Goal: Feedback & Contribution: Contribute content

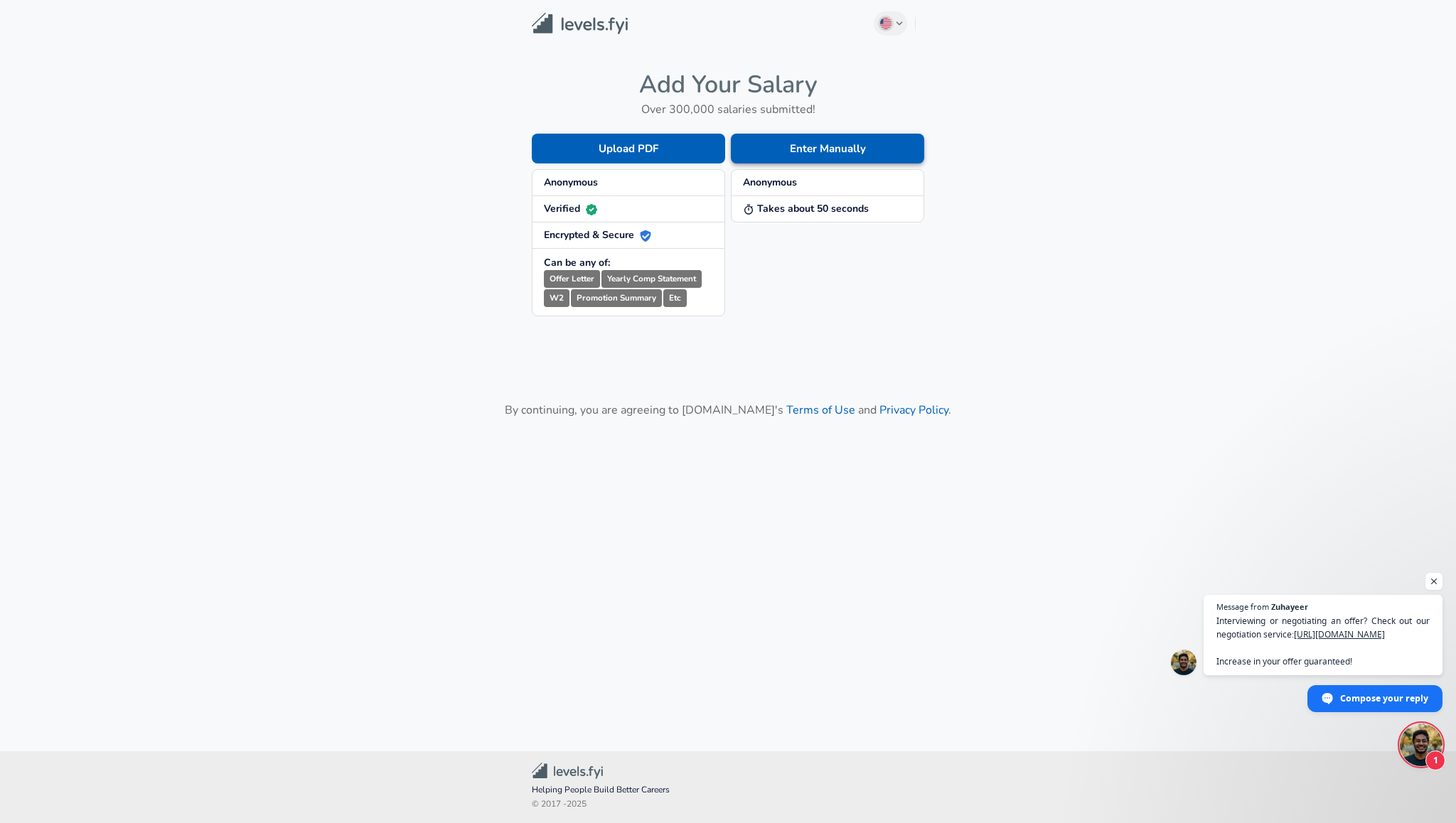
click at [780, 143] on button "Enter Manually" at bounding box center [827, 149] width 193 height 30
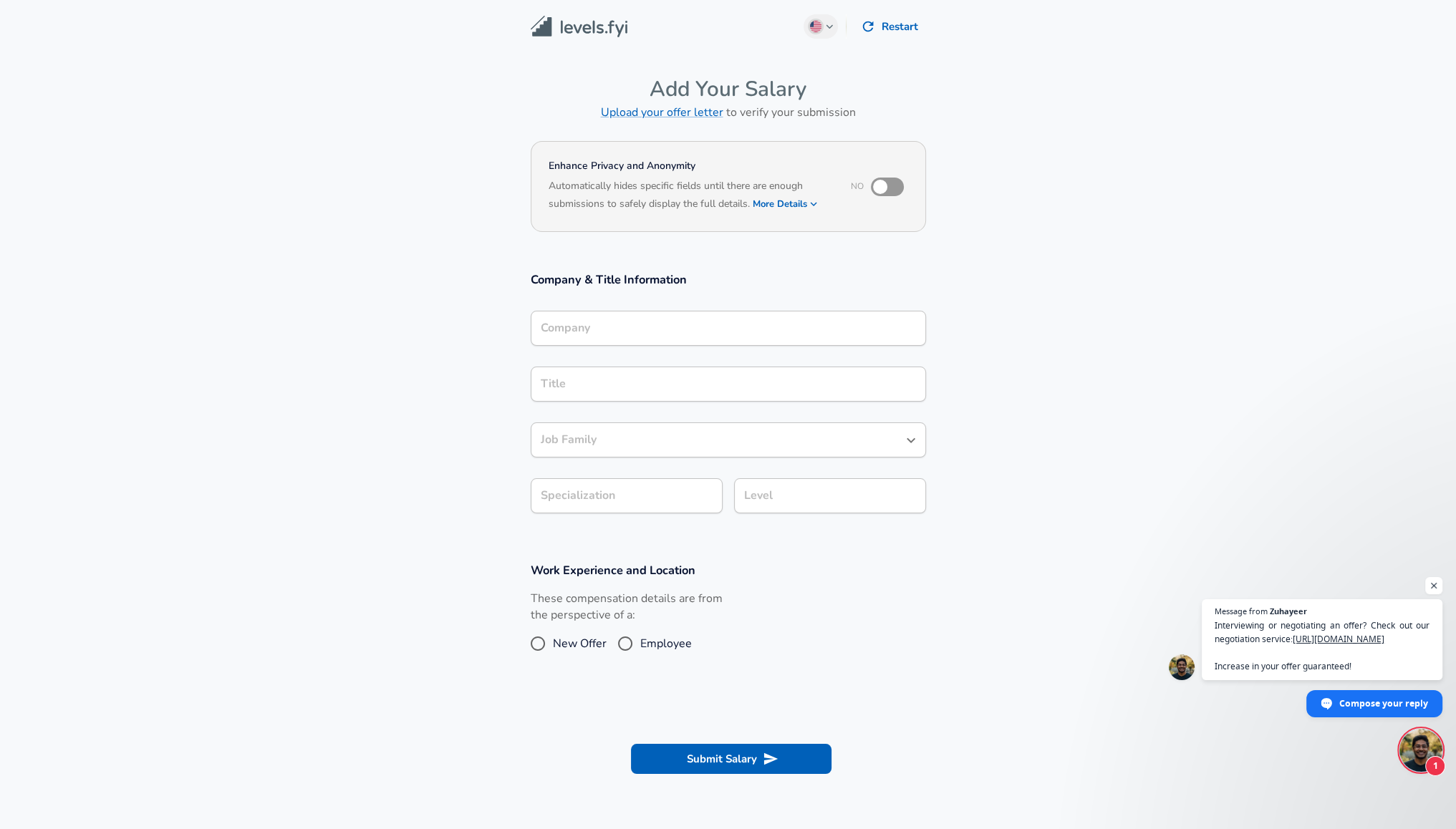
click at [887, 182] on input "checkbox" at bounding box center [880, 186] width 81 height 27
checkbox input "true"
click at [715, 311] on div "Company" at bounding box center [728, 328] width 396 height 35
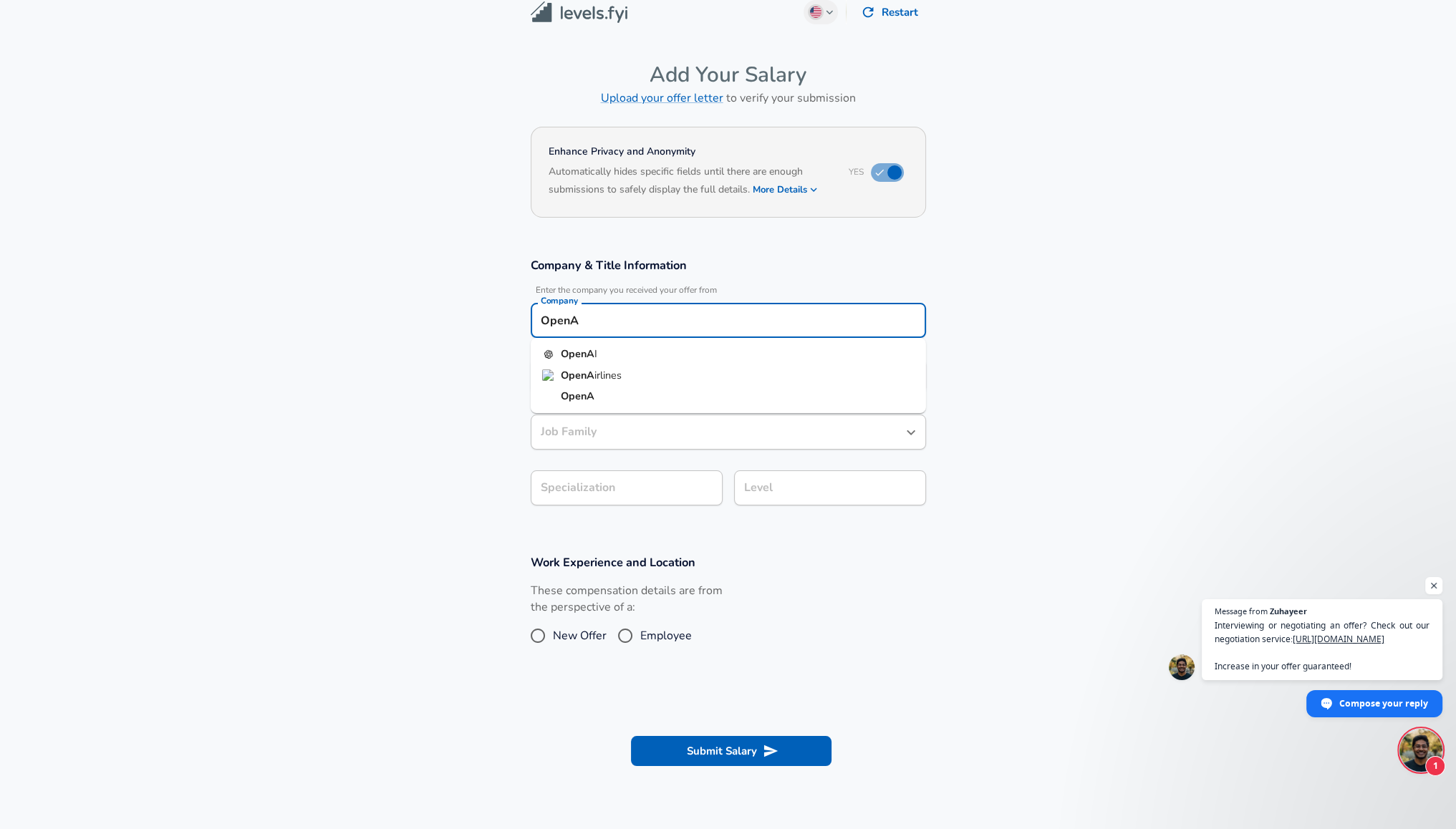
click at [584, 349] on strong "OpenA" at bounding box center [577, 354] width 33 height 14
type input "OpenAI"
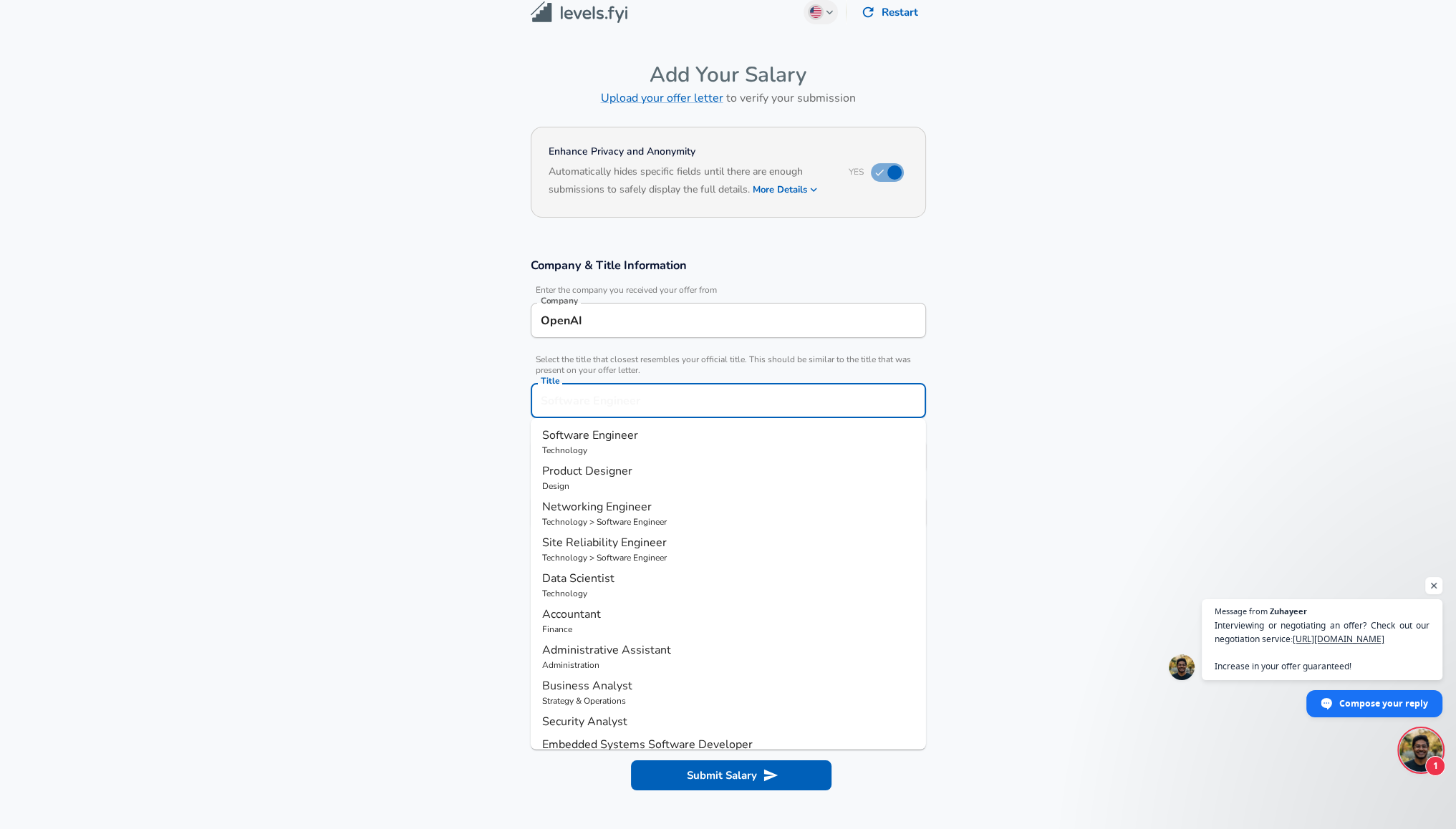
scroll to position [43, 0]
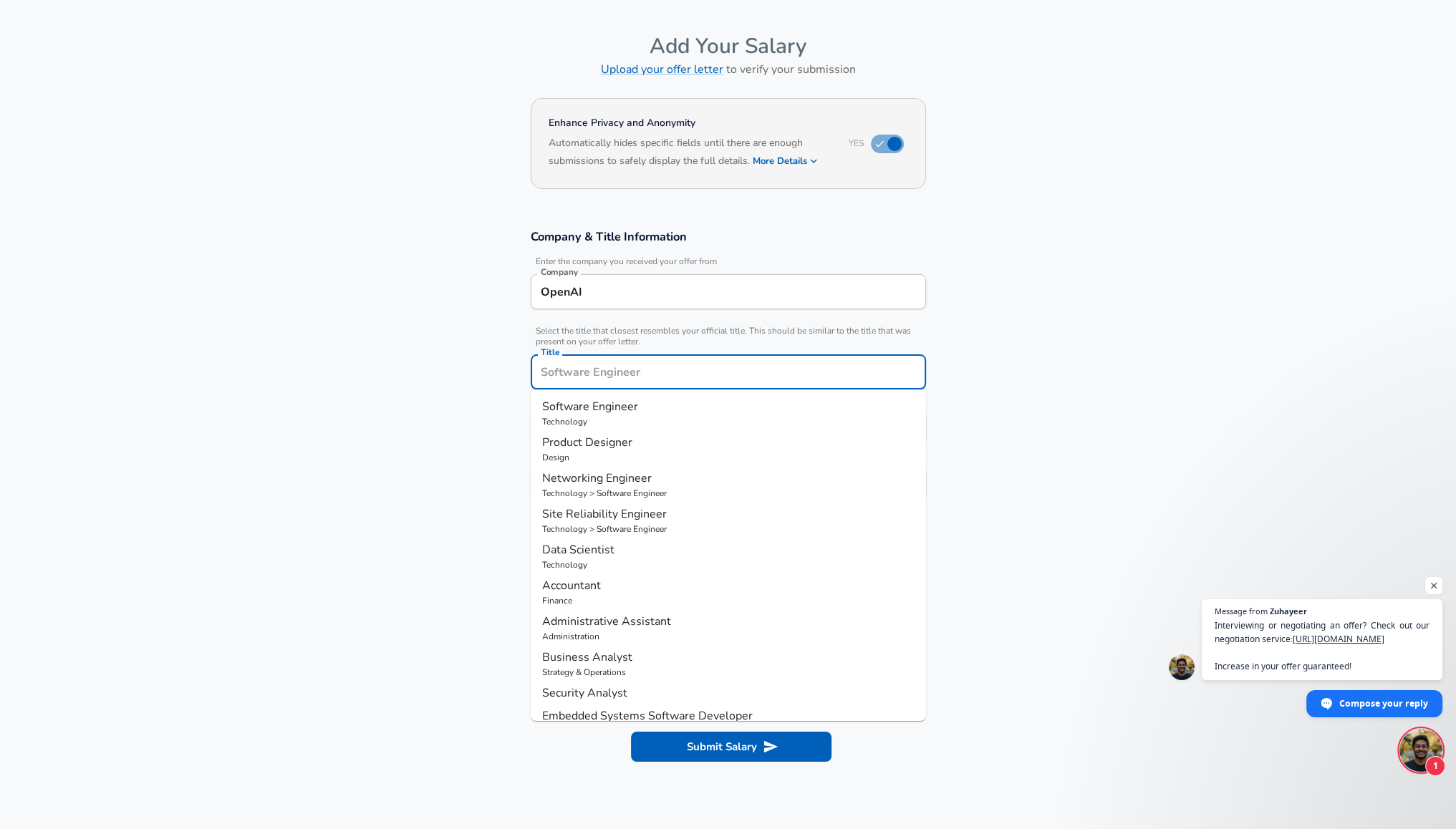
click at [605, 381] on input "Title" at bounding box center [728, 371] width 382 height 22
click at [624, 409] on span "Software Engineer" at bounding box center [590, 406] width 96 height 16
type input "Software Engineer"
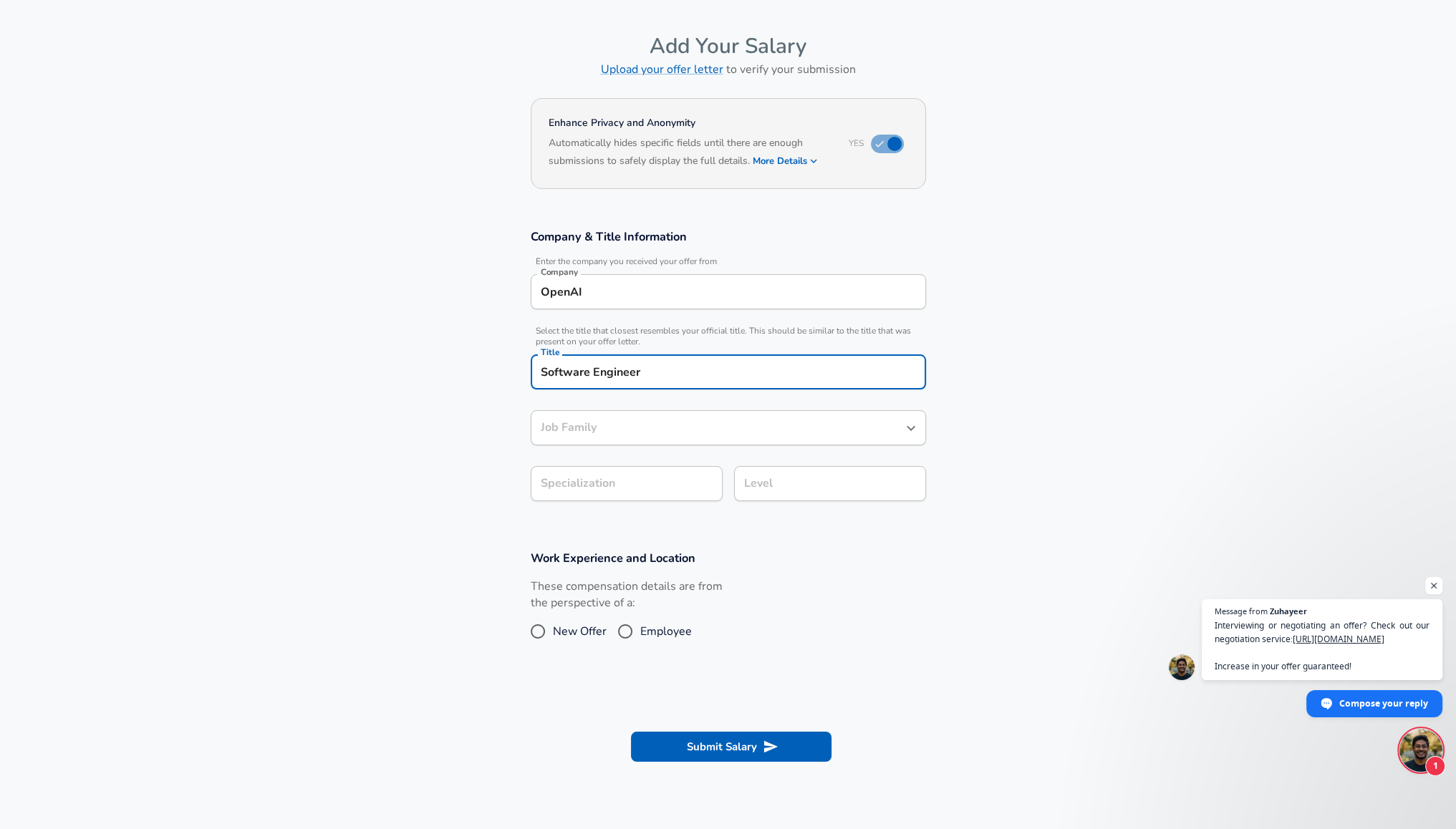
type input "Software Engineer"
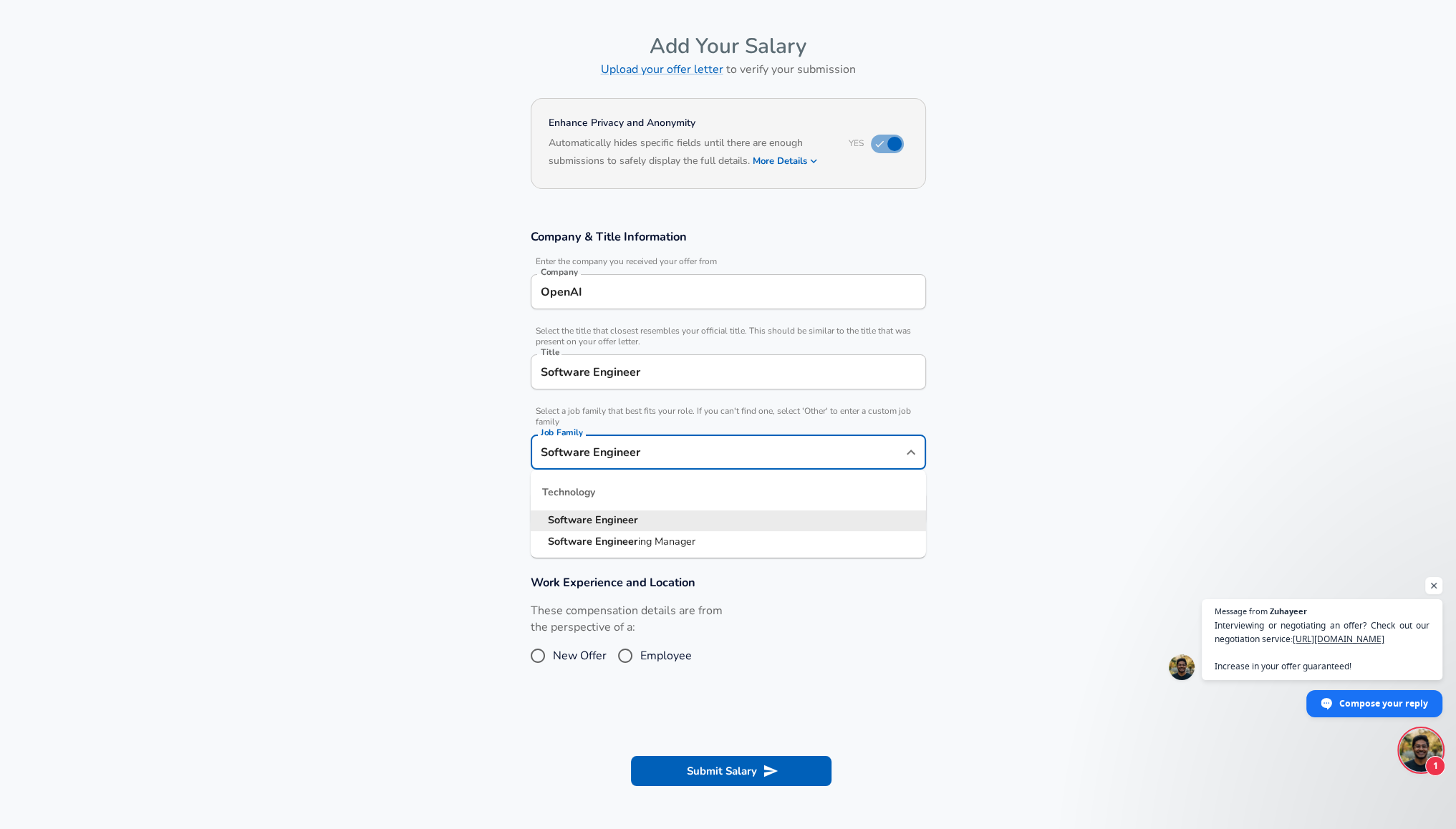
scroll to position [71, 0]
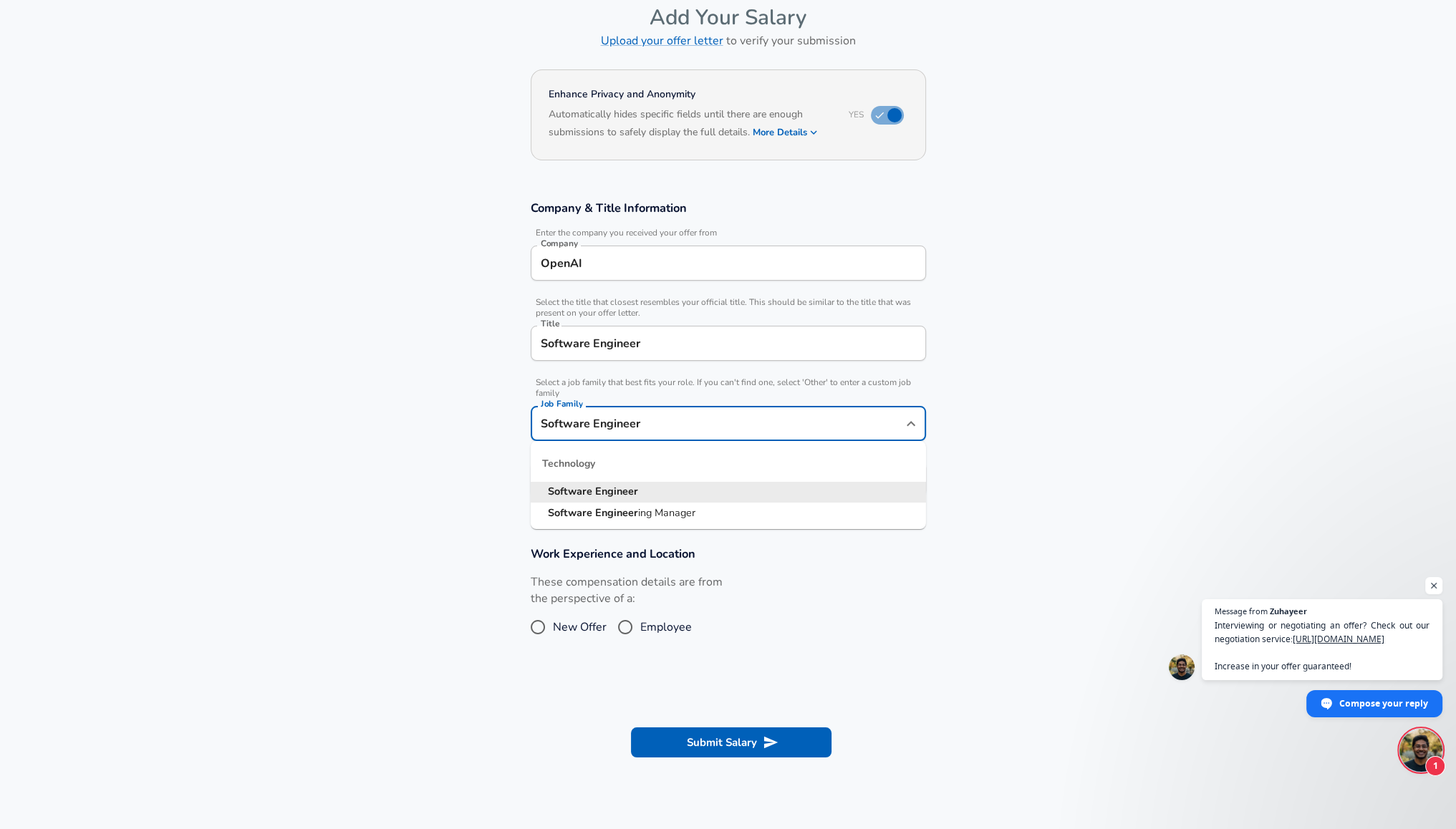
click at [625, 427] on input "Software Engineer" at bounding box center [718, 423] width 361 height 22
click at [693, 403] on div "Job Family Software Engineer Job Family" at bounding box center [728, 423] width 396 height 56
click at [767, 427] on input "Software Engineer" at bounding box center [718, 423] width 361 height 22
drag, startPoint x: 895, startPoint y: 423, endPoint x: 911, endPoint y: 424, distance: 16.0
click at [896, 423] on input "Software Engineer" at bounding box center [718, 423] width 361 height 22
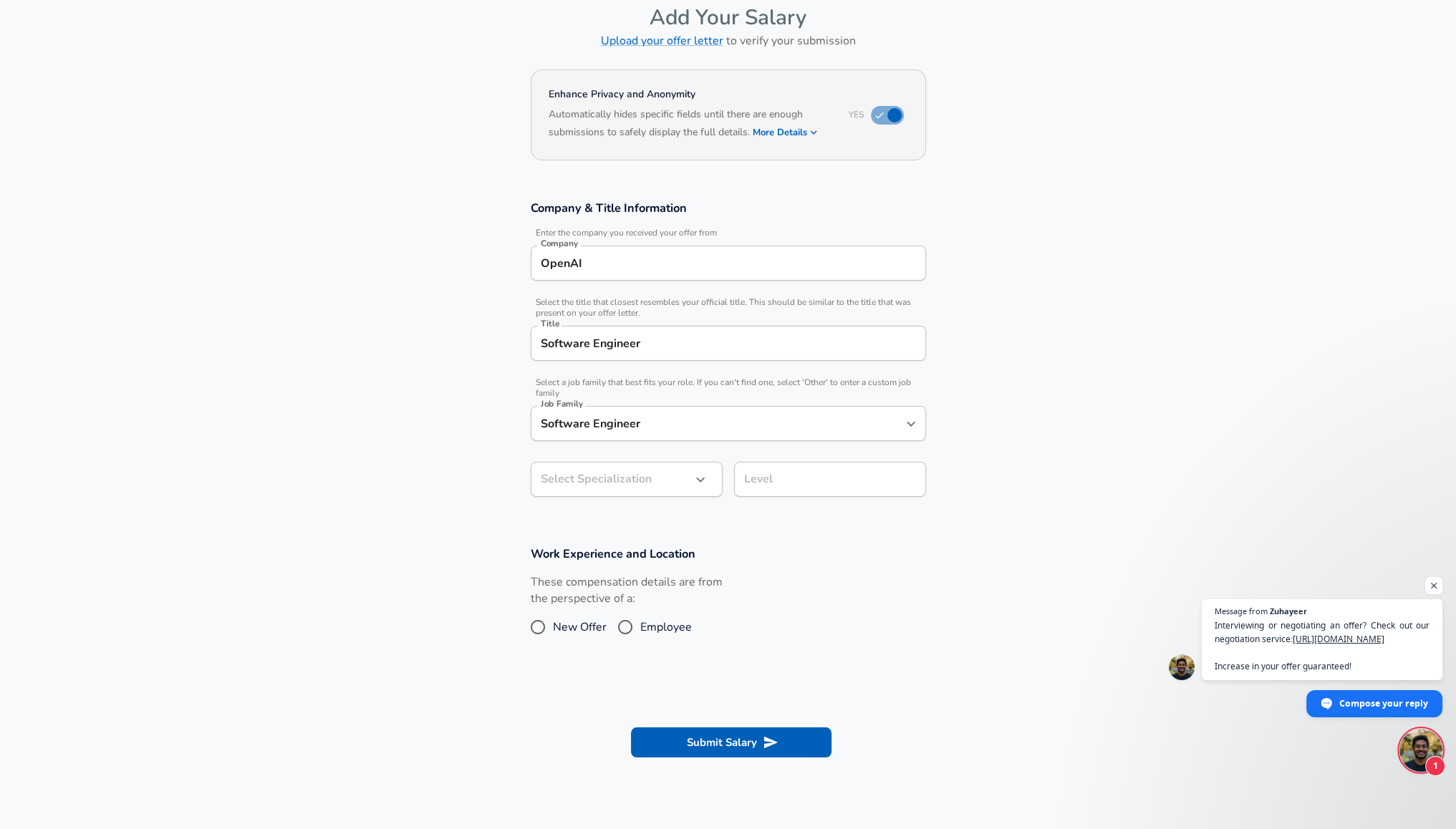
click at [948, 420] on section "Company & Title Information Enter the company you received your offer from Comp…" at bounding box center [728, 356] width 1456 height 346
click at [650, 490] on body "English (US) Change Restart Add Your Salary Upload your offer letter to verify …" at bounding box center [728, 343] width 1456 height 829
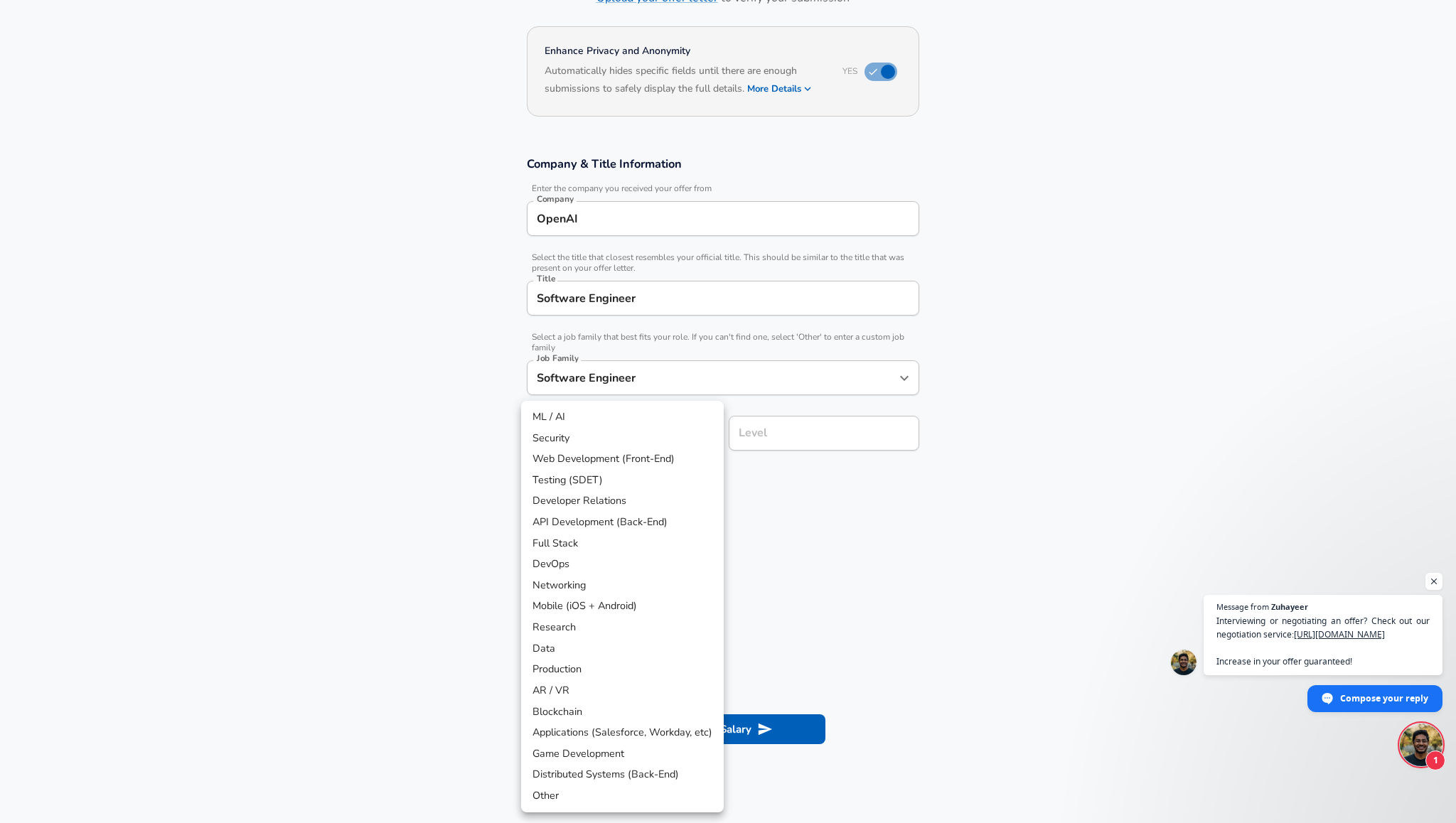
drag, startPoint x: 579, startPoint y: 422, endPoint x: 605, endPoint y: 427, distance: 26.5
click at [580, 422] on li "ML / AI" at bounding box center [622, 417] width 203 height 22
type input "ML / AI"
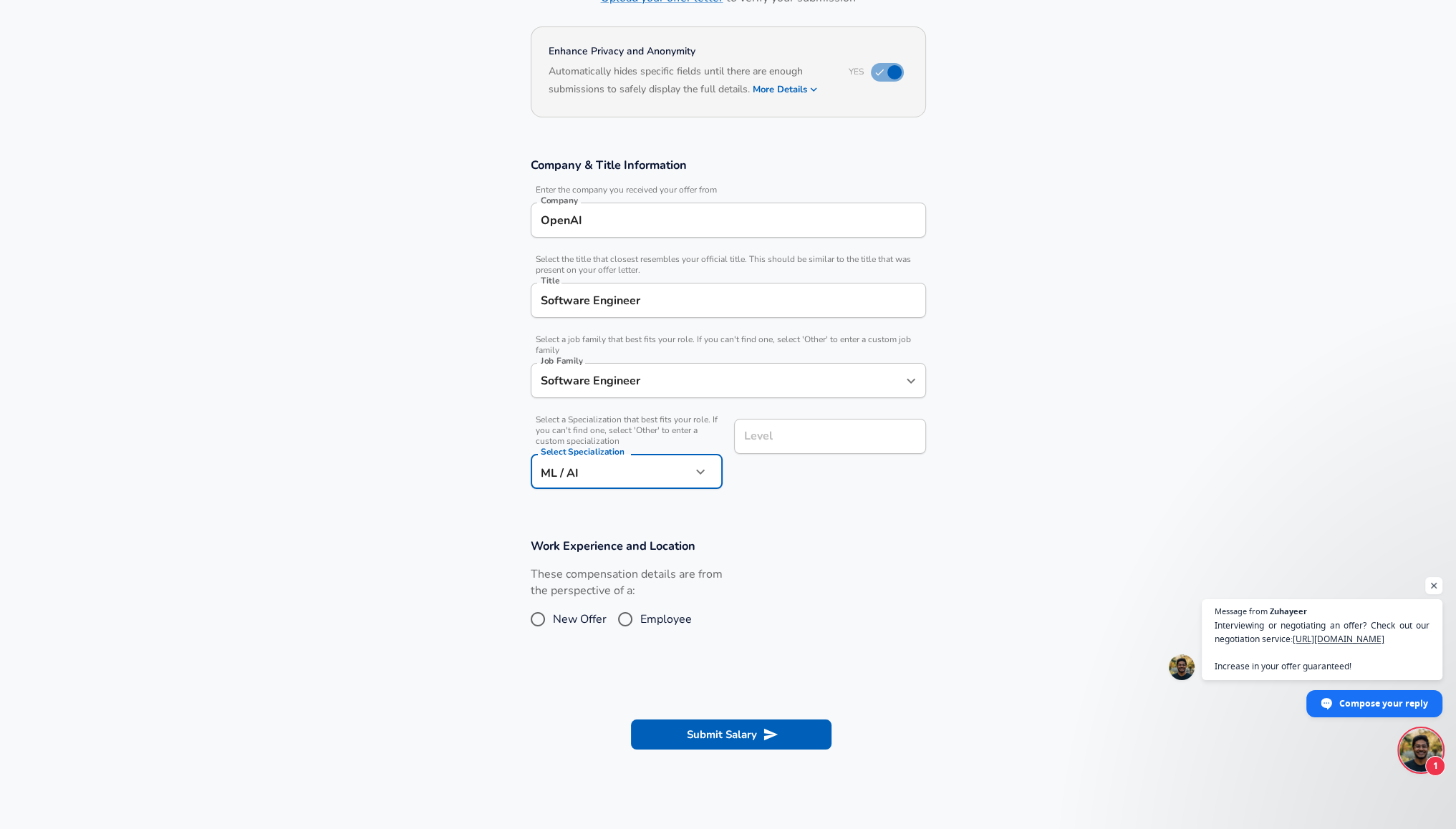
click at [804, 437] on input "Level" at bounding box center [830, 436] width 179 height 22
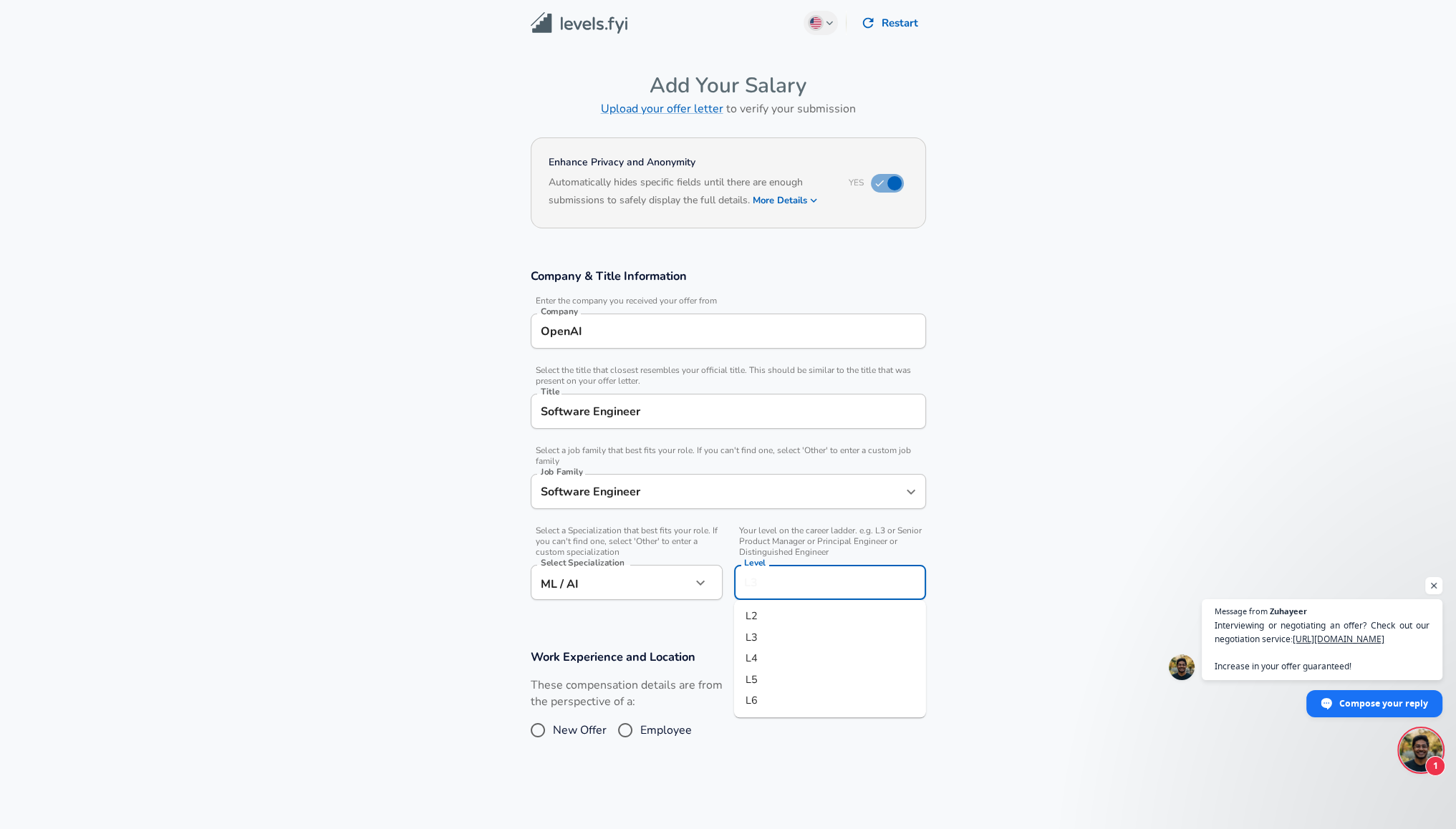
scroll to position [0, 0]
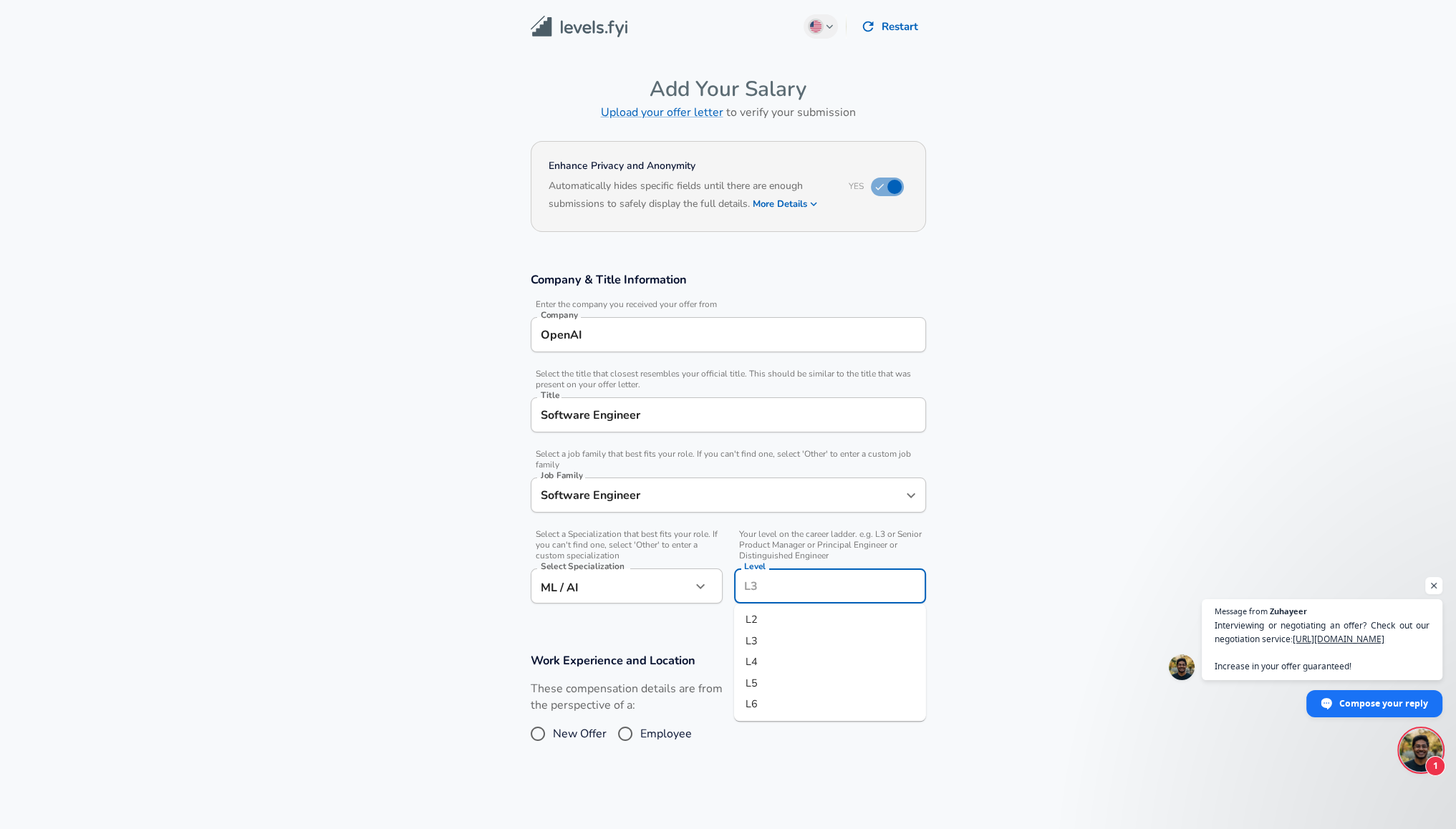
click at [763, 614] on li "L2" at bounding box center [829, 620] width 192 height 22
type input "L2"
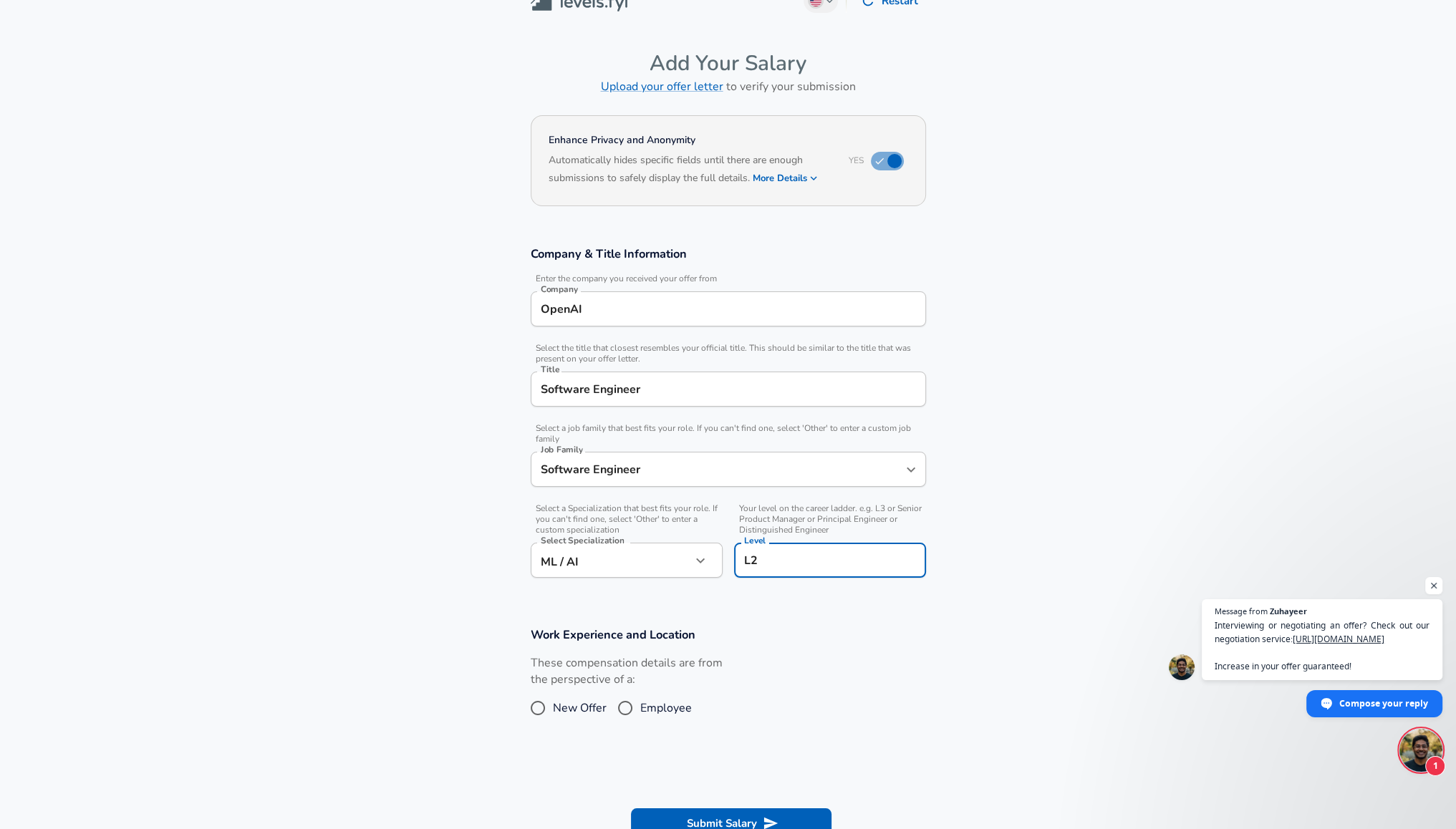
scroll to position [71, 0]
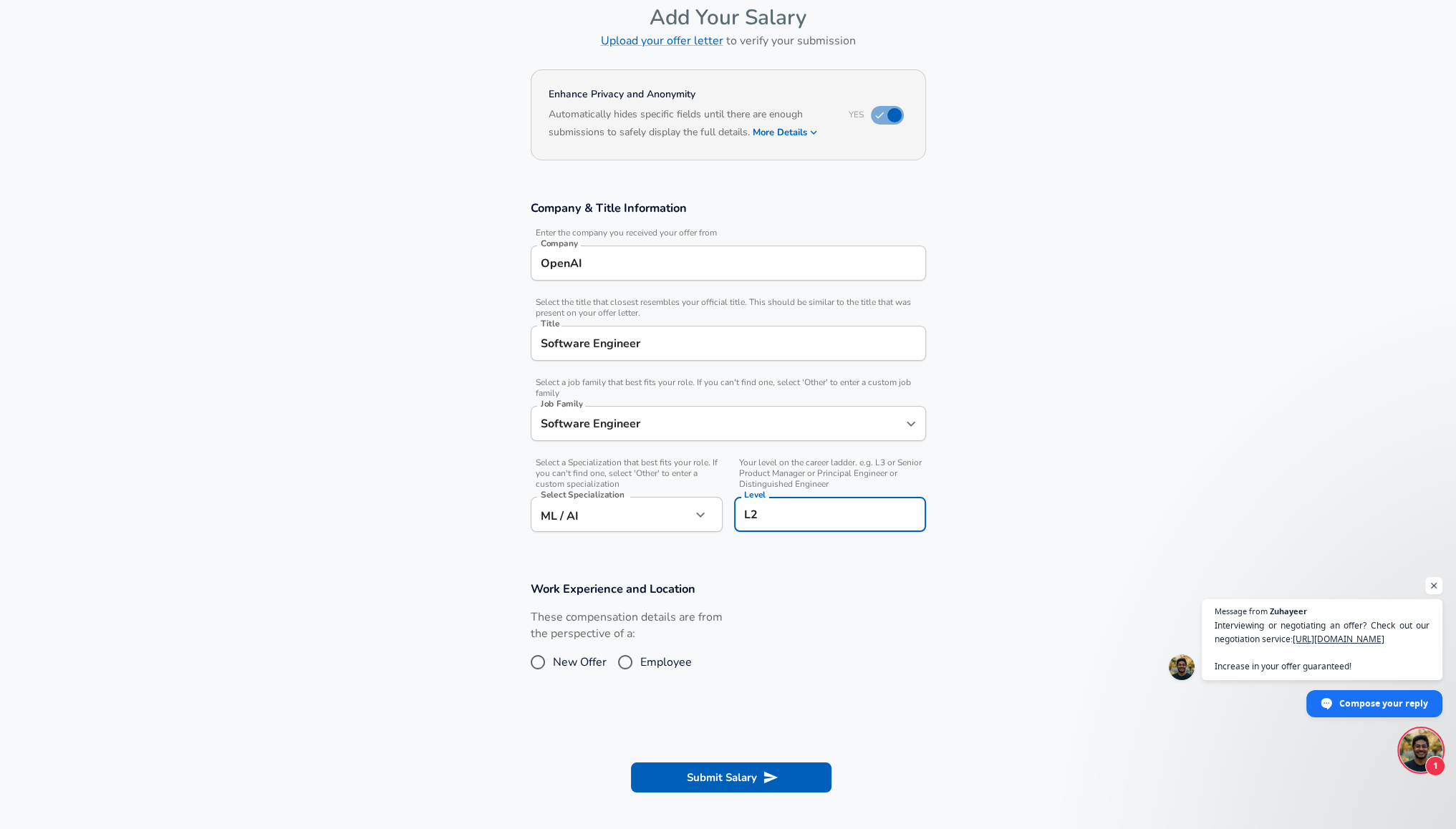
click at [572, 662] on span "New Offer" at bounding box center [579, 662] width 54 height 17
click at [553, 662] on input "New Offer" at bounding box center [538, 662] width 30 height 23
radio input "true"
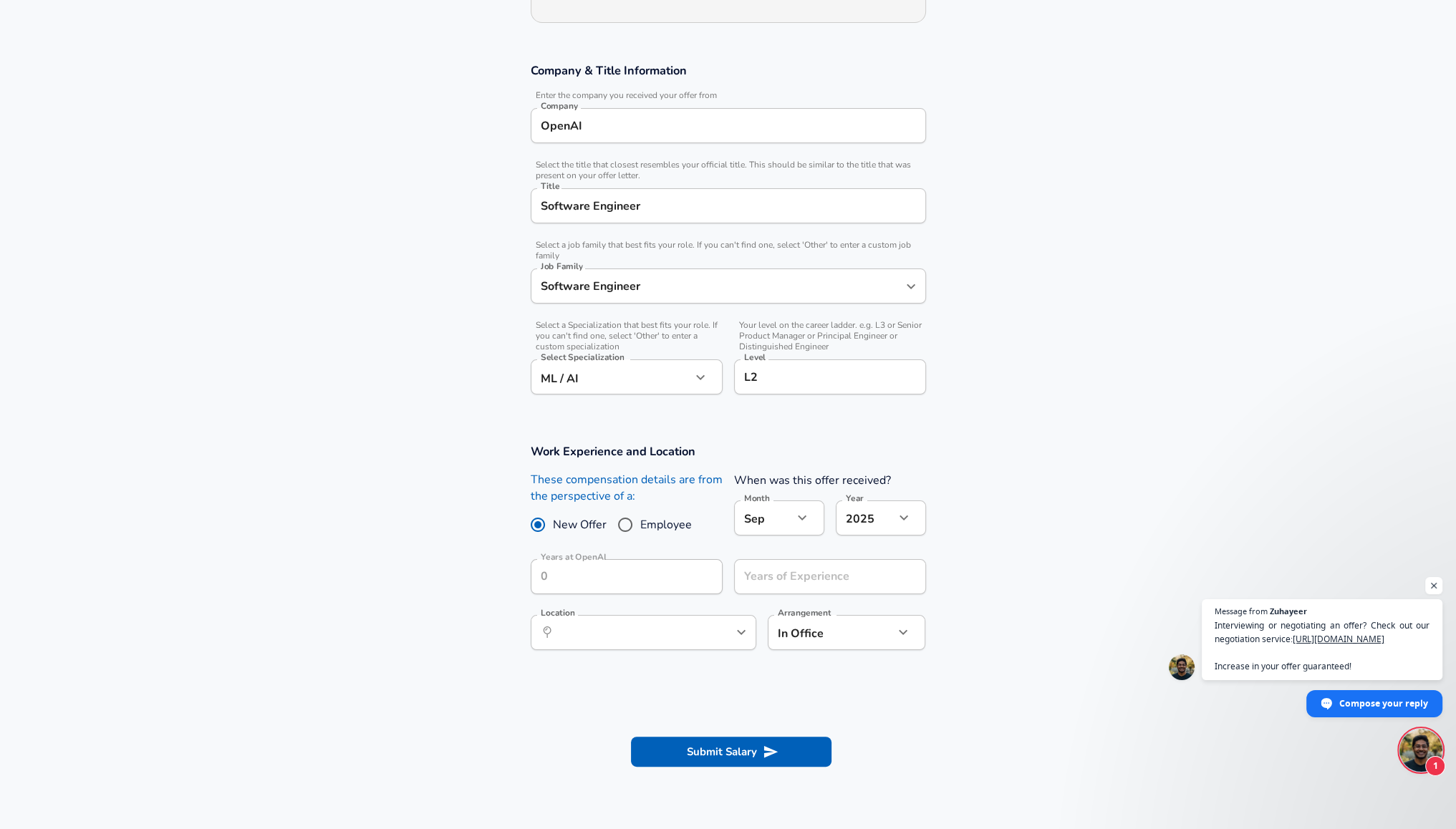
scroll to position [215, 0]
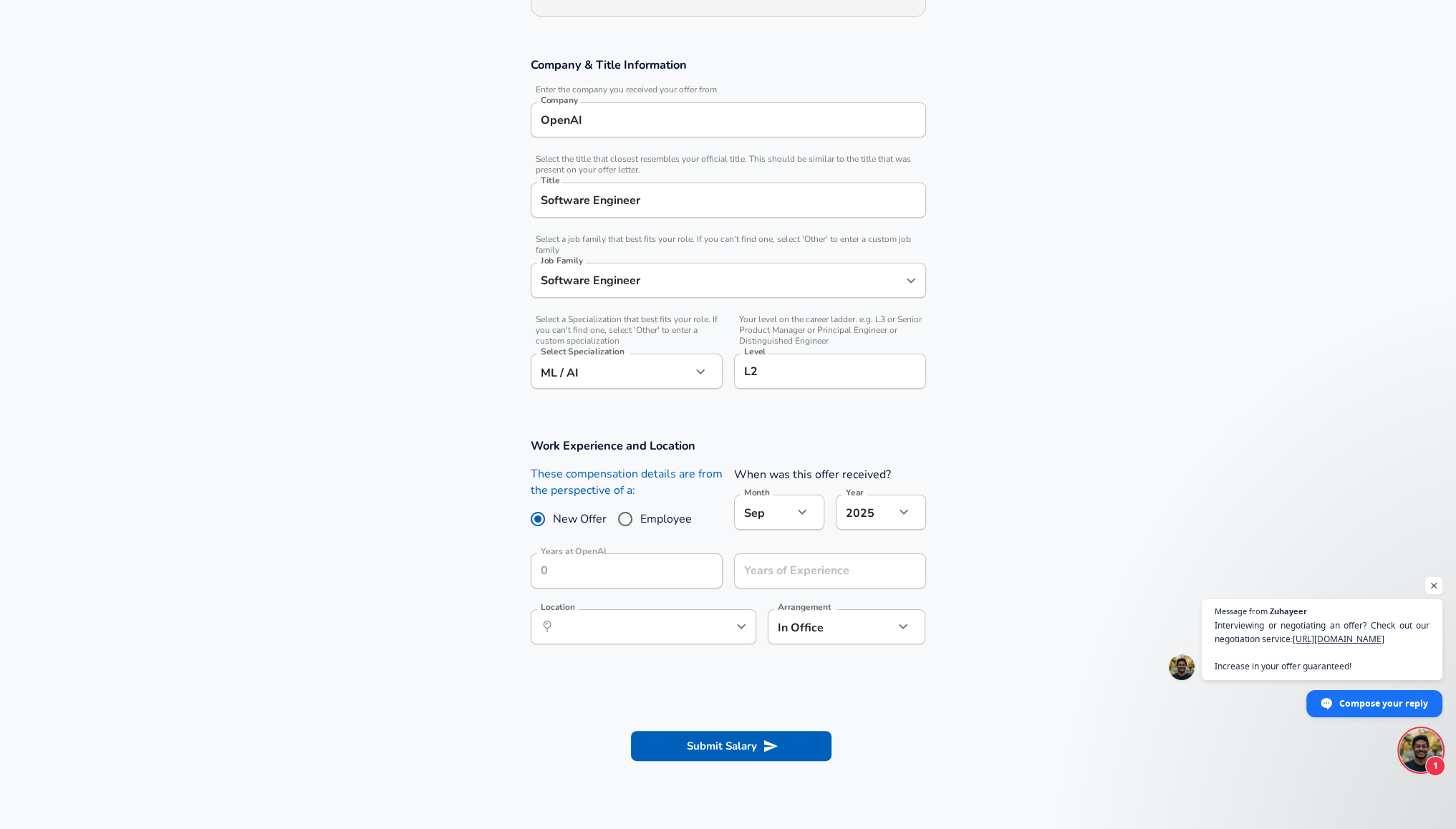
click at [658, 523] on span "Employee" at bounding box center [666, 519] width 51 height 17
click at [640, 523] on input "Employee" at bounding box center [625, 520] width 30 height 23
radio input "true"
click at [558, 519] on span "New Offer" at bounding box center [579, 519] width 54 height 17
click at [553, 519] on input "New Offer" at bounding box center [538, 520] width 30 height 23
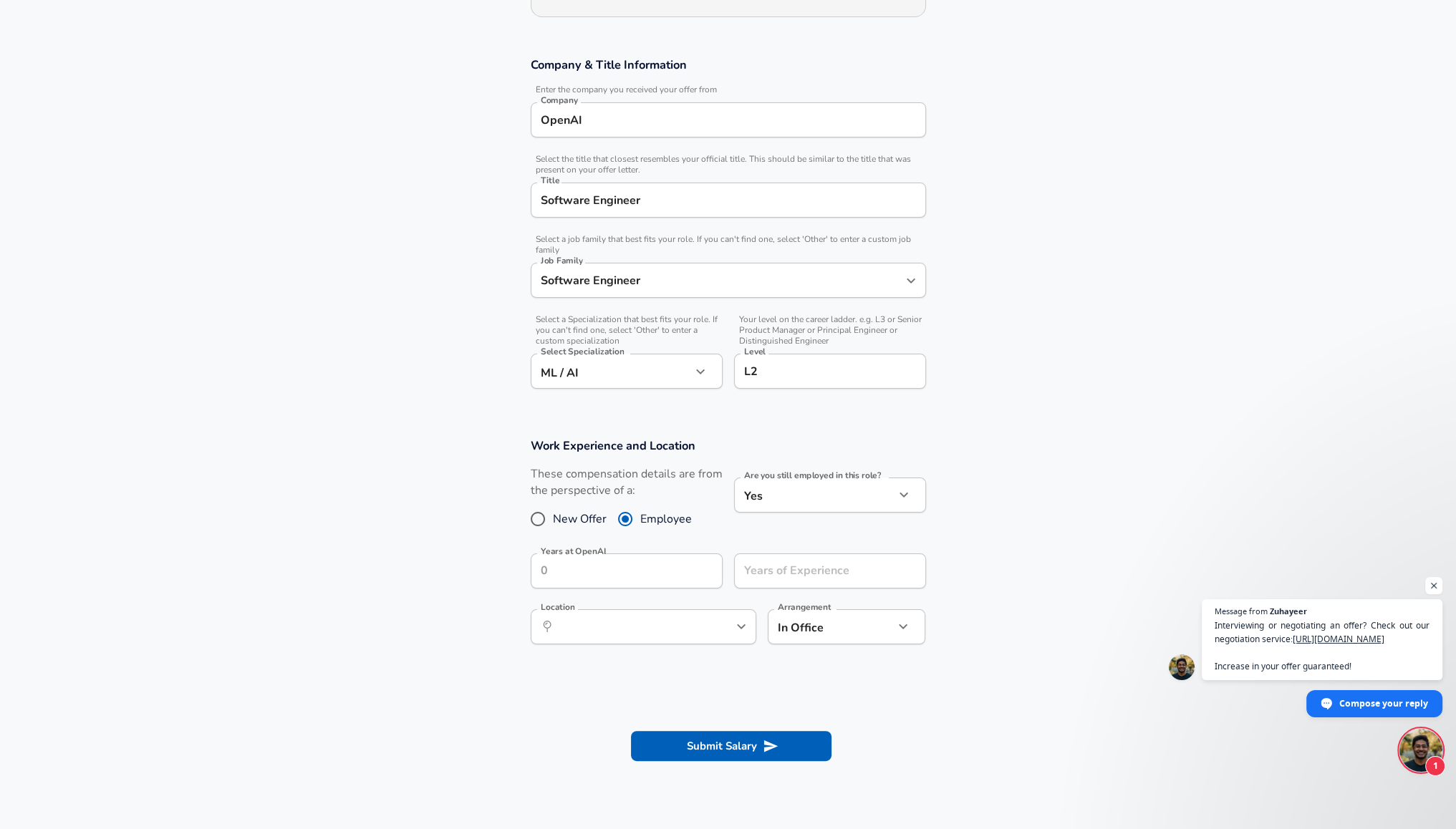
radio input "true"
radio input "false"
click at [696, 562] on button "help" at bounding box center [702, 571] width 22 height 22
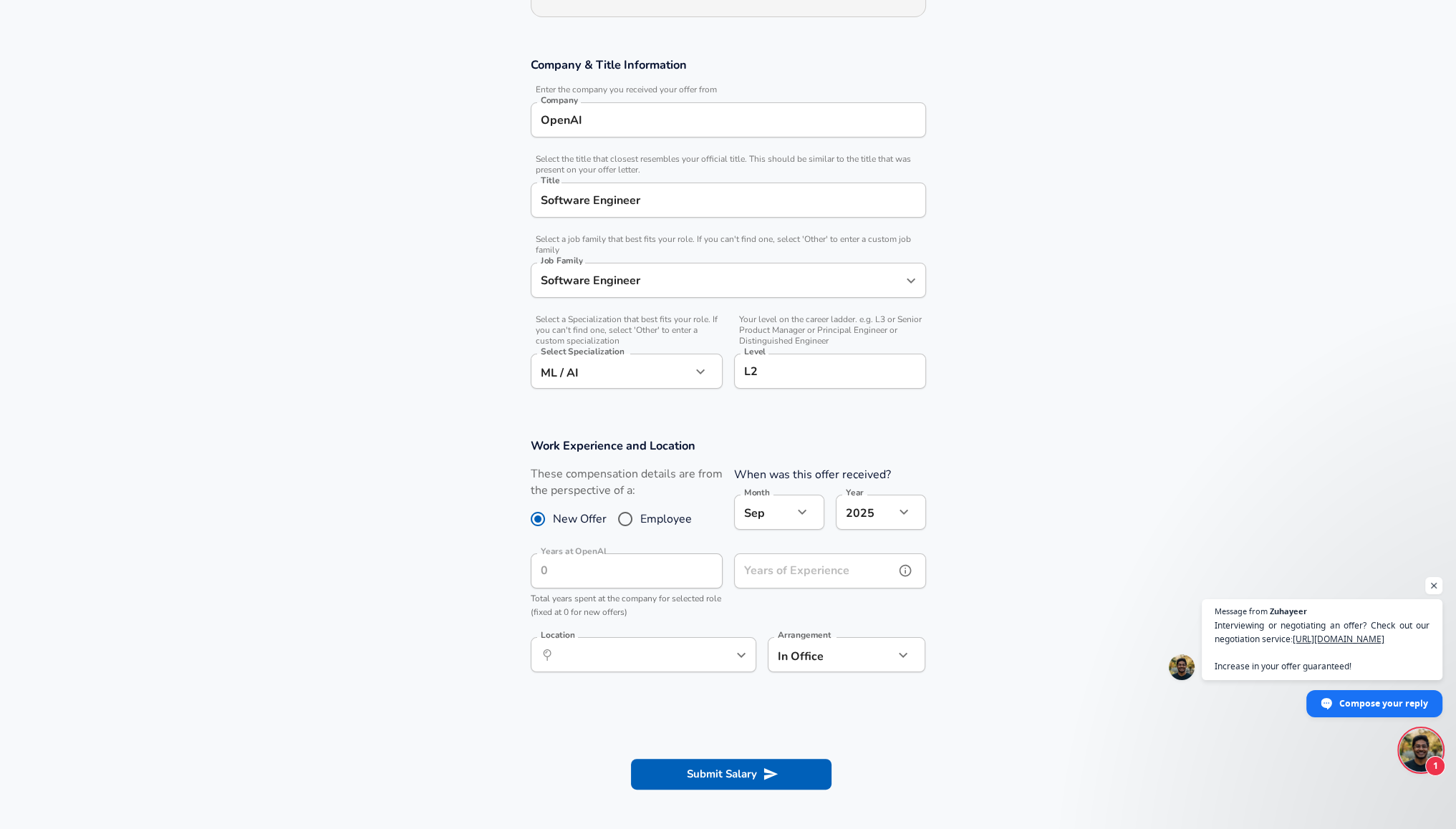
click at [775, 562] on div "Years of Experience Years of Experience" at bounding box center [829, 573] width 192 height 39
type input "2"
click at [702, 609] on p "Total years spent at the company for selected role (fixed at 0 for new offers)" at bounding box center [626, 606] width 192 height 29
click at [650, 652] on input "Location" at bounding box center [628, 655] width 147 height 22
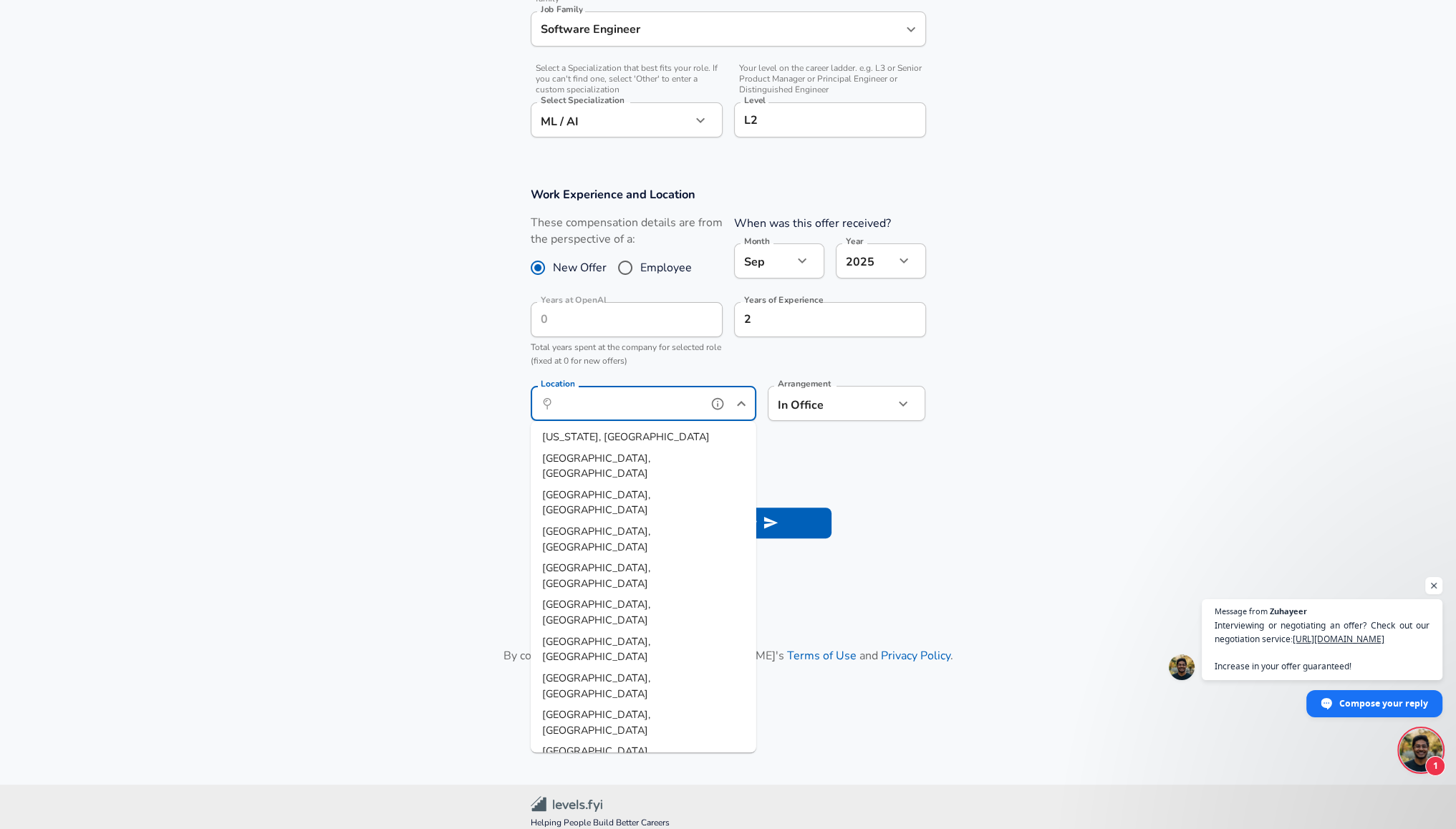
scroll to position [492, 0]
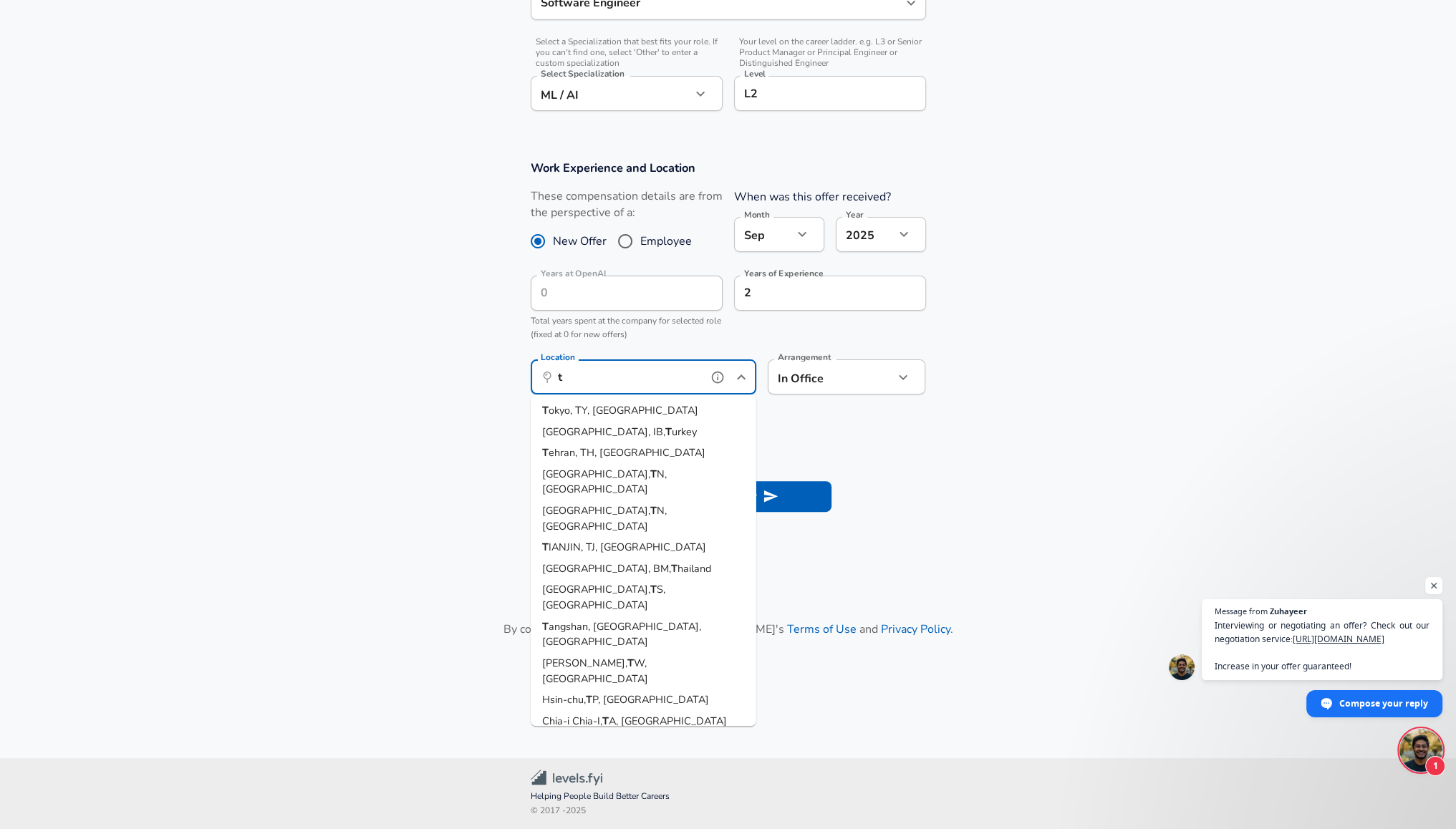
click at [666, 414] on li "T okyo, TY, Japan" at bounding box center [643, 411] width 226 height 22
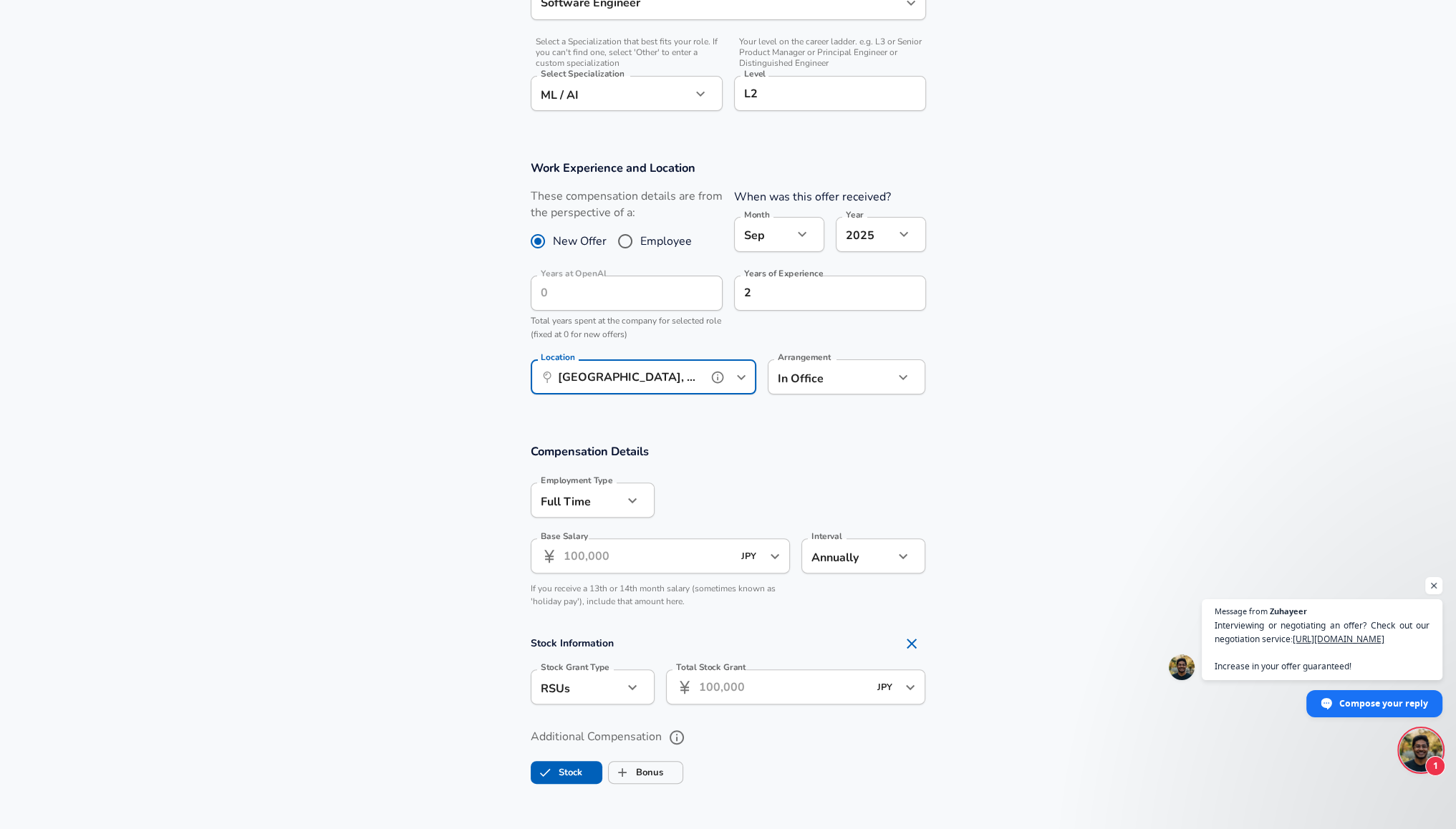
type input "[GEOGRAPHIC_DATA], [GEOGRAPHIC_DATA], [GEOGRAPHIC_DATA]"
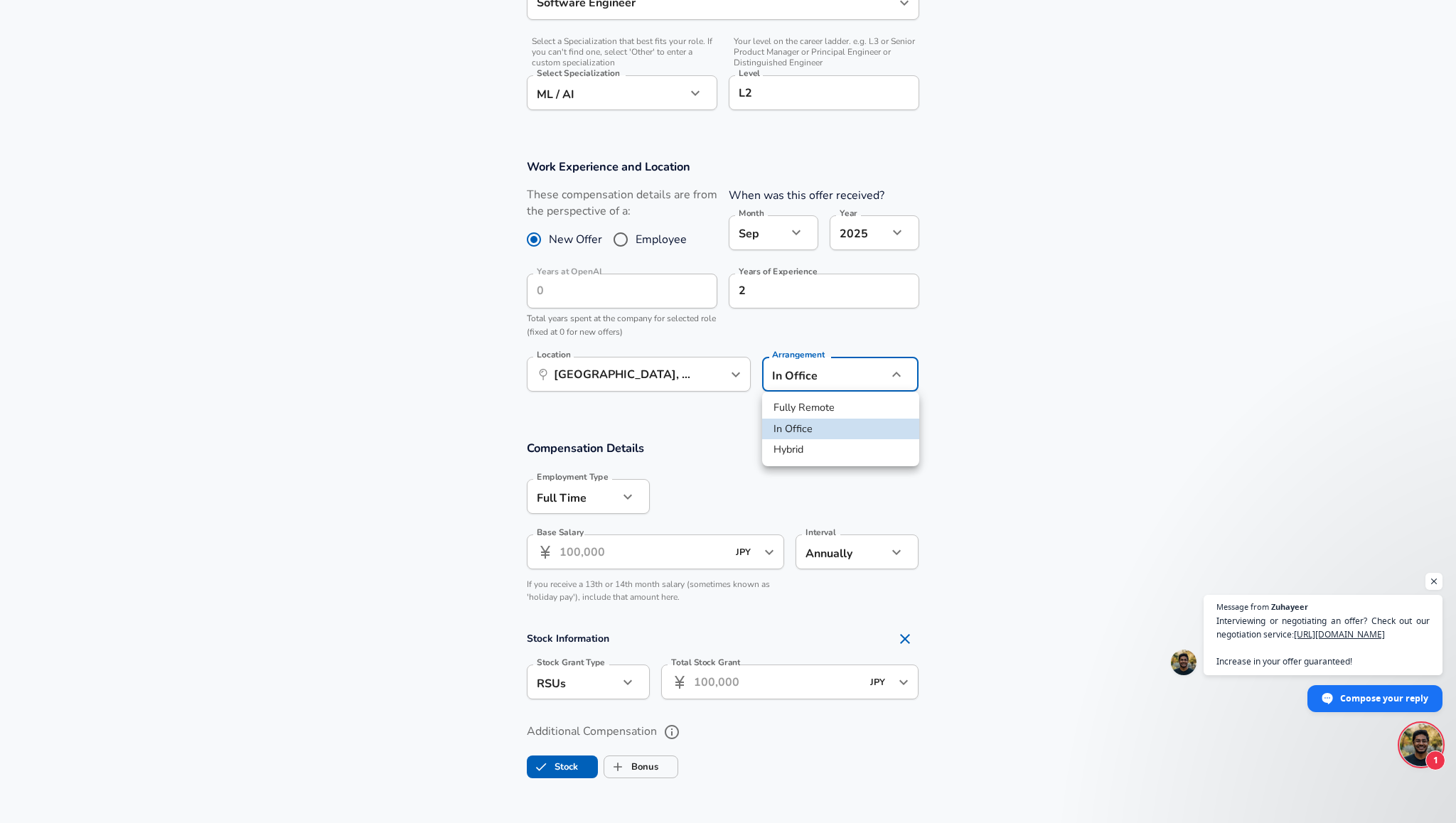
click at [803, 434] on li "In Office" at bounding box center [841, 430] width 157 height 22
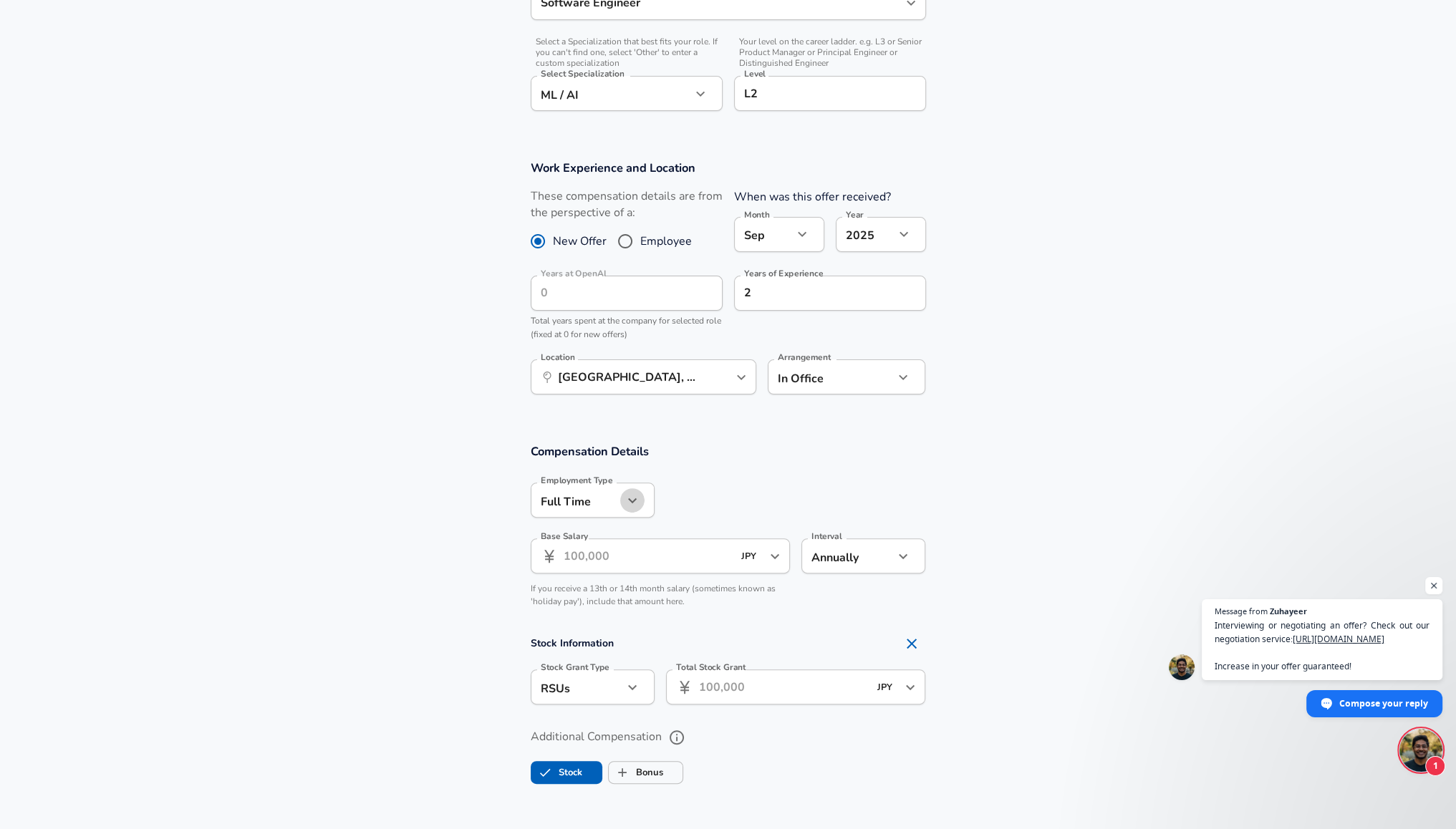
click at [626, 494] on icon "button" at bounding box center [632, 500] width 17 height 17
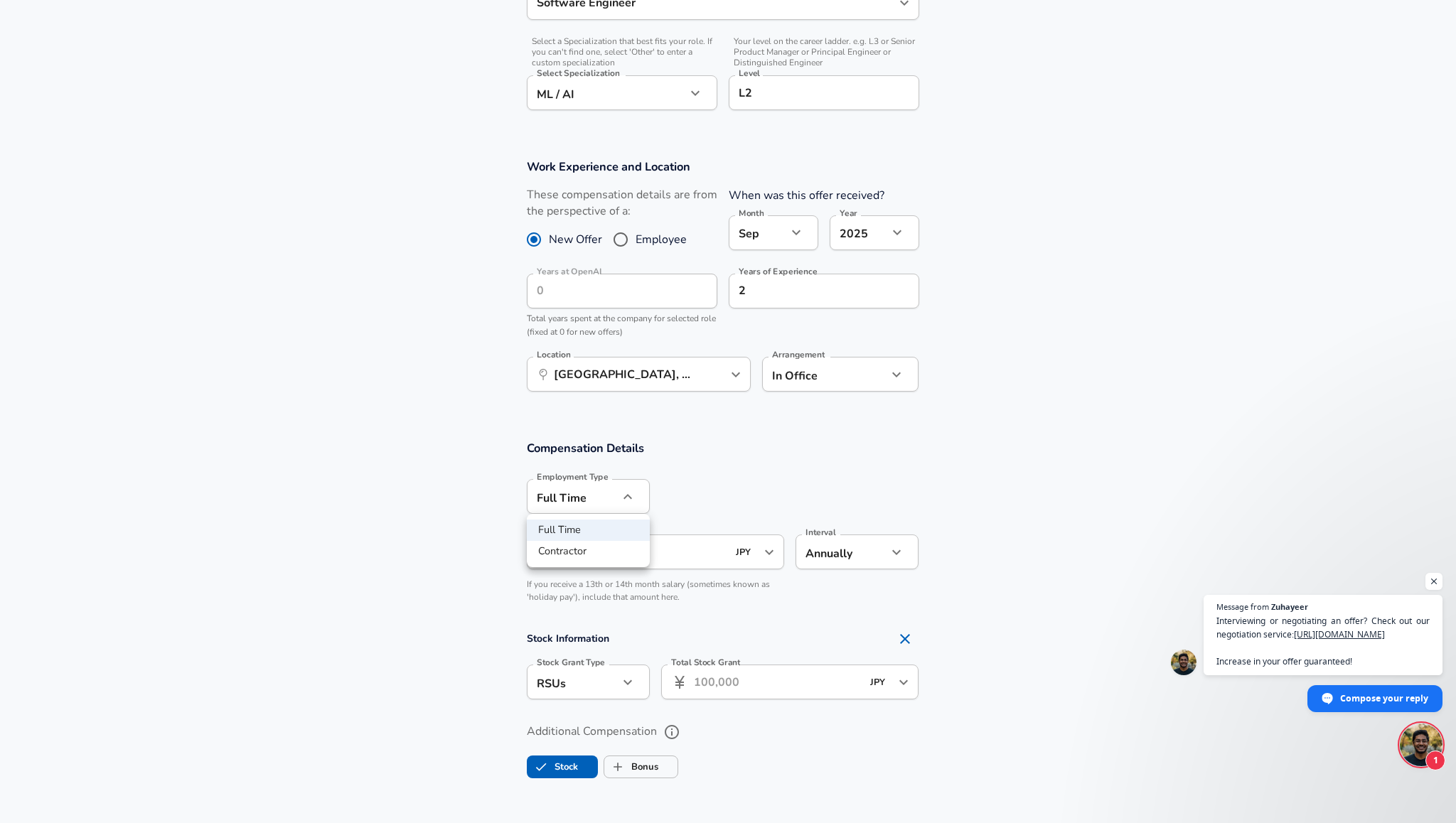
click at [628, 499] on div at bounding box center [728, 411] width 1456 height 823
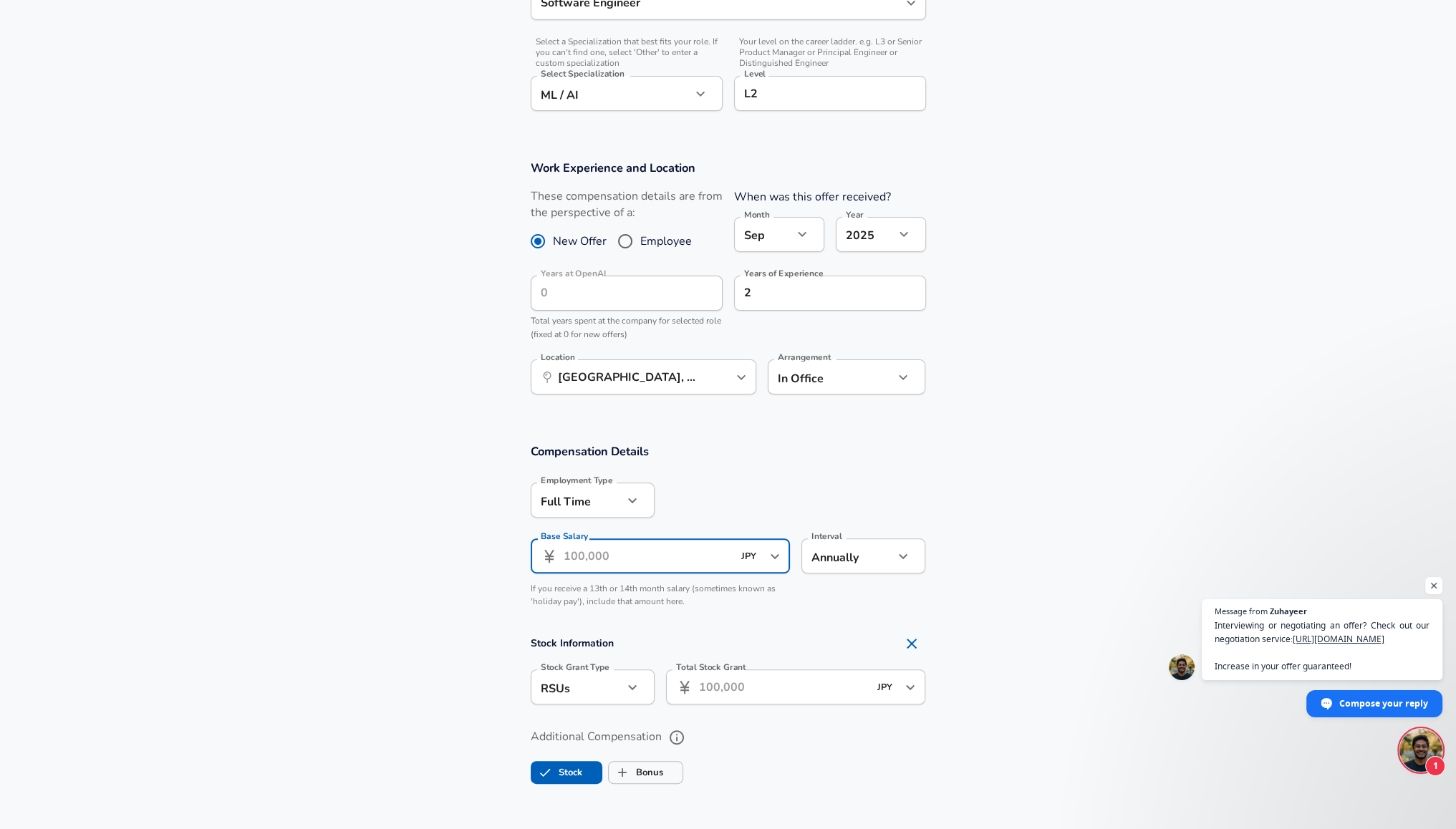
click at [604, 554] on input "Base Salary" at bounding box center [648, 555] width 170 height 35
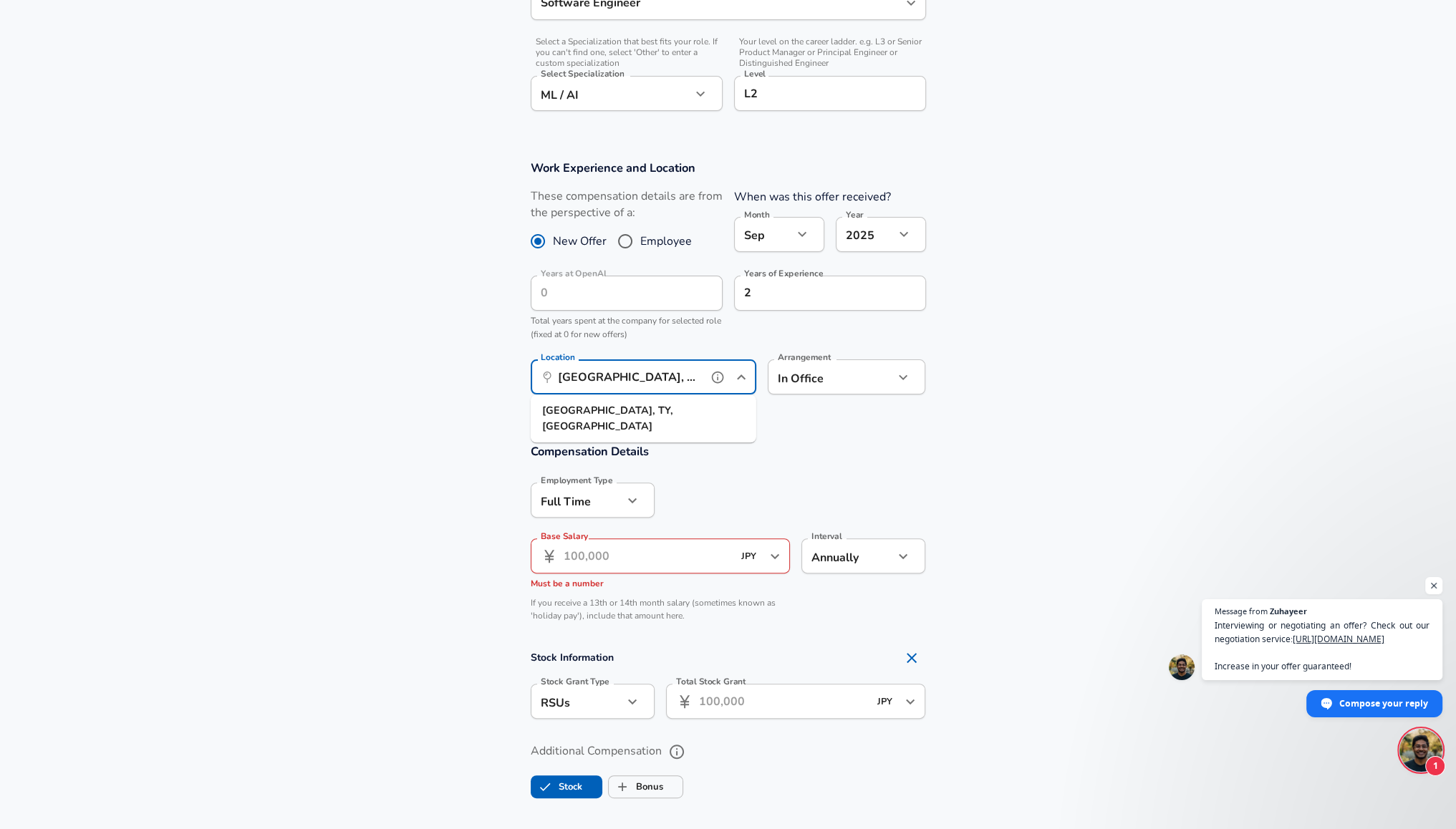
click at [681, 382] on input "[GEOGRAPHIC_DATA], [GEOGRAPHIC_DATA], [GEOGRAPHIC_DATA]" at bounding box center [628, 377] width 147 height 22
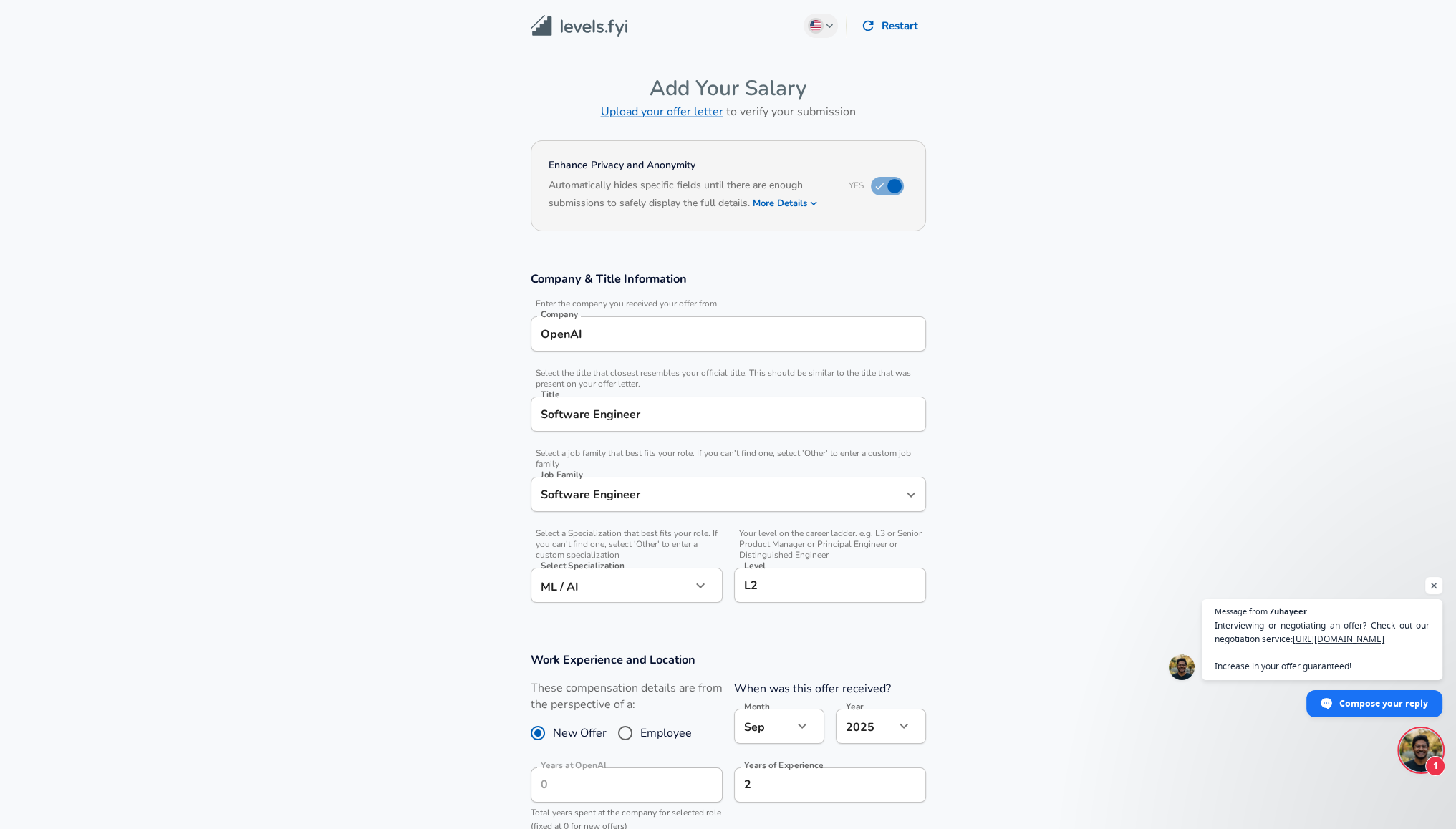
scroll to position [0, 0]
click at [633, 331] on input "OpenAI" at bounding box center [728, 334] width 382 height 22
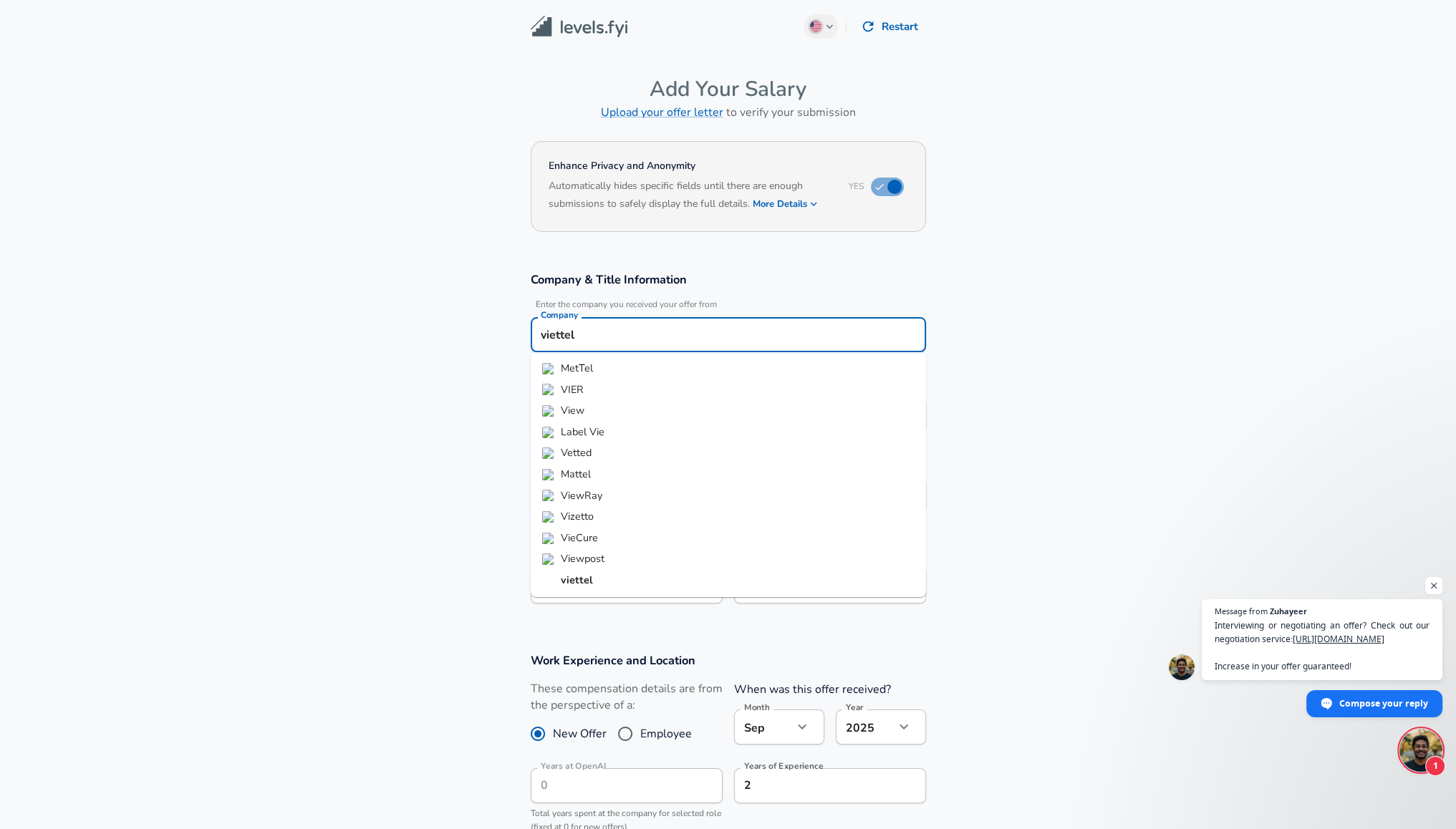
click at [582, 582] on strong "viettel" at bounding box center [577, 580] width 33 height 14
click at [559, 337] on input "viettel" at bounding box center [728, 334] width 382 height 22
type input "viettel"
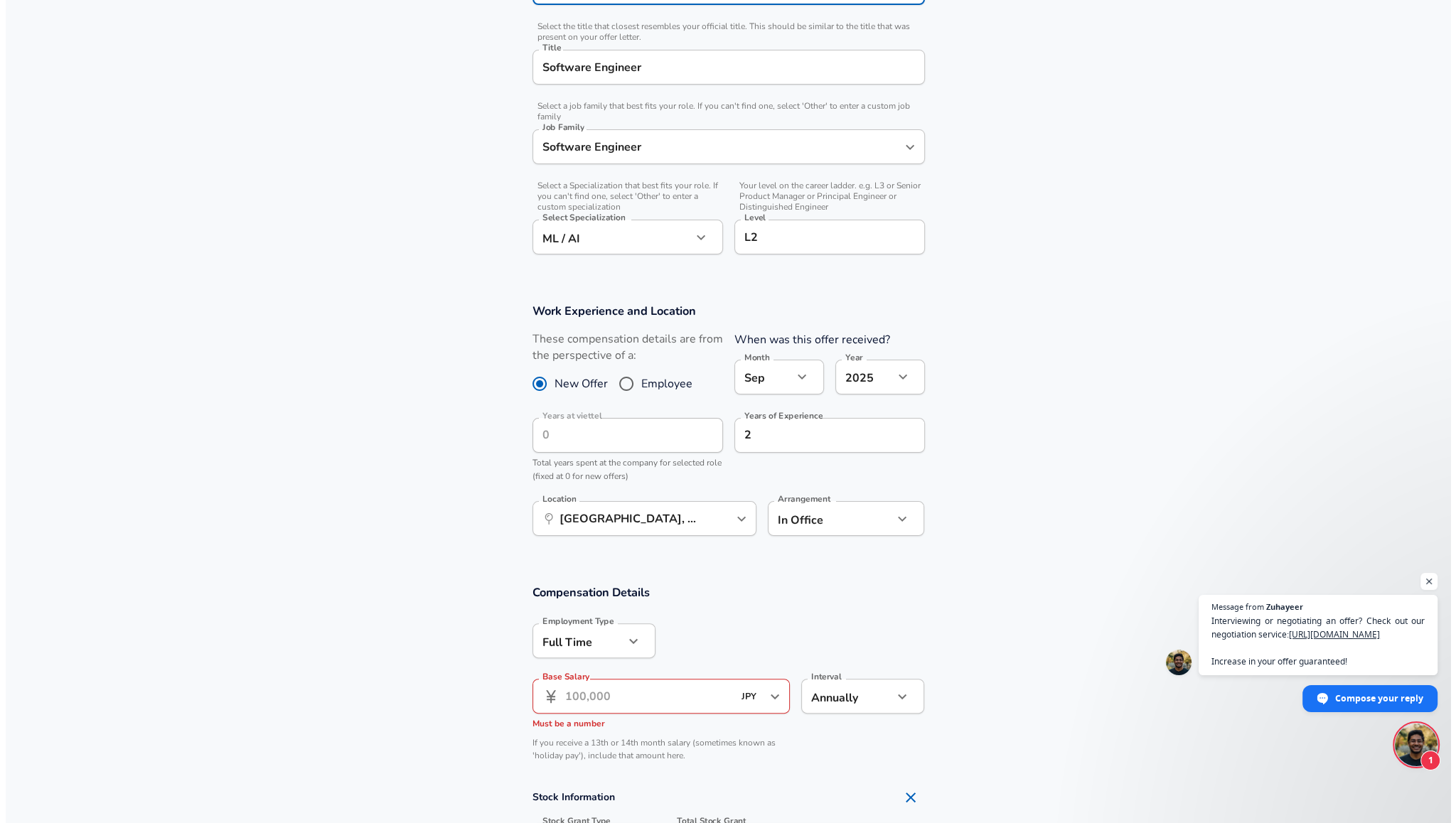
scroll to position [356, 0]
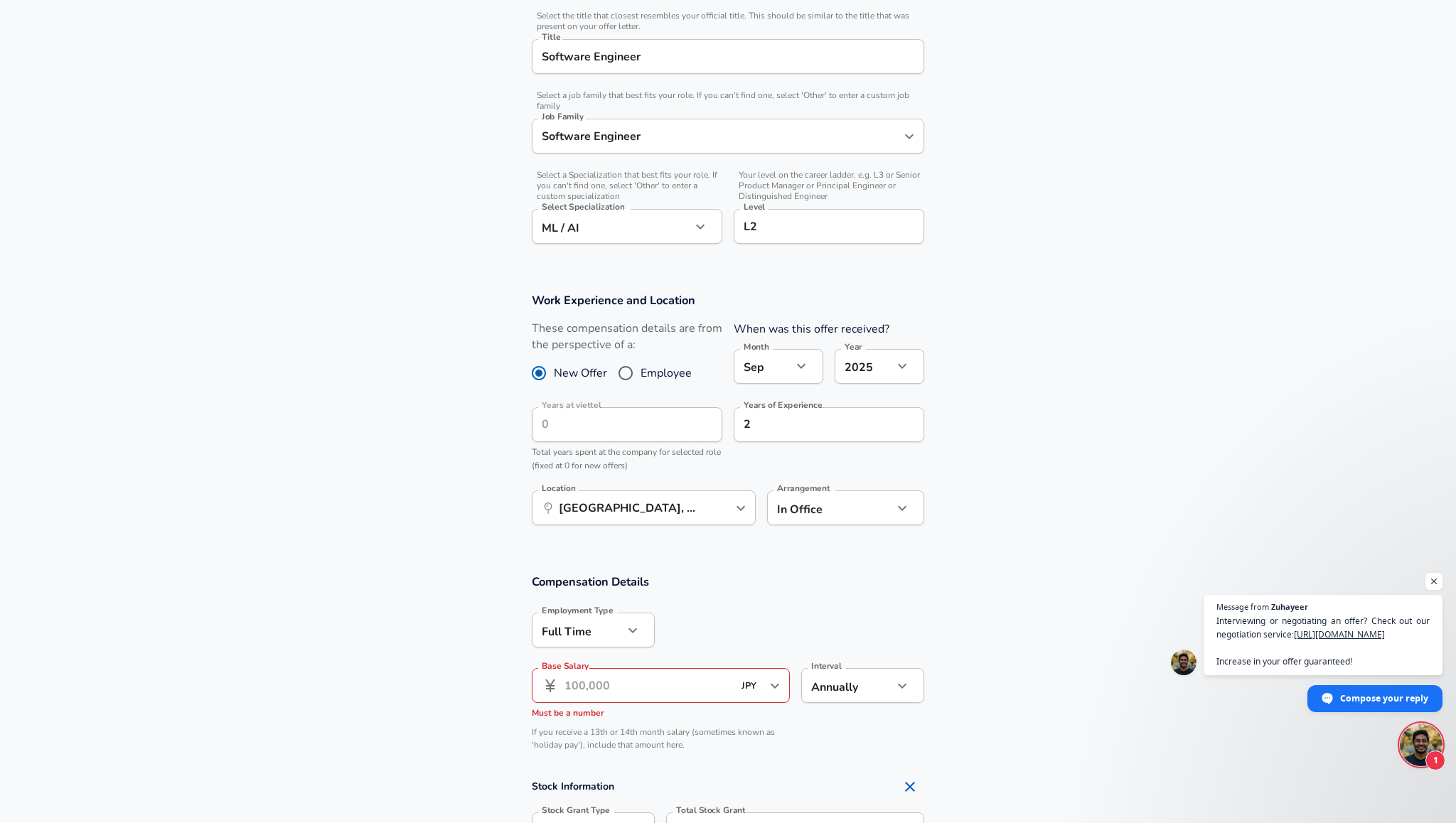
click at [608, 236] on body "English (US) Change Restart Add Your Salary Upload your offer letter to verify …" at bounding box center [728, 55] width 1456 height 823
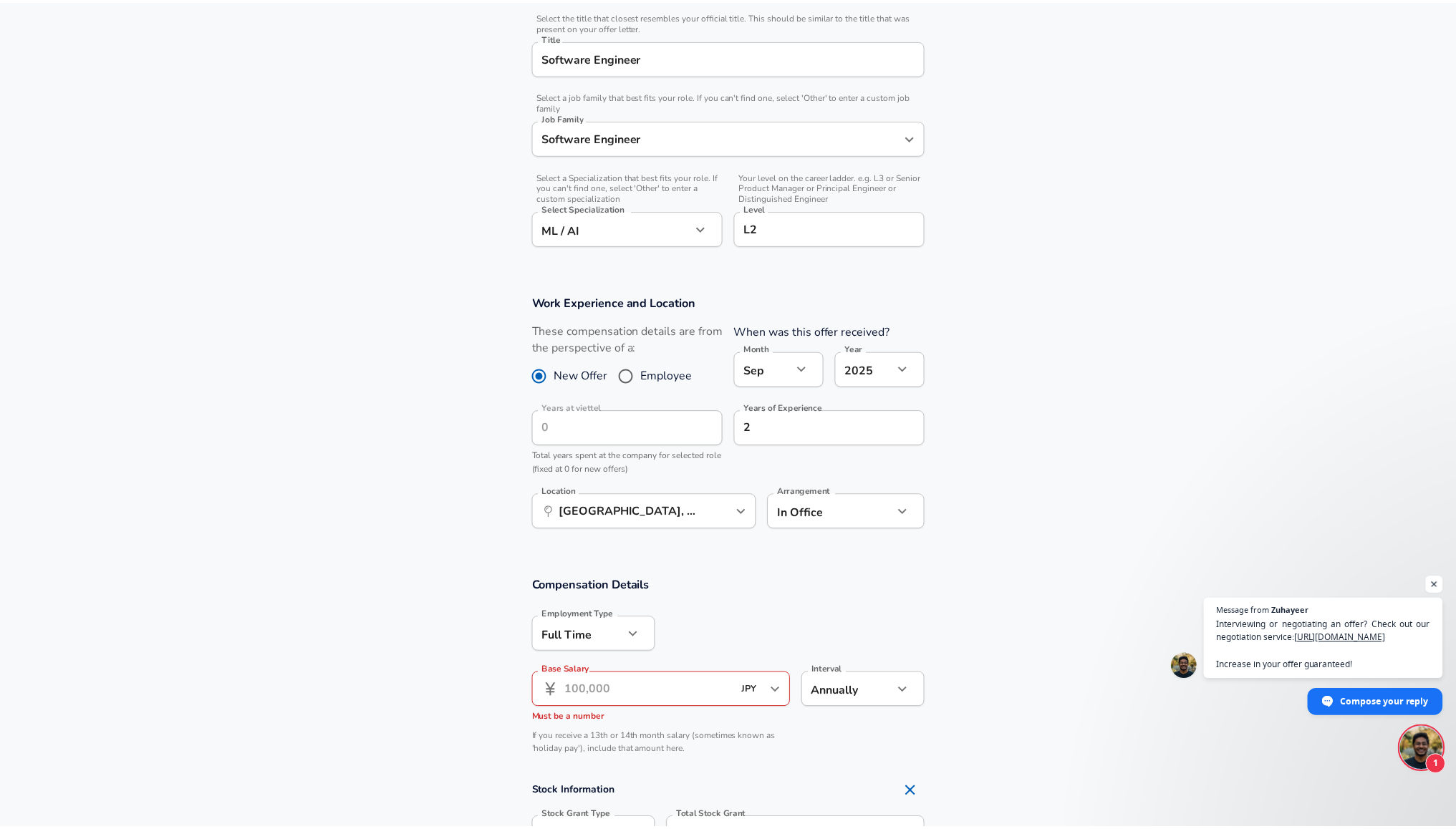
scroll to position [0, 0]
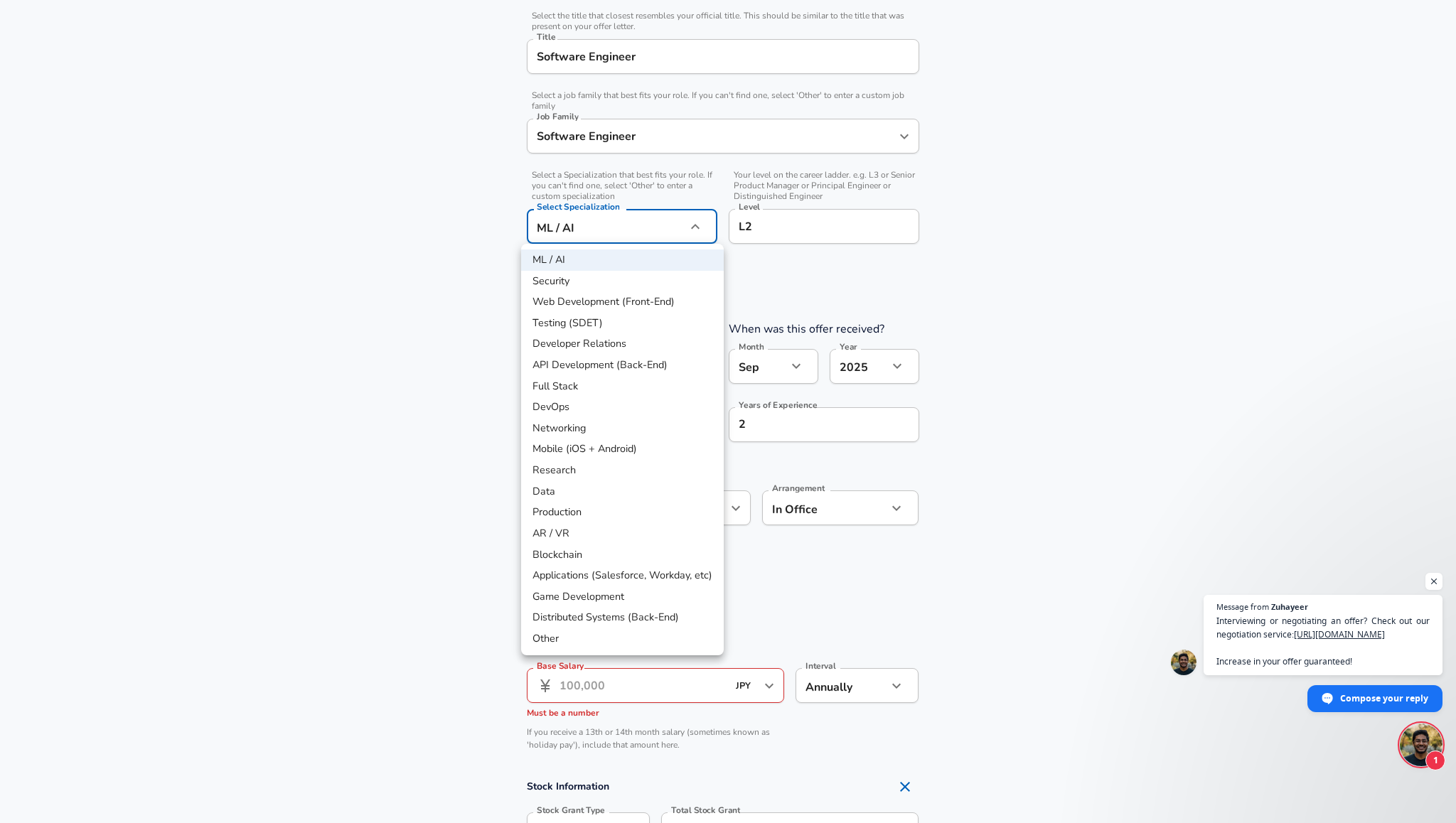
click at [606, 233] on div at bounding box center [728, 411] width 1456 height 823
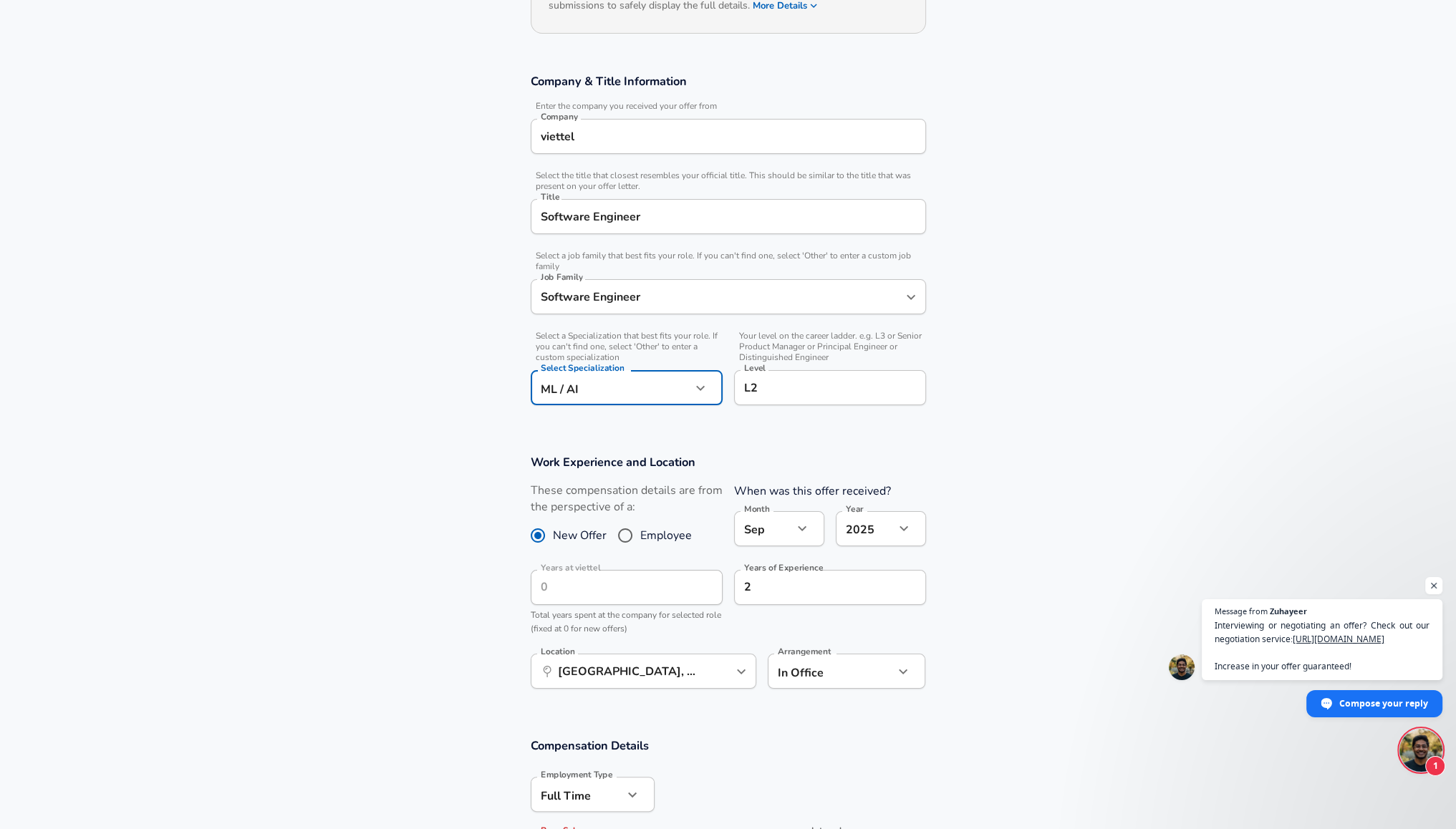
scroll to position [143, 0]
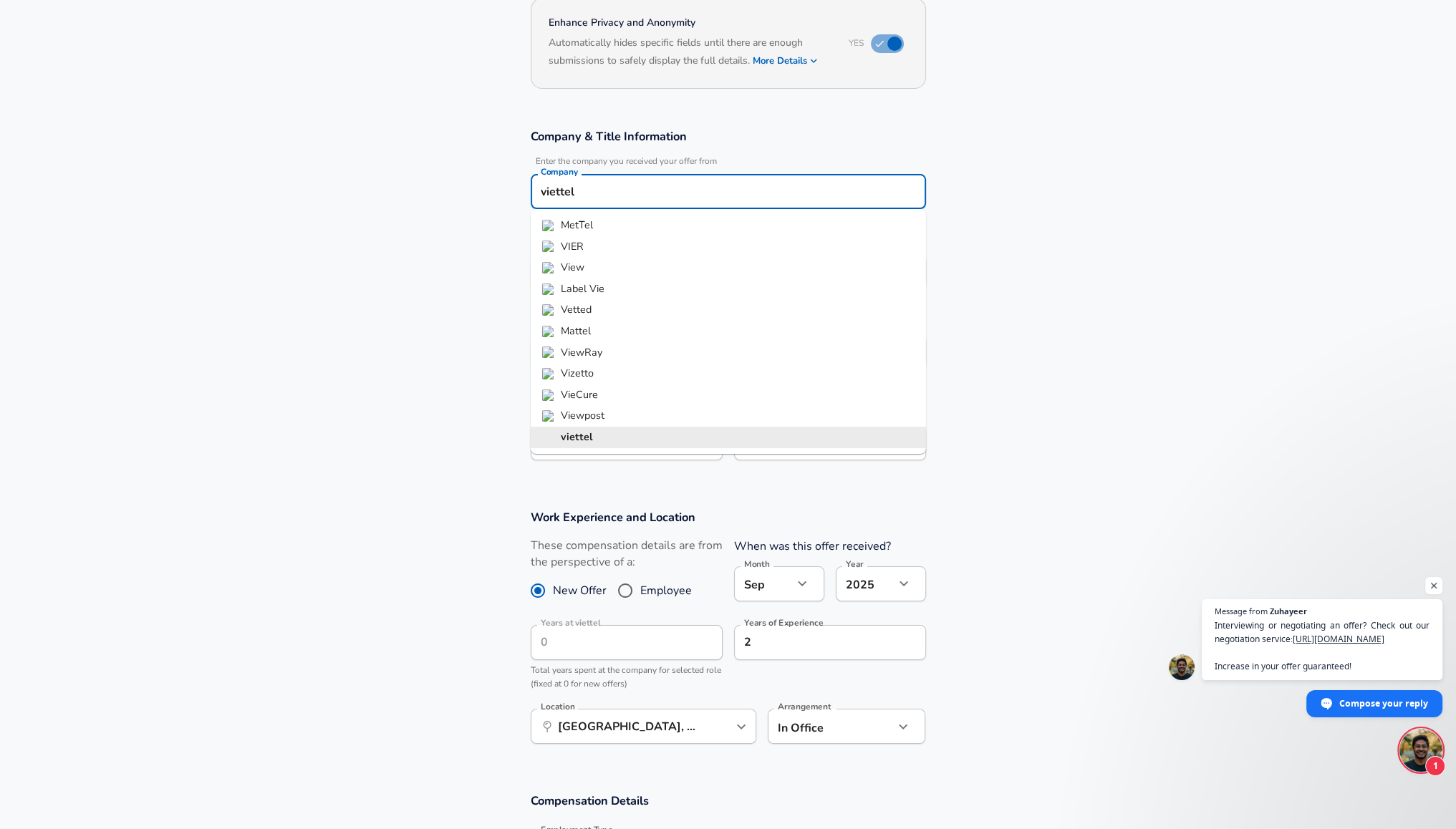
click at [549, 193] on input "viettel" at bounding box center [728, 192] width 382 height 22
click at [567, 435] on strong "viettel" at bounding box center [577, 437] width 33 height 14
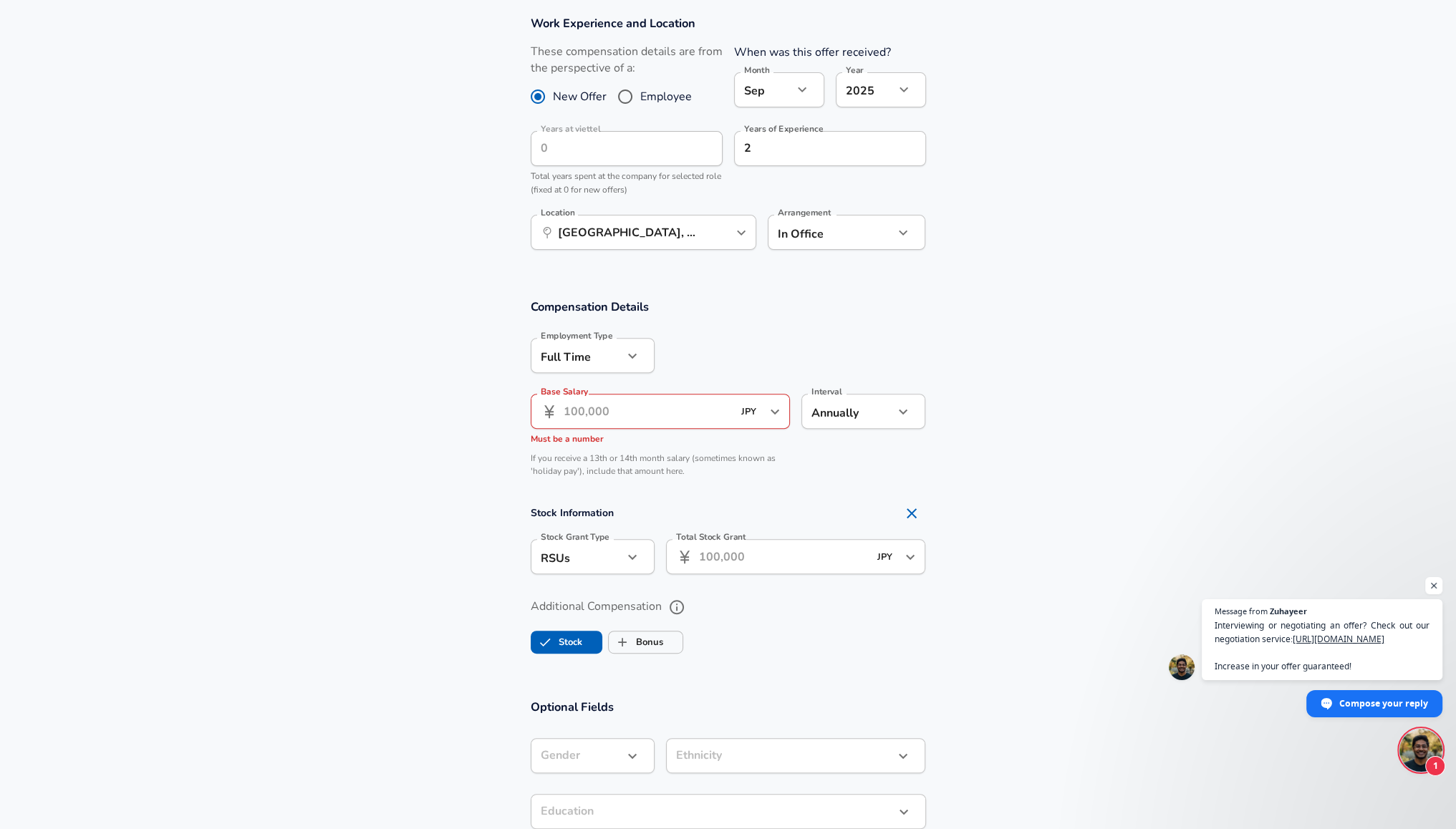
scroll to position [644, 0]
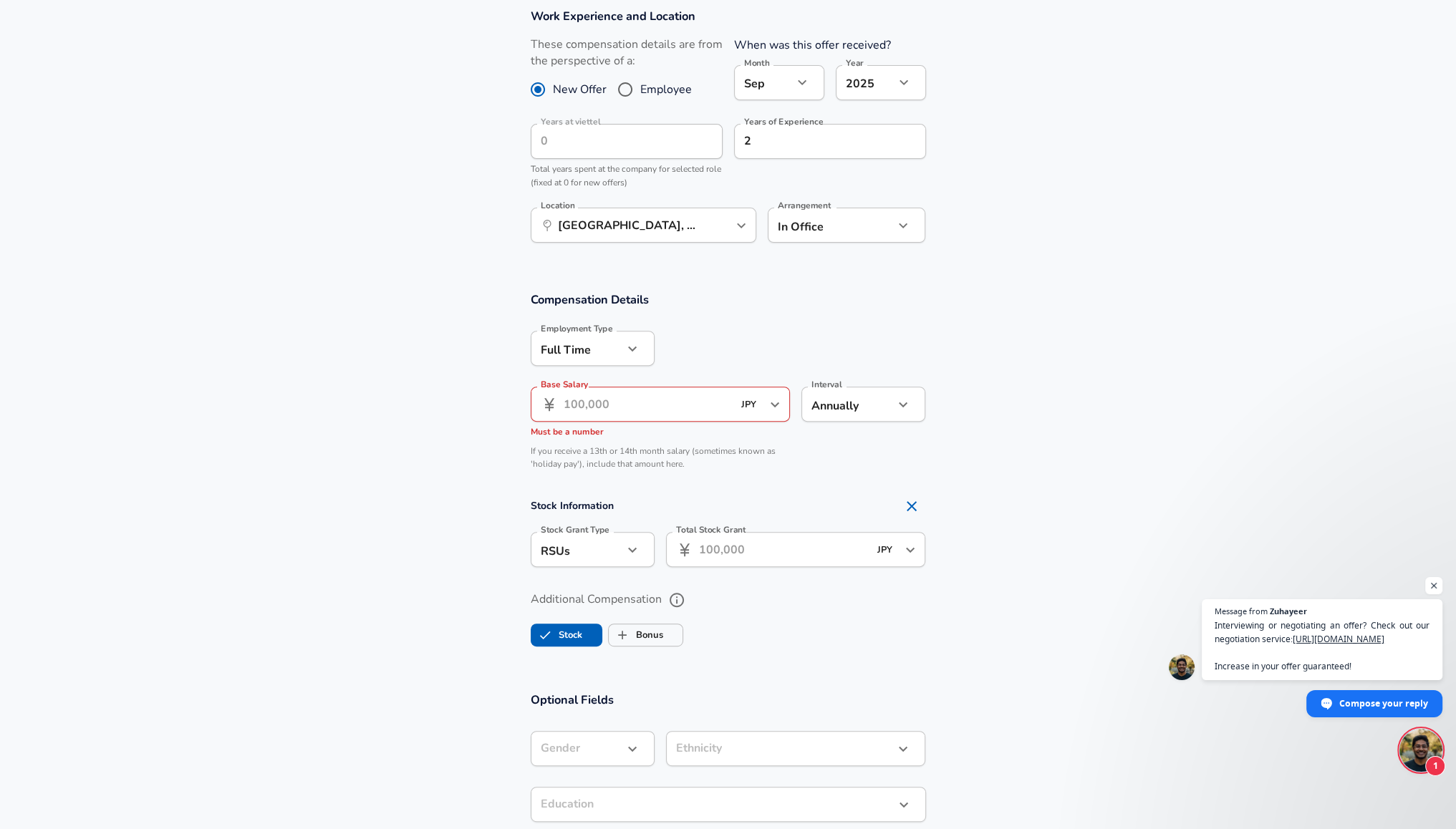
click at [593, 388] on input "Base Salary" at bounding box center [648, 404] width 170 height 35
click at [780, 402] on icon "Open" at bounding box center [775, 405] width 17 height 17
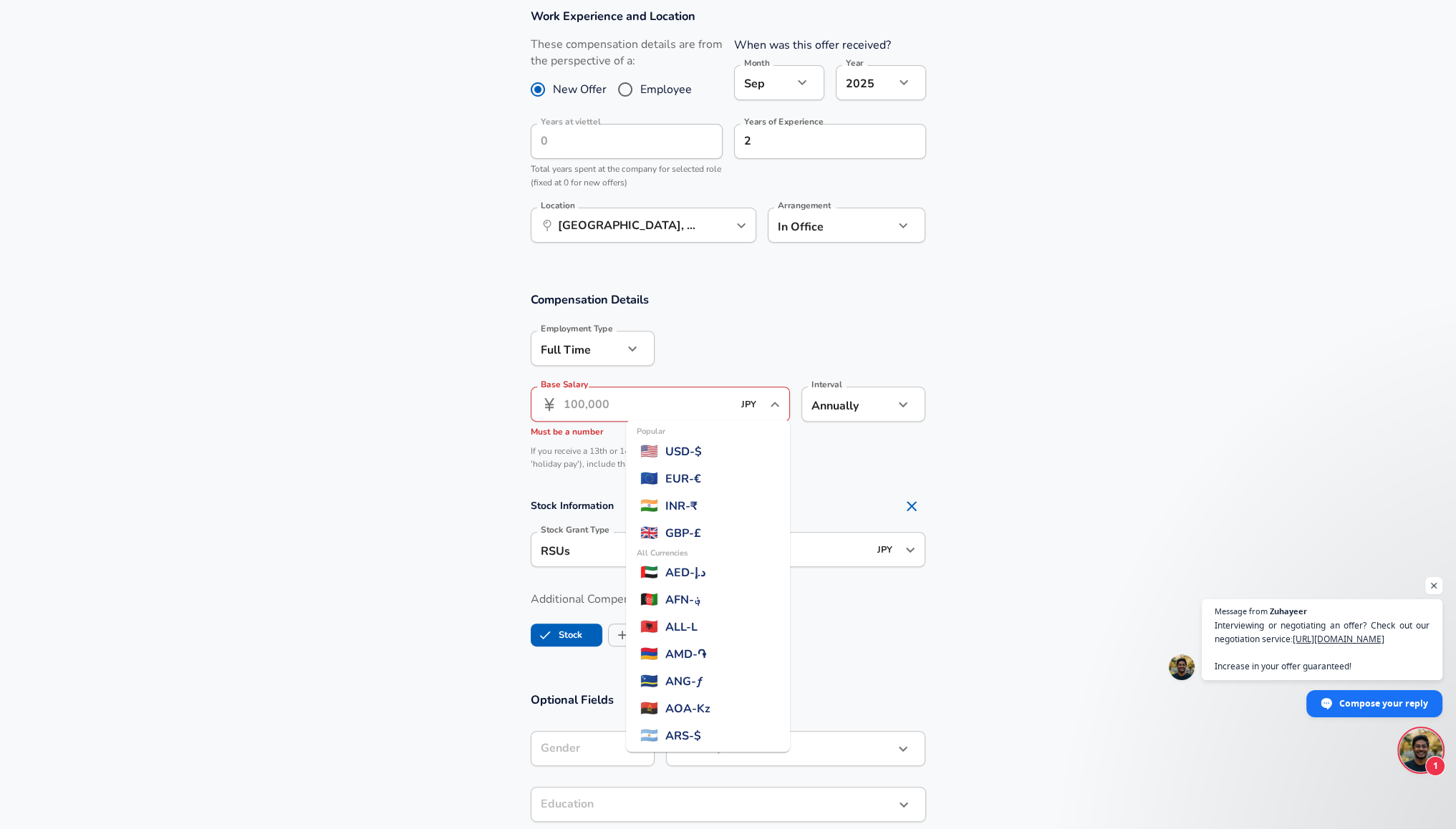
scroll to position [1684, 0]
click at [780, 402] on icon "Close" at bounding box center [775, 405] width 17 height 17
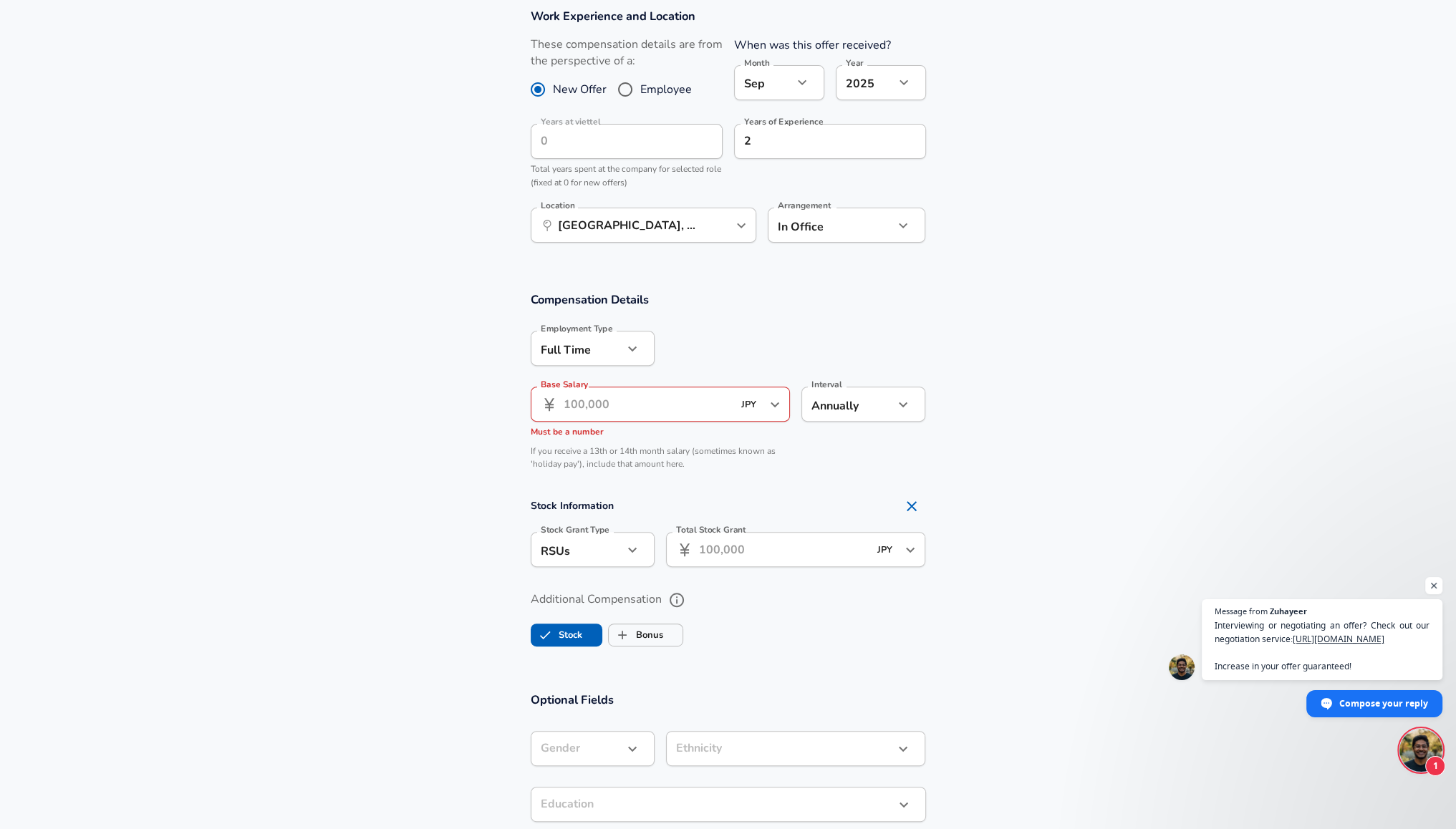
click at [621, 390] on input "Base Salary" at bounding box center [648, 404] width 170 height 35
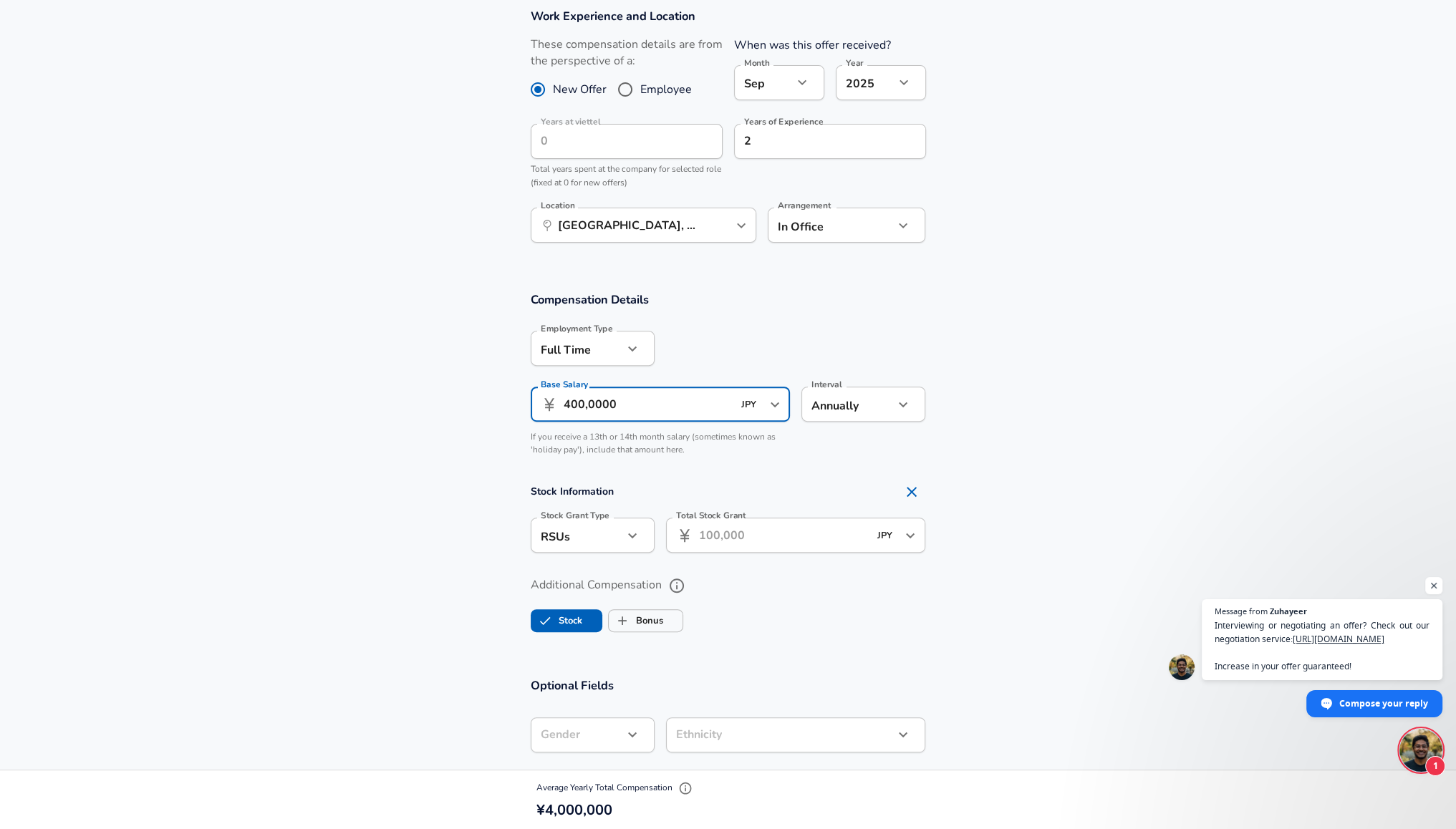
scroll to position [716, 0]
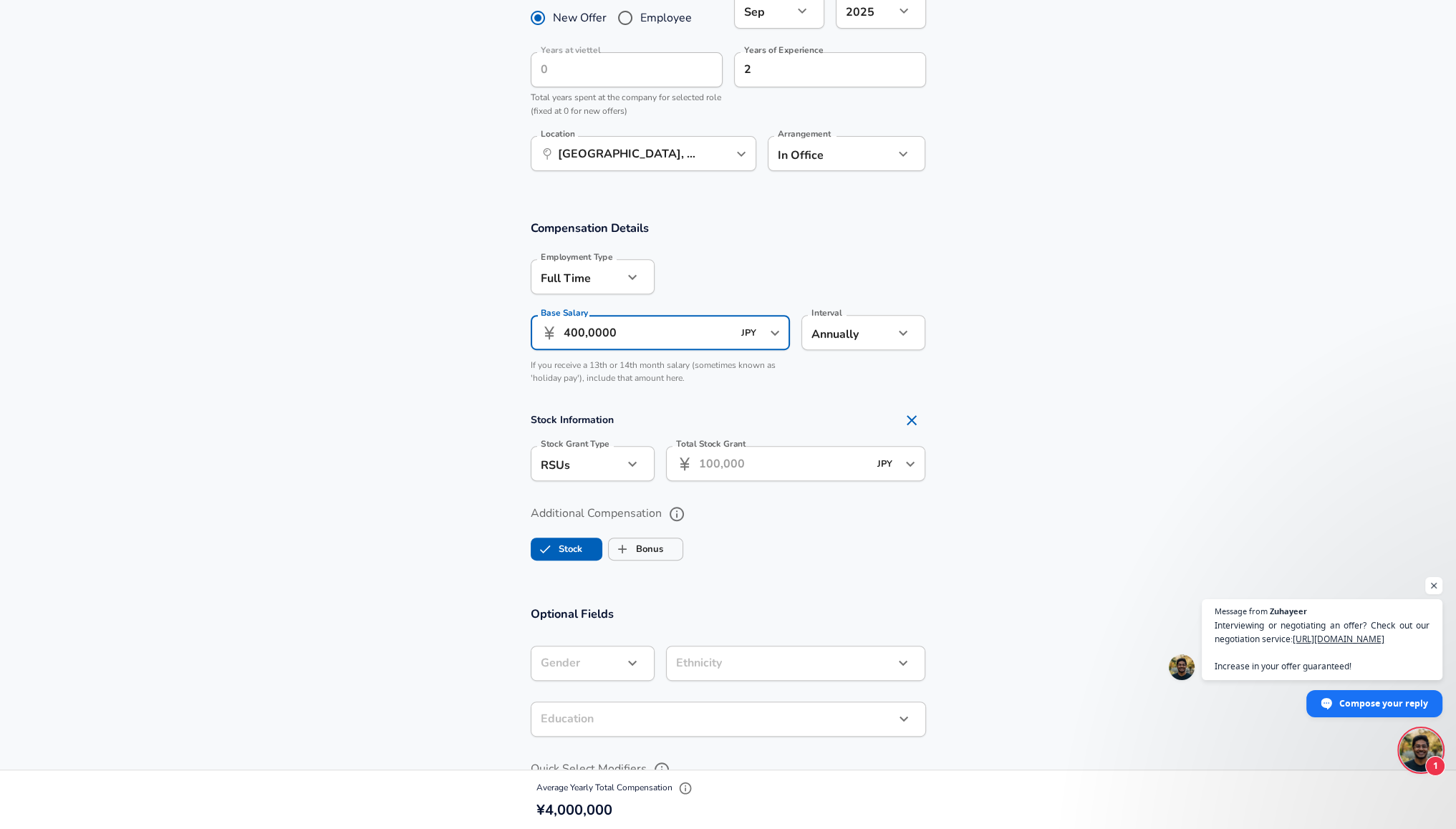
type input "400,0000"
click at [759, 468] on input "Total Stock Grant" at bounding box center [783, 463] width 170 height 35
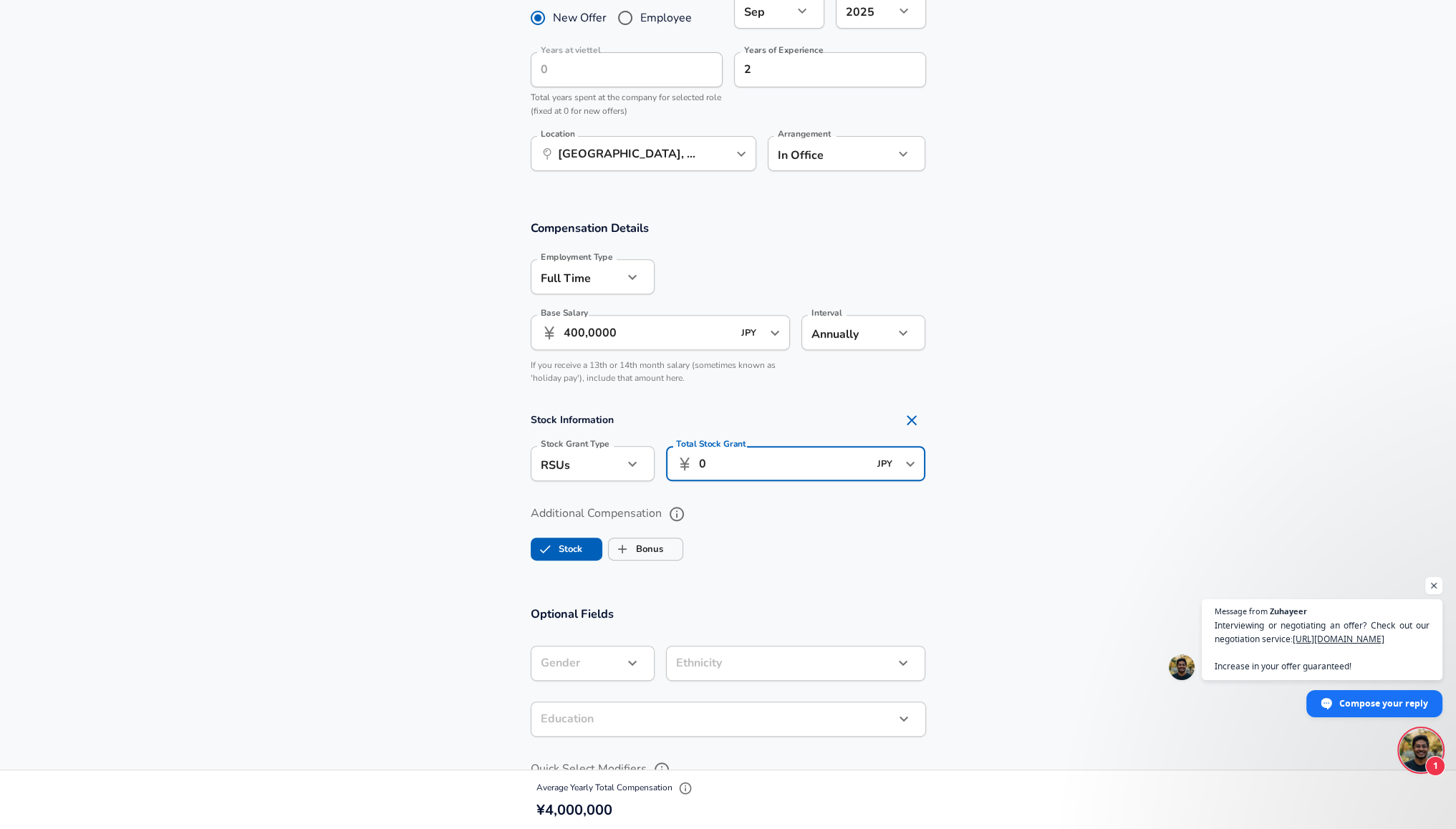
type input "0"
click at [759, 489] on div "Total Stock Grant ​ 0 JPY ​ Total Stock Grant" at bounding box center [790, 462] width 271 height 56
click at [645, 473] on div "RSUs stock Stock Grant Type" at bounding box center [593, 463] width 124 height 35
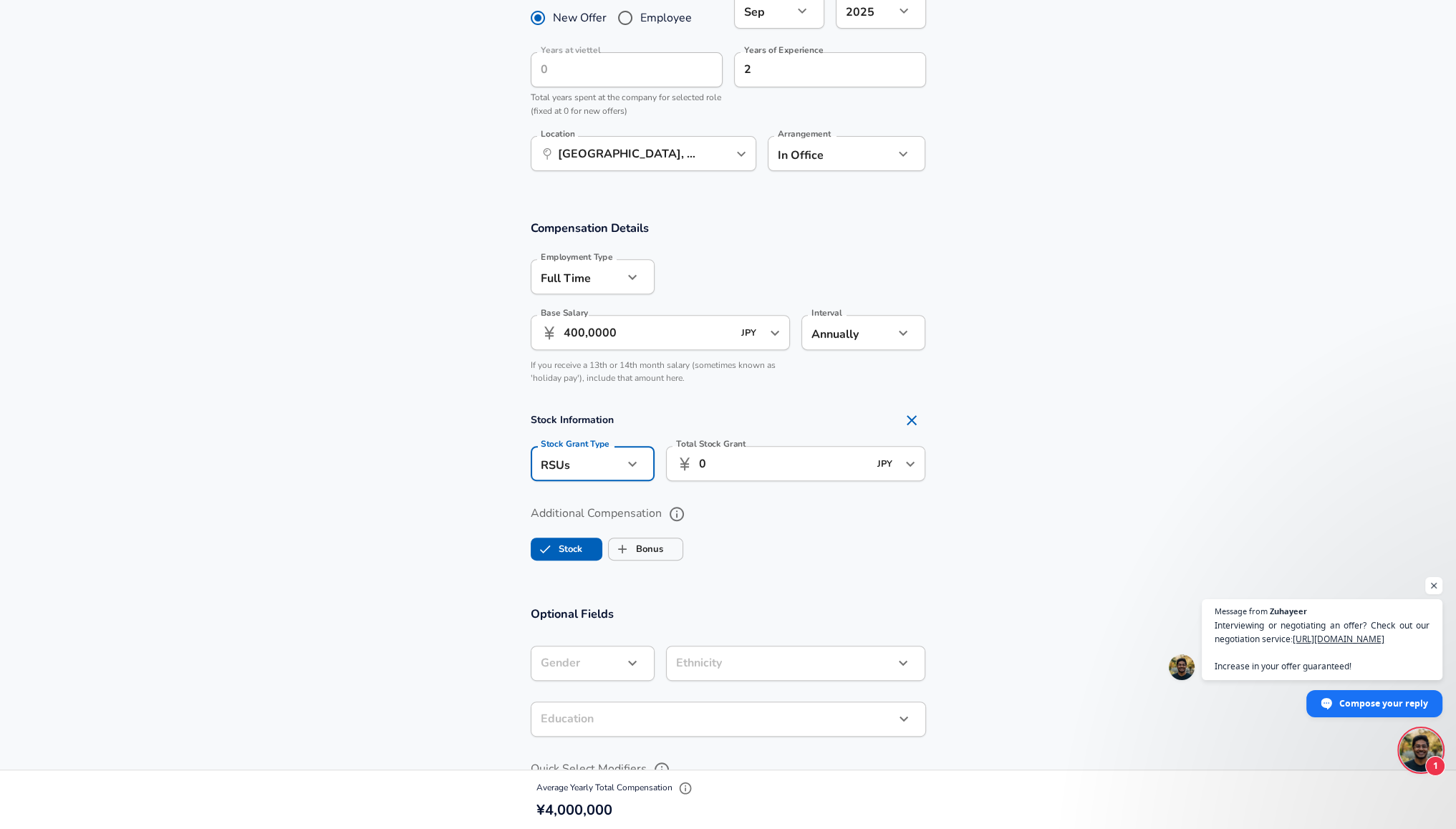
click at [633, 466] on icon "button" at bounding box center [632, 464] width 17 height 17
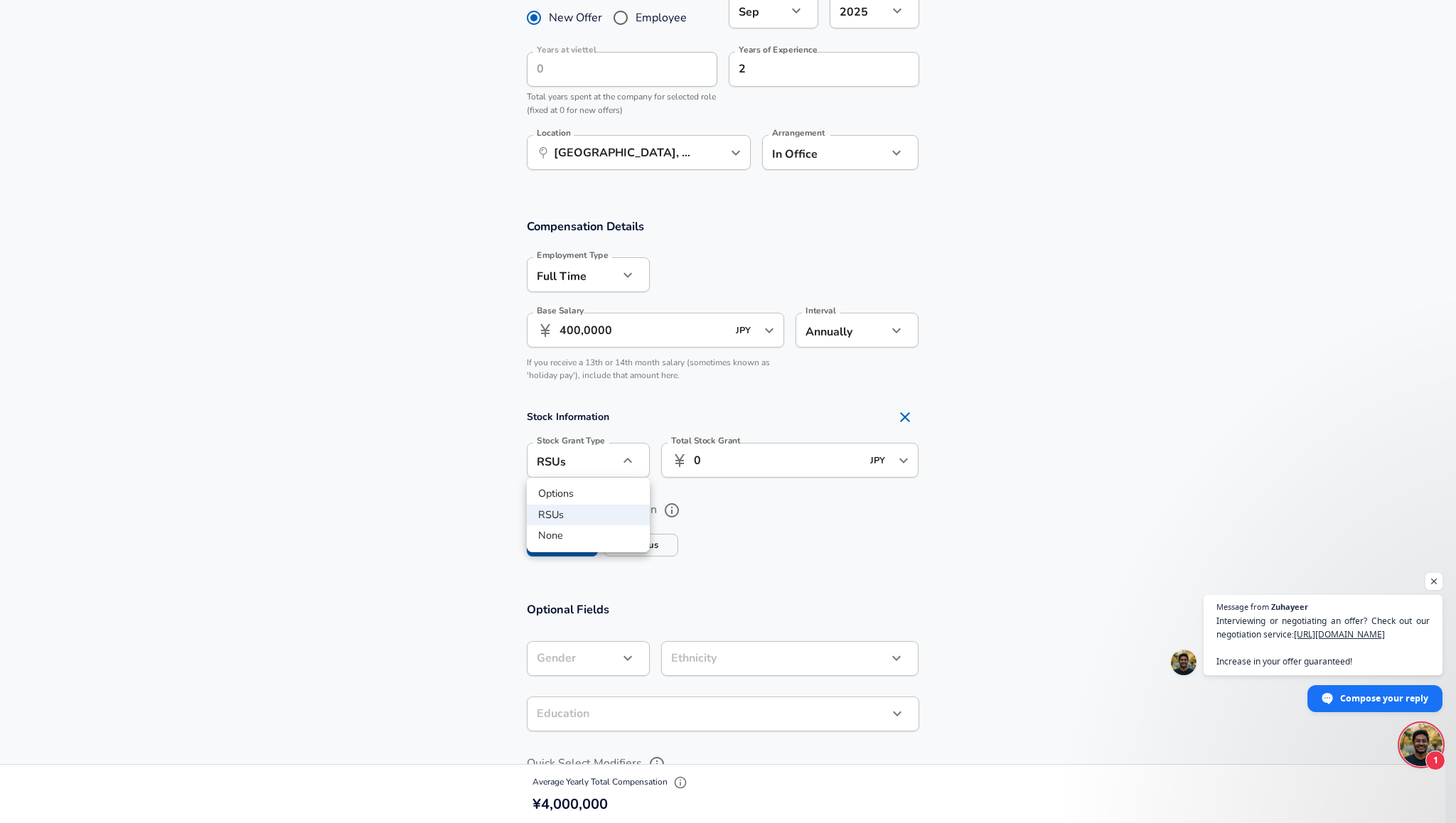
click at [574, 537] on li "None" at bounding box center [588, 536] width 123 height 22
type input "none"
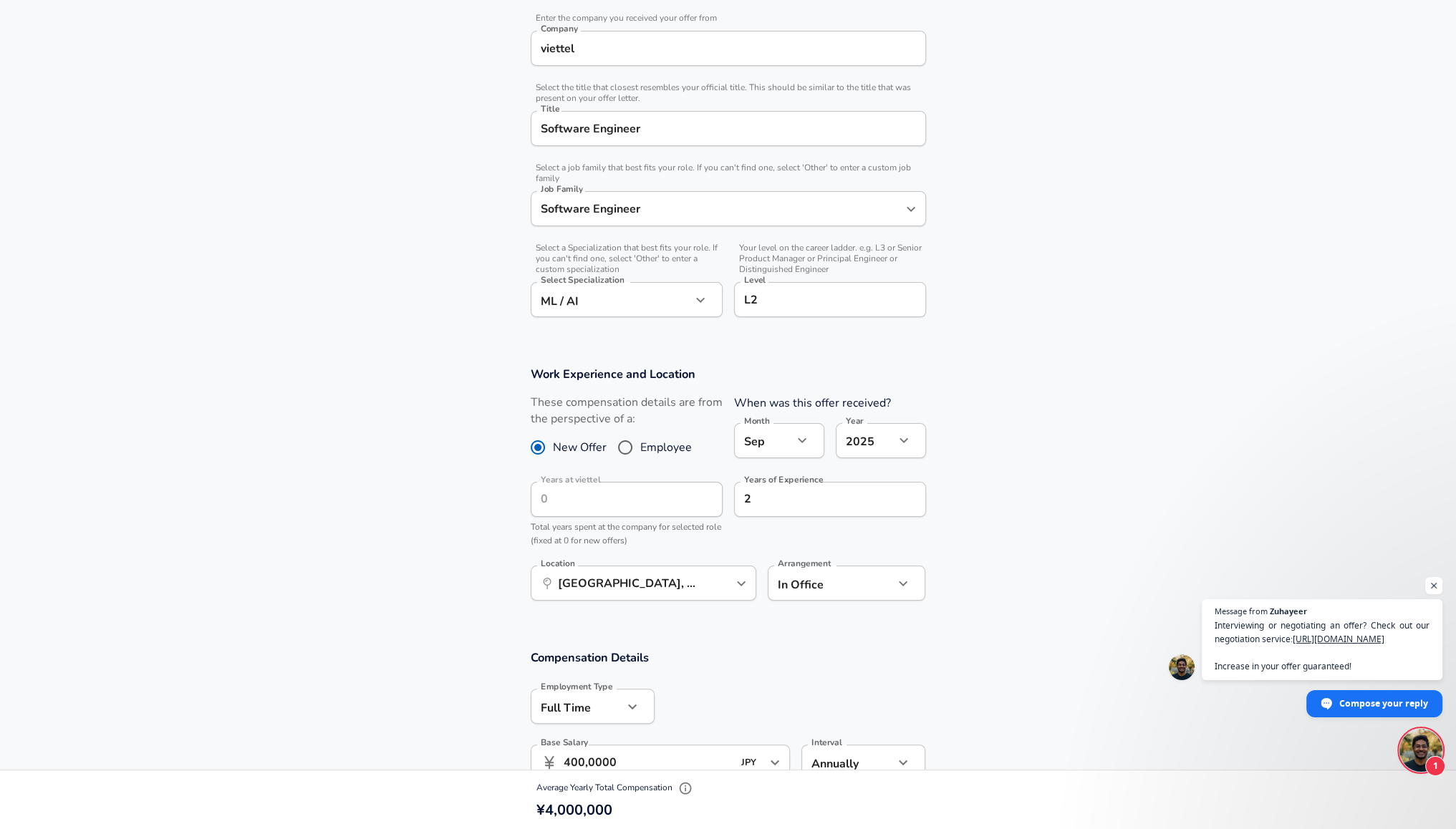
scroll to position [0, 0]
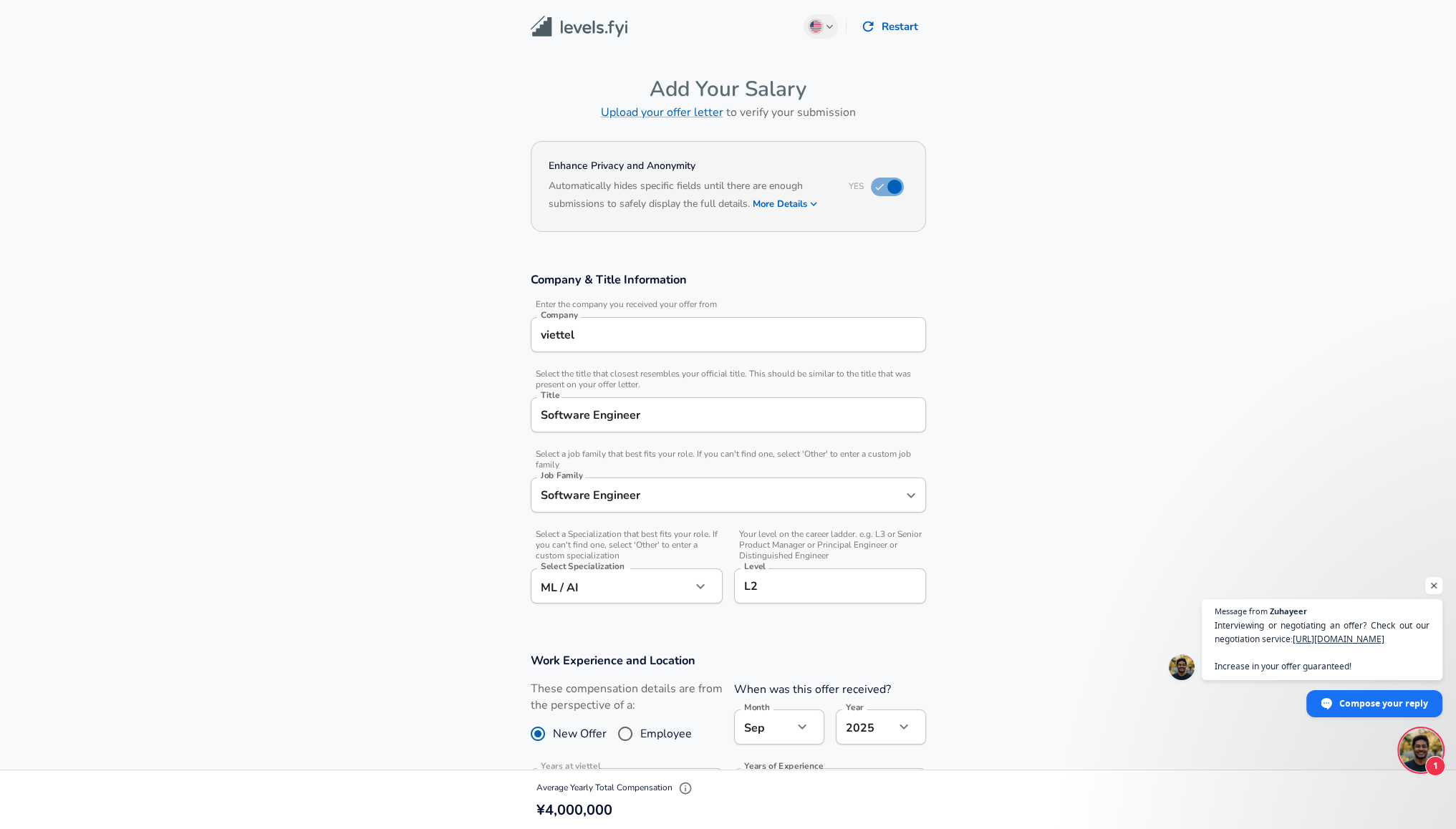
click at [623, 333] on input "viettel" at bounding box center [728, 334] width 382 height 22
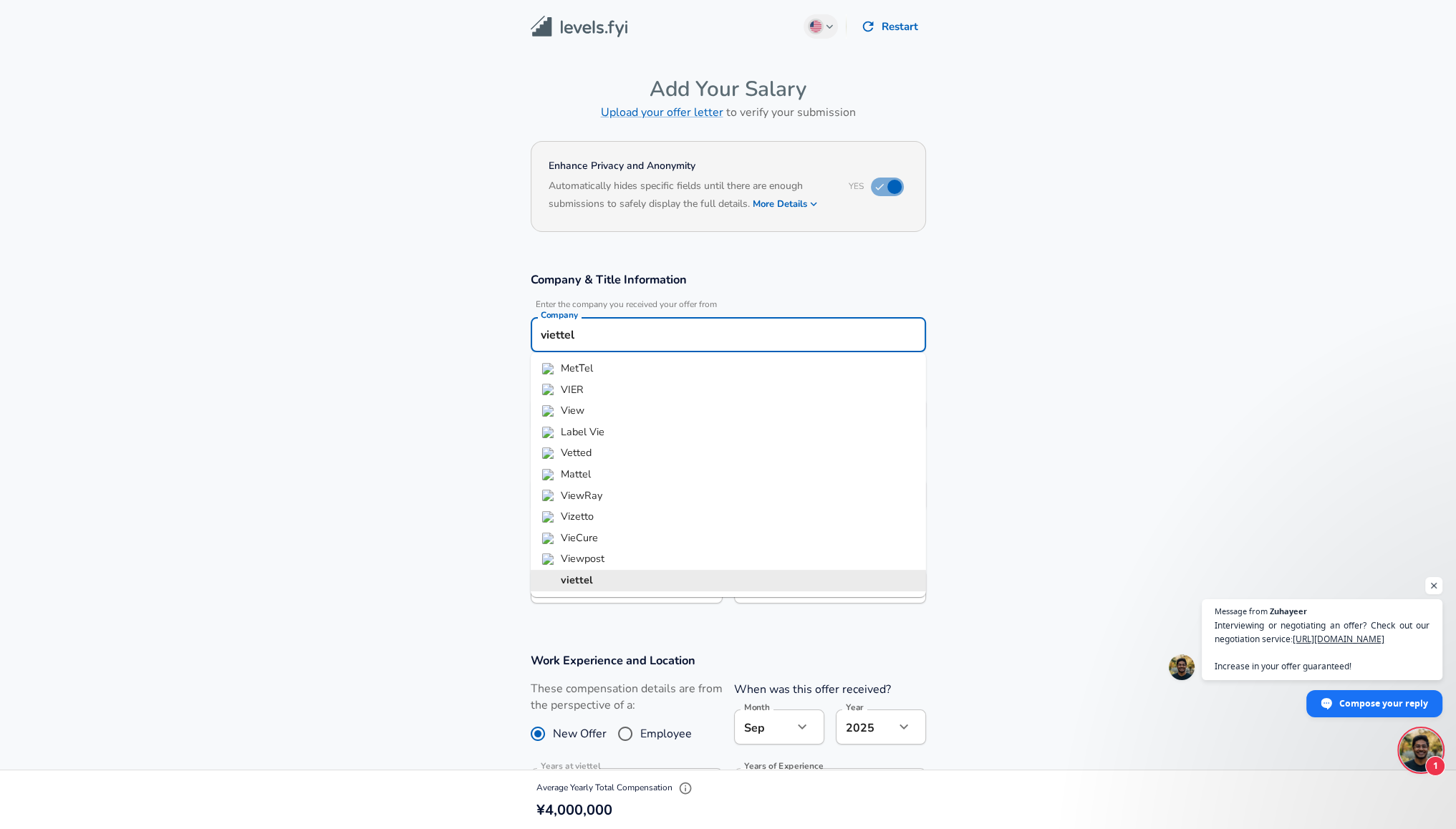
click at [583, 583] on strong "viettel" at bounding box center [577, 580] width 33 height 14
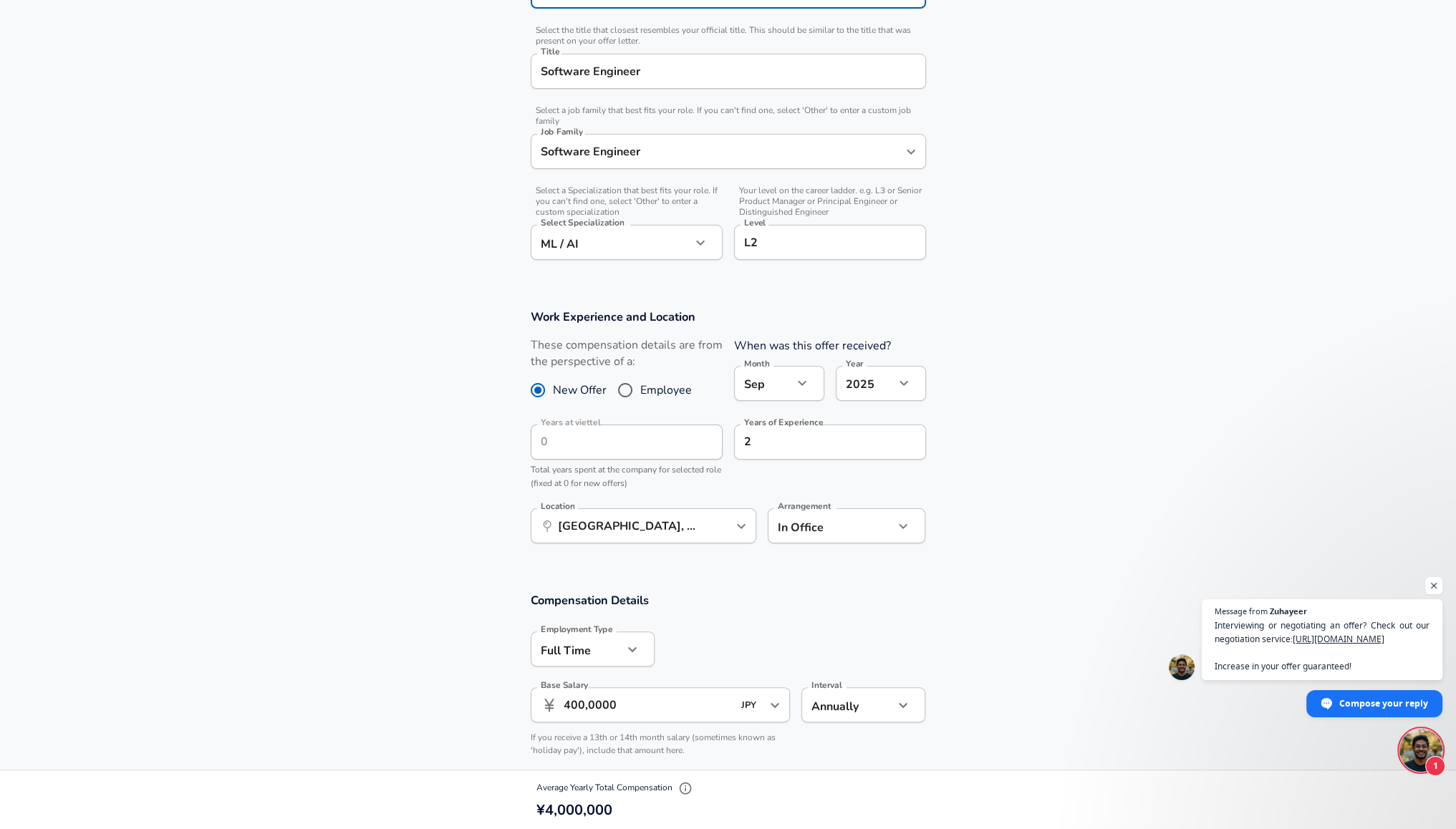
scroll to position [286, 0]
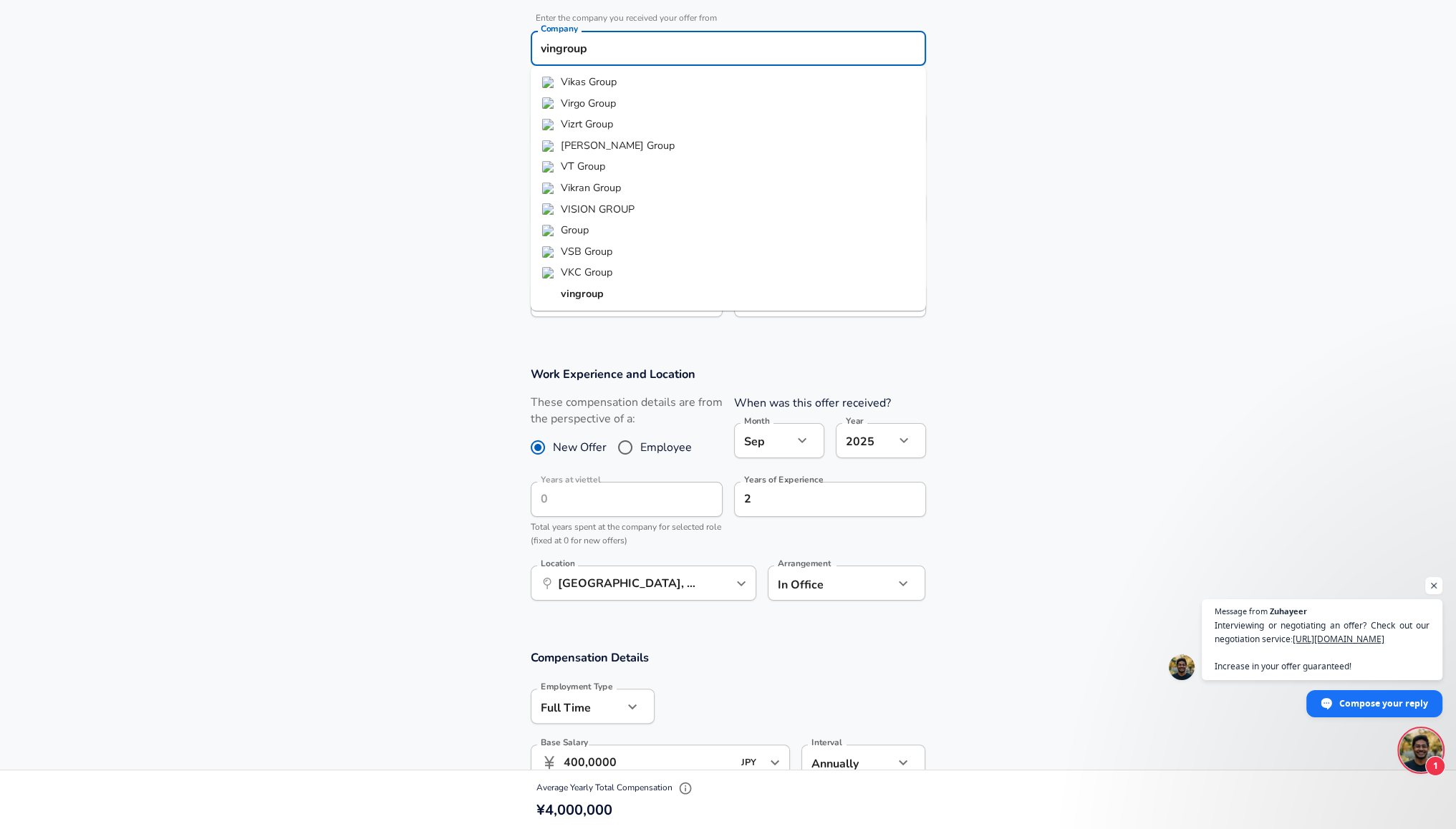
drag, startPoint x: 633, startPoint y: 33, endPoint x: 477, endPoint y: 31, distance: 156.0
click at [478, 31] on section "Company & Title Information Enter the company you received your offer from Comp…" at bounding box center [728, 158] width 1456 height 381
drag, startPoint x: 626, startPoint y: 45, endPoint x: 516, endPoint y: 43, distance: 110.0
click at [516, 43] on div "Company & Title Information Enter the company you received your offer from Comp…" at bounding box center [728, 156] width 430 height 342
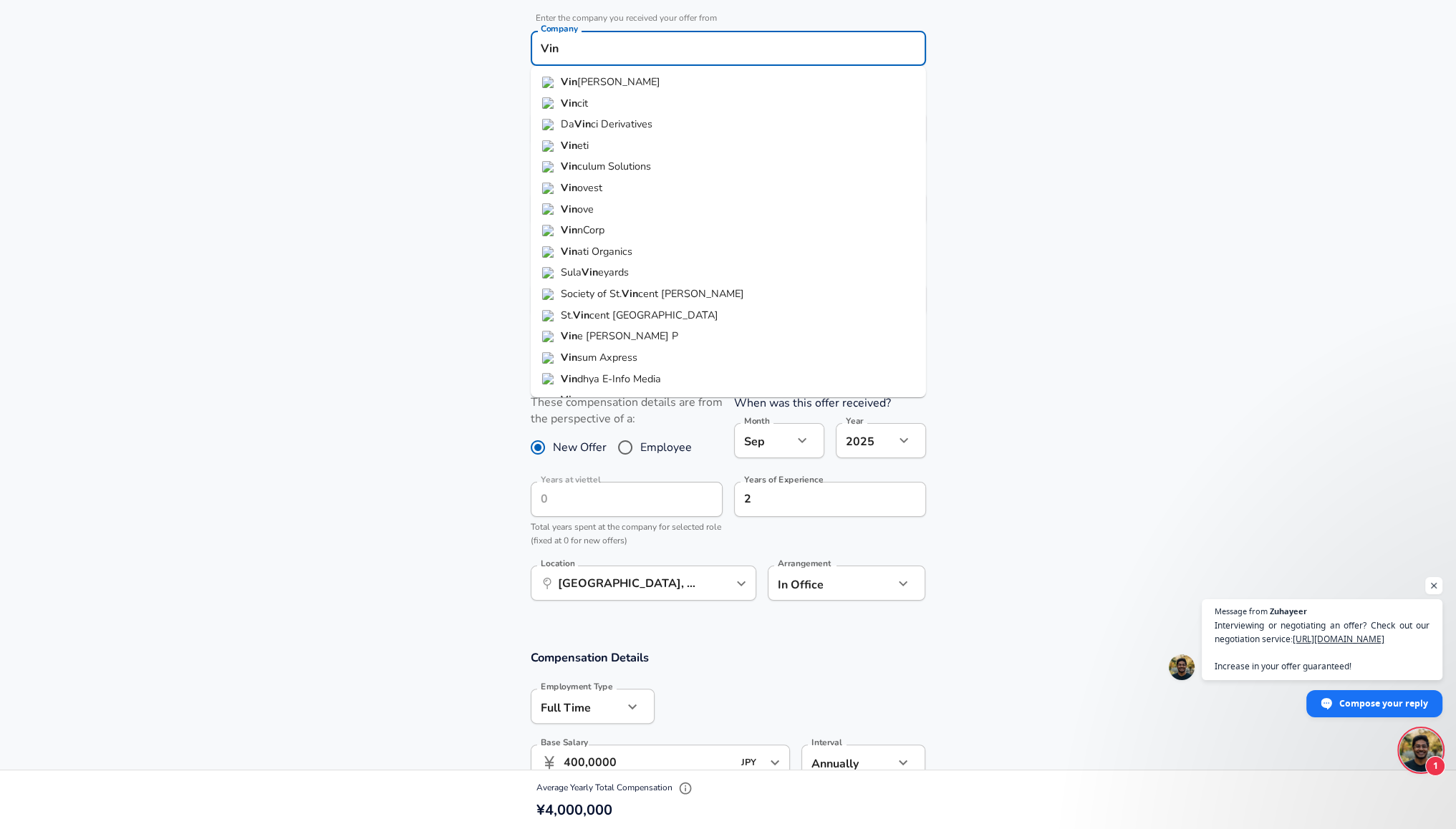
click at [420, 185] on section "Company & Title Information Enter the company you received your offer from Comp…" at bounding box center [728, 158] width 1456 height 381
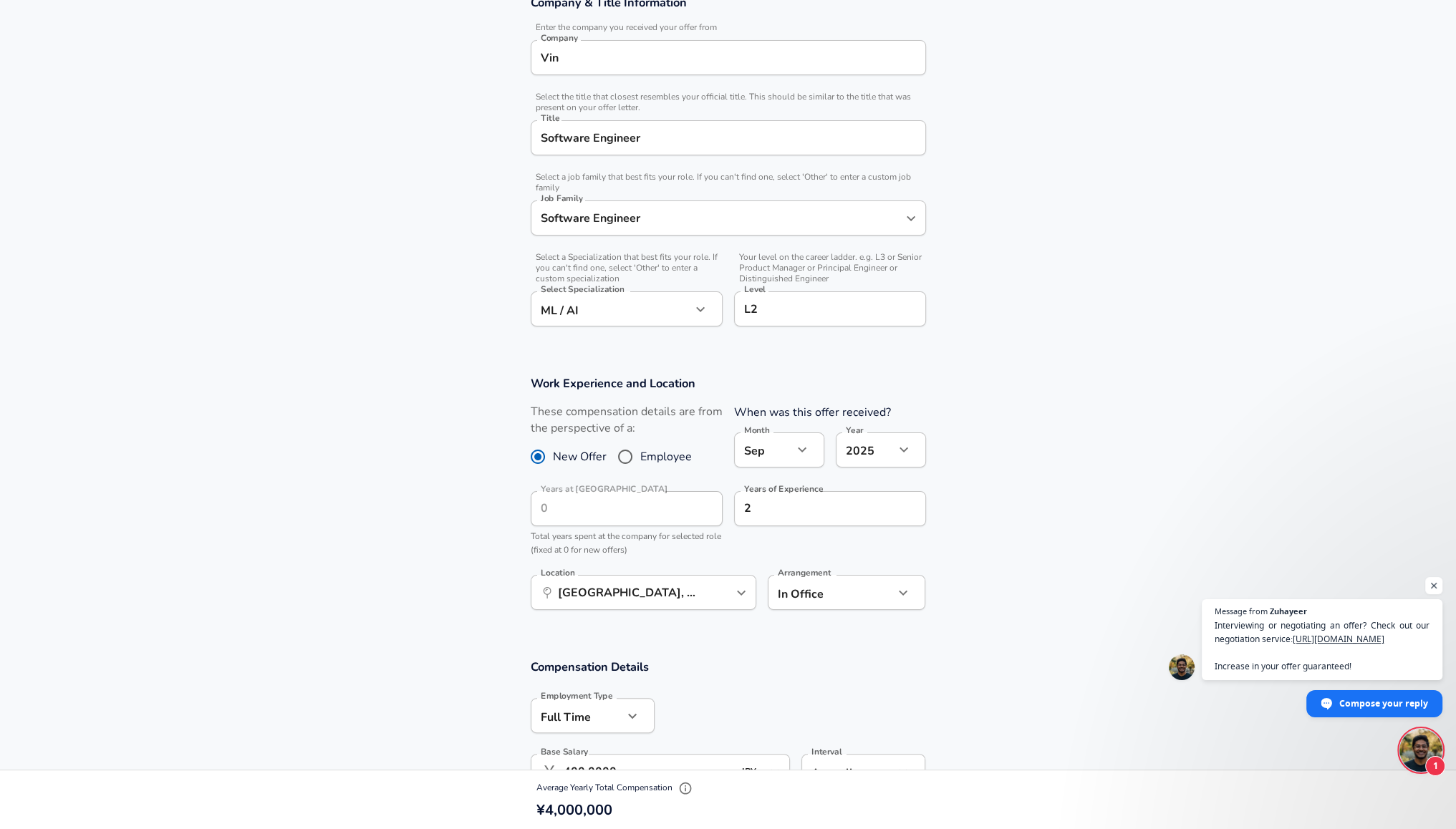
scroll to position [143, 0]
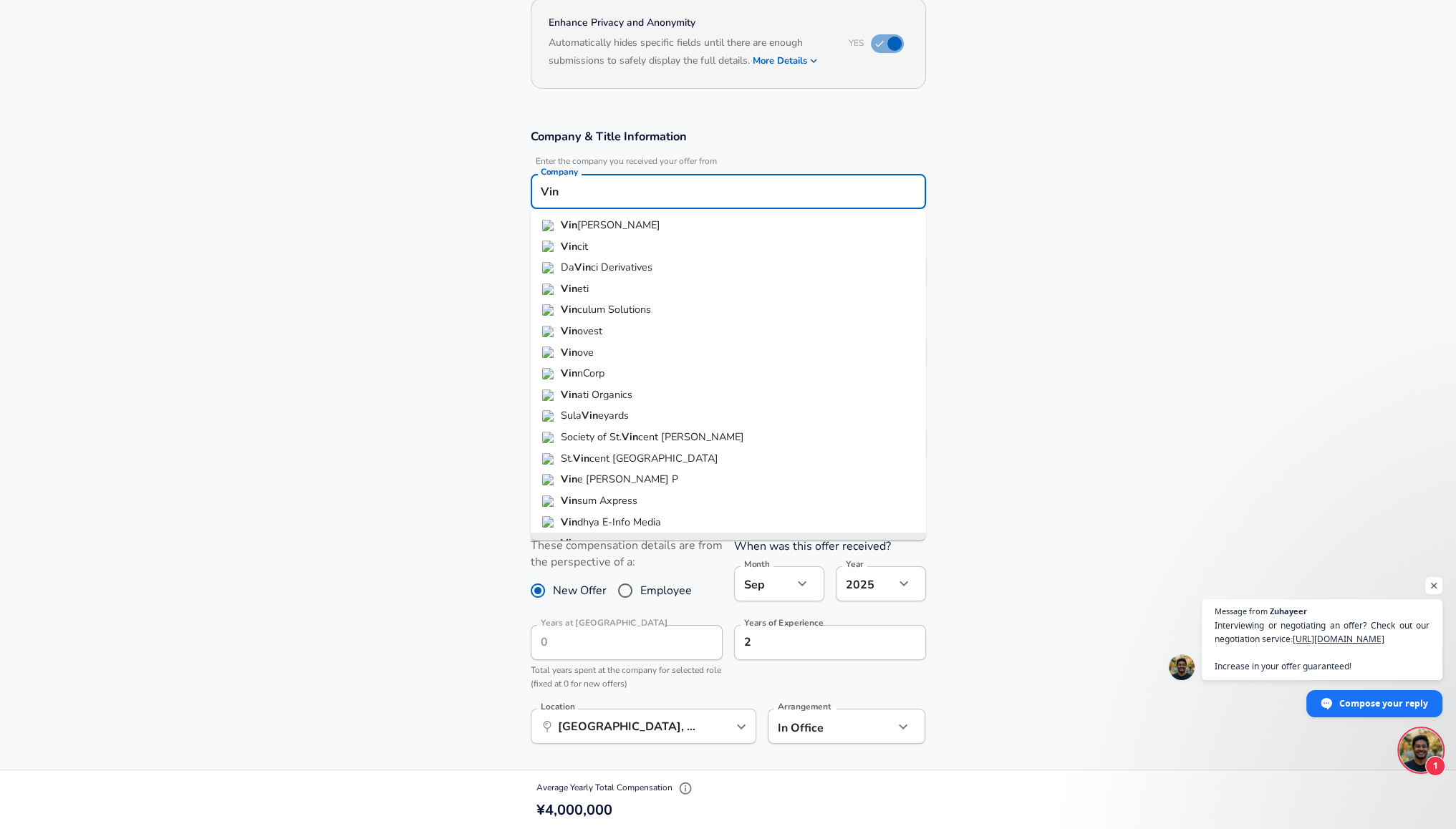
drag, startPoint x: 618, startPoint y: 192, endPoint x: 432, endPoint y: 185, distance: 186.1
click at [433, 185] on section "Company & Title Information Enter the company you received your offer from Comp…" at bounding box center [728, 302] width 1456 height 381
click at [609, 182] on input "ABC" at bounding box center [728, 192] width 382 height 22
type input "ABC"
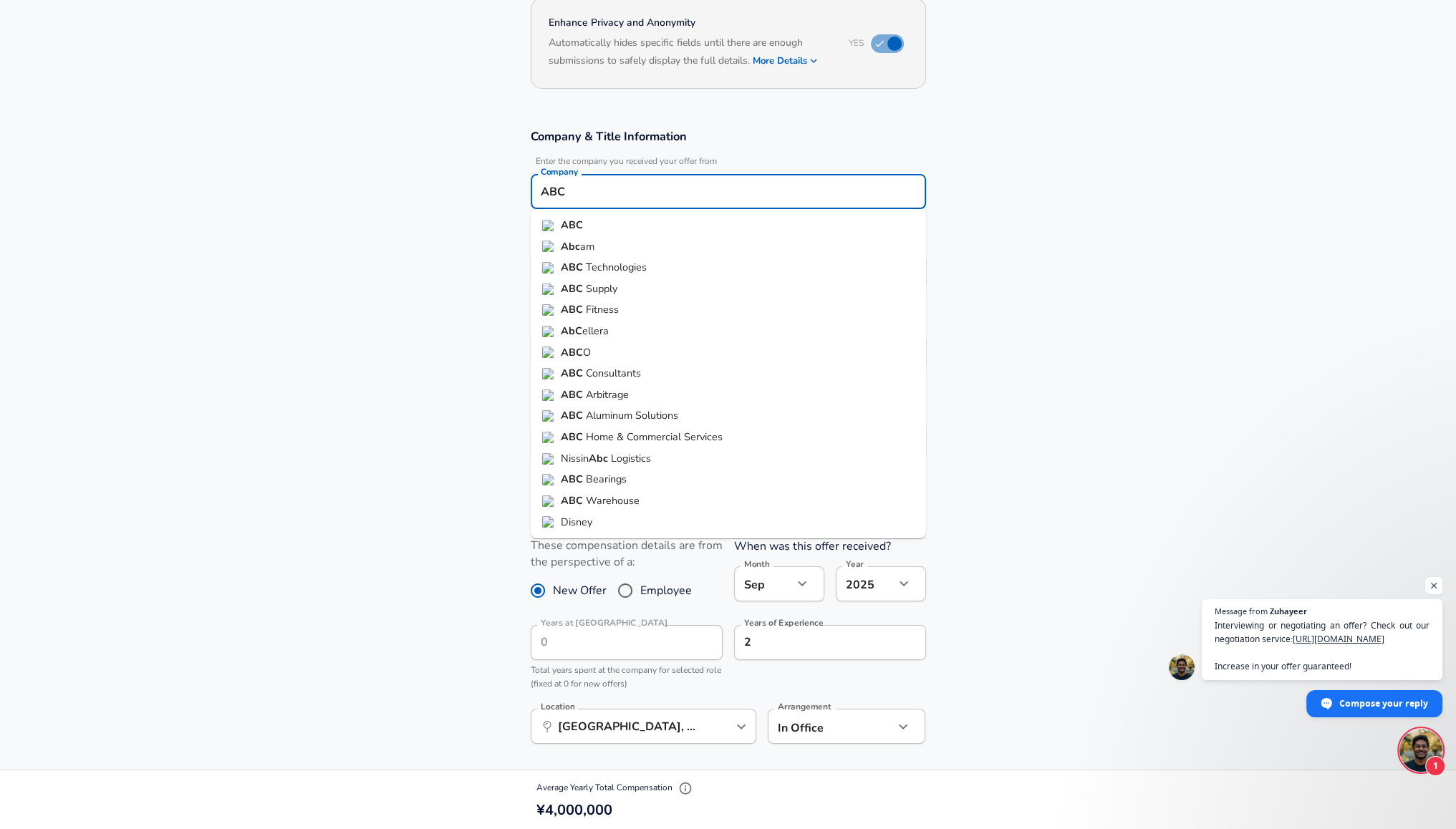
click at [467, 195] on section "Company & Title Information Enter the company you received your offer from Comp…" at bounding box center [728, 302] width 1456 height 381
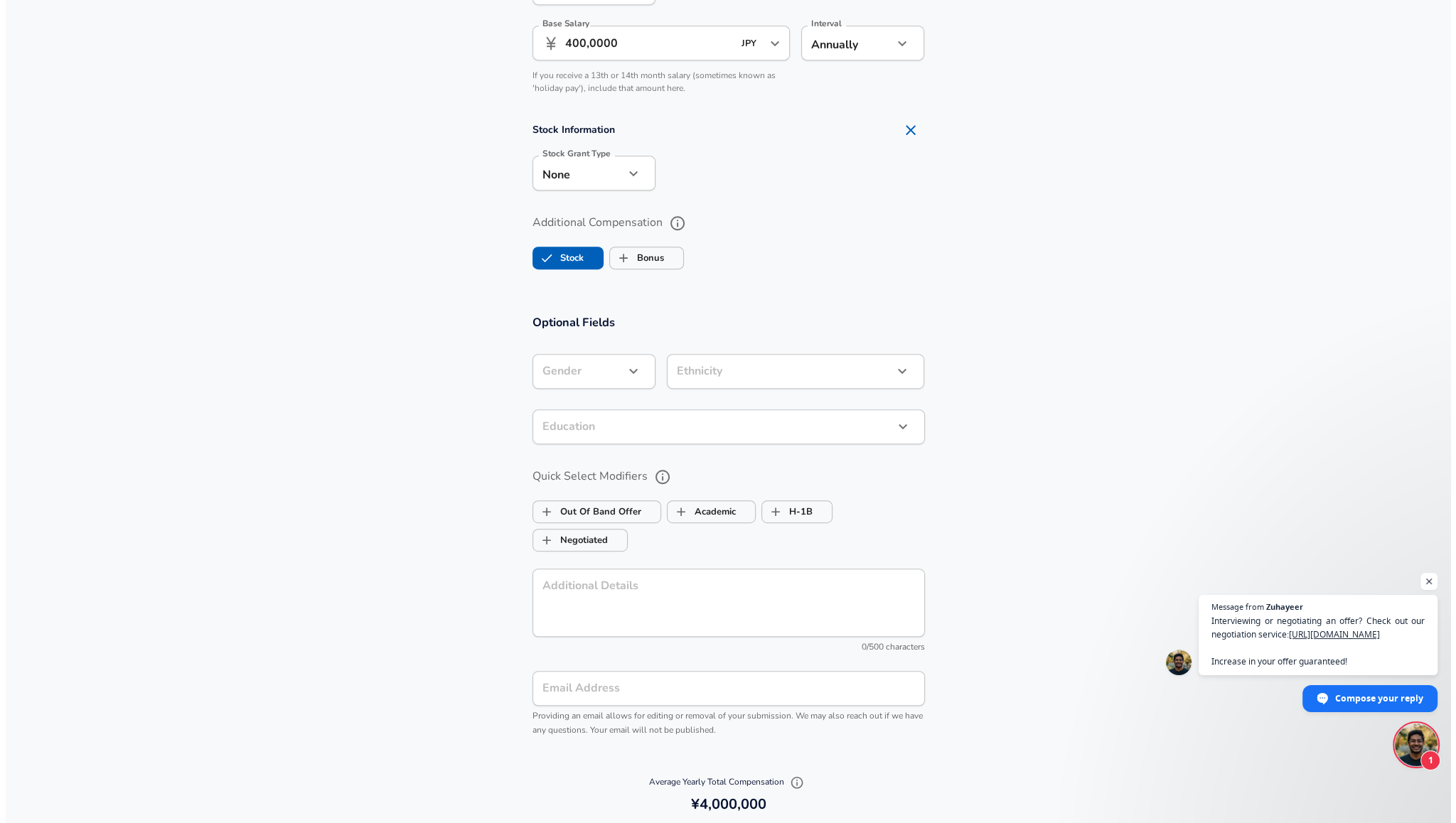
scroll to position [1209, 0]
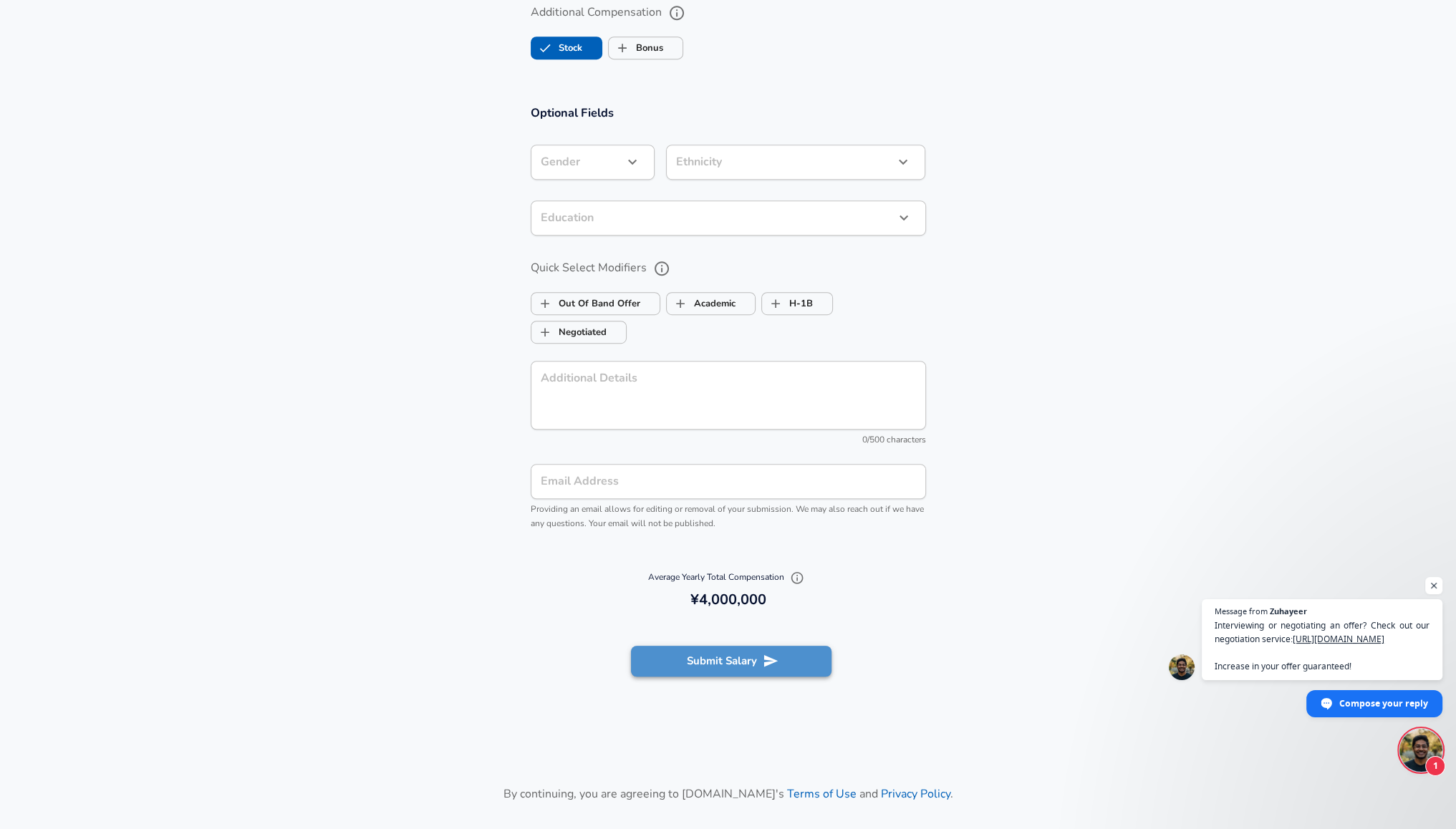
click at [746, 649] on button "Submit Salary" at bounding box center [731, 661] width 201 height 30
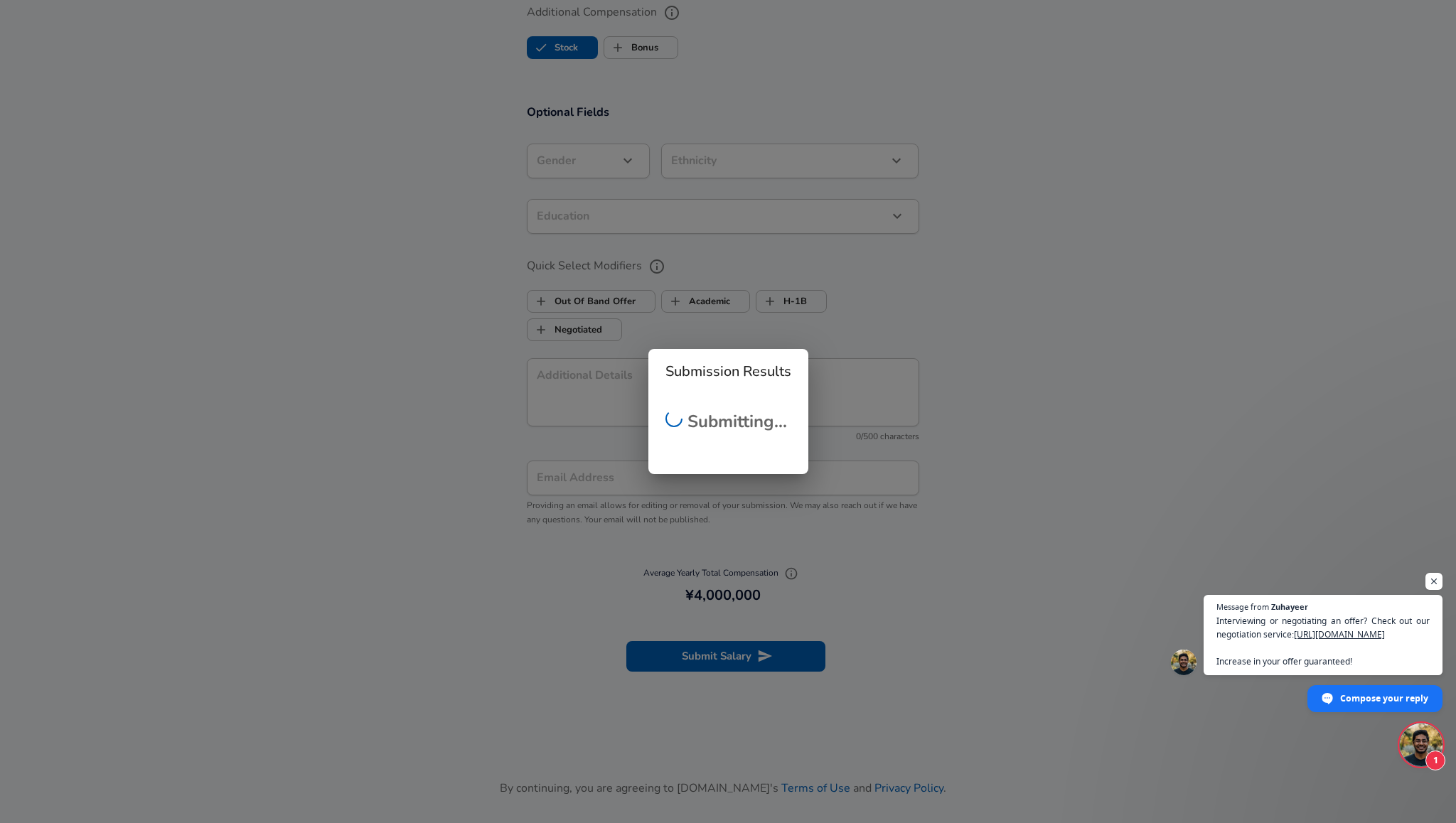
checkbox input "false"
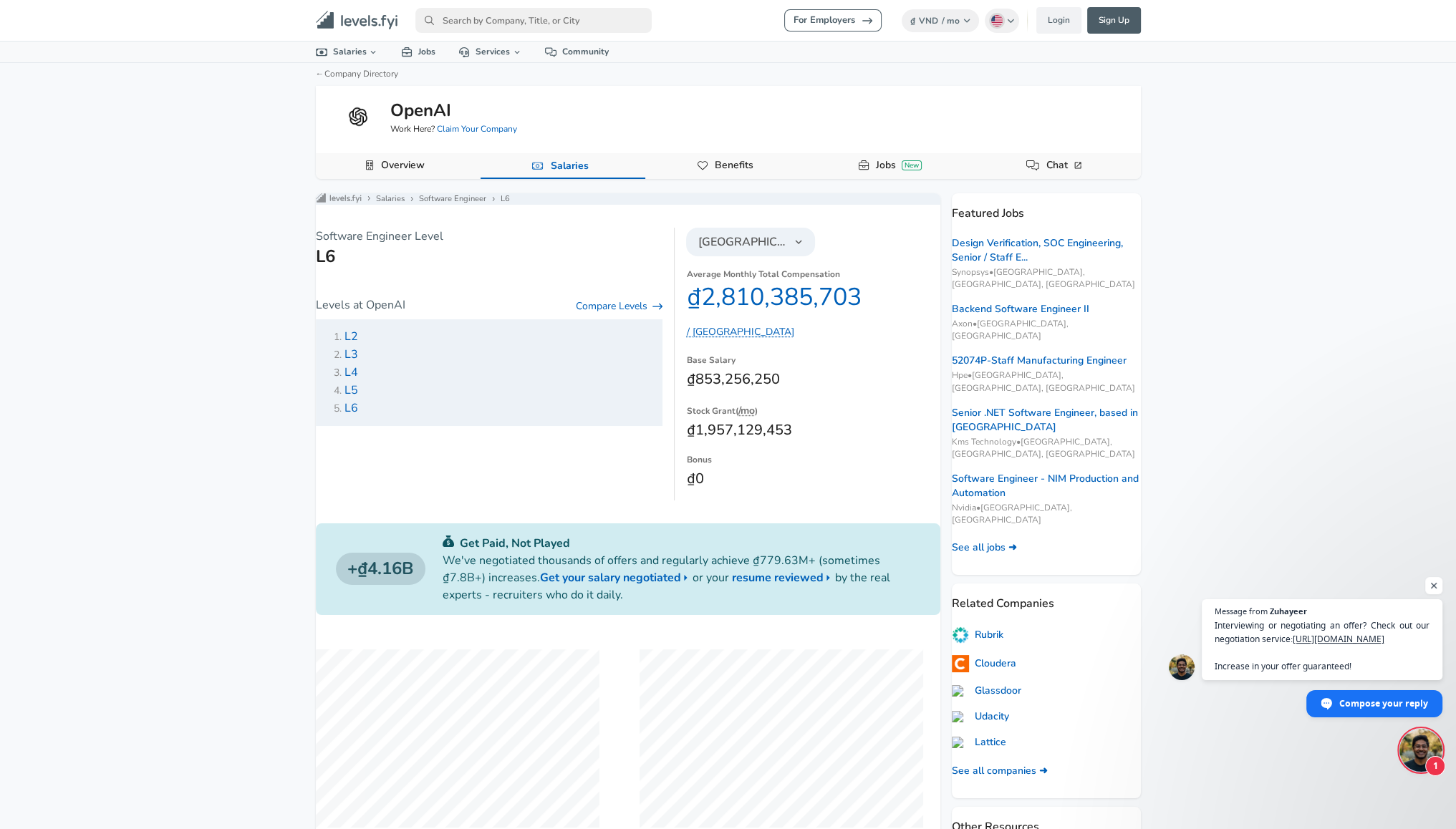
click at [793, 248] on icon "button" at bounding box center [798, 242] width 13 height 13
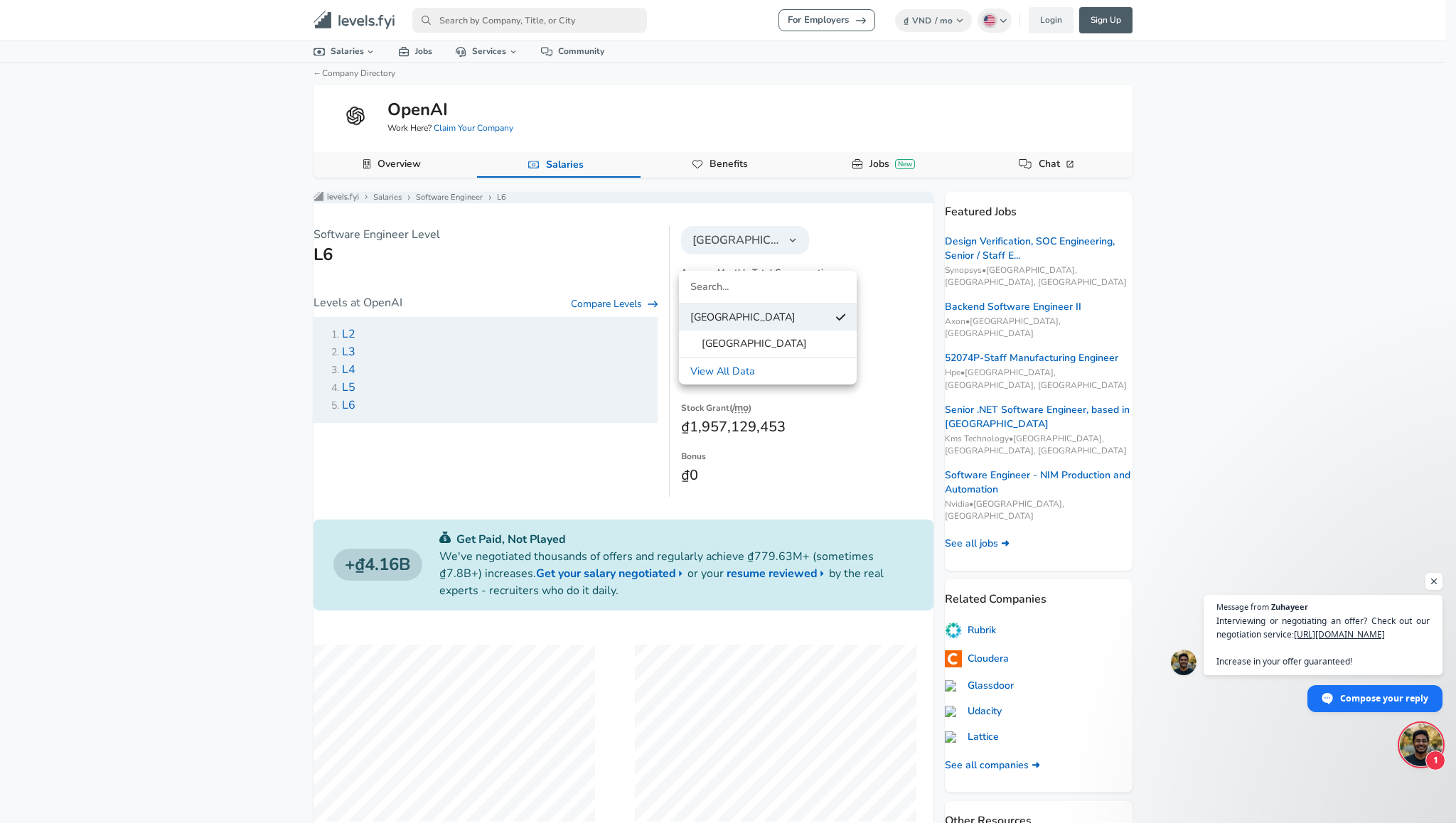
click at [754, 368] on link "View All Data" at bounding box center [768, 372] width 178 height 22
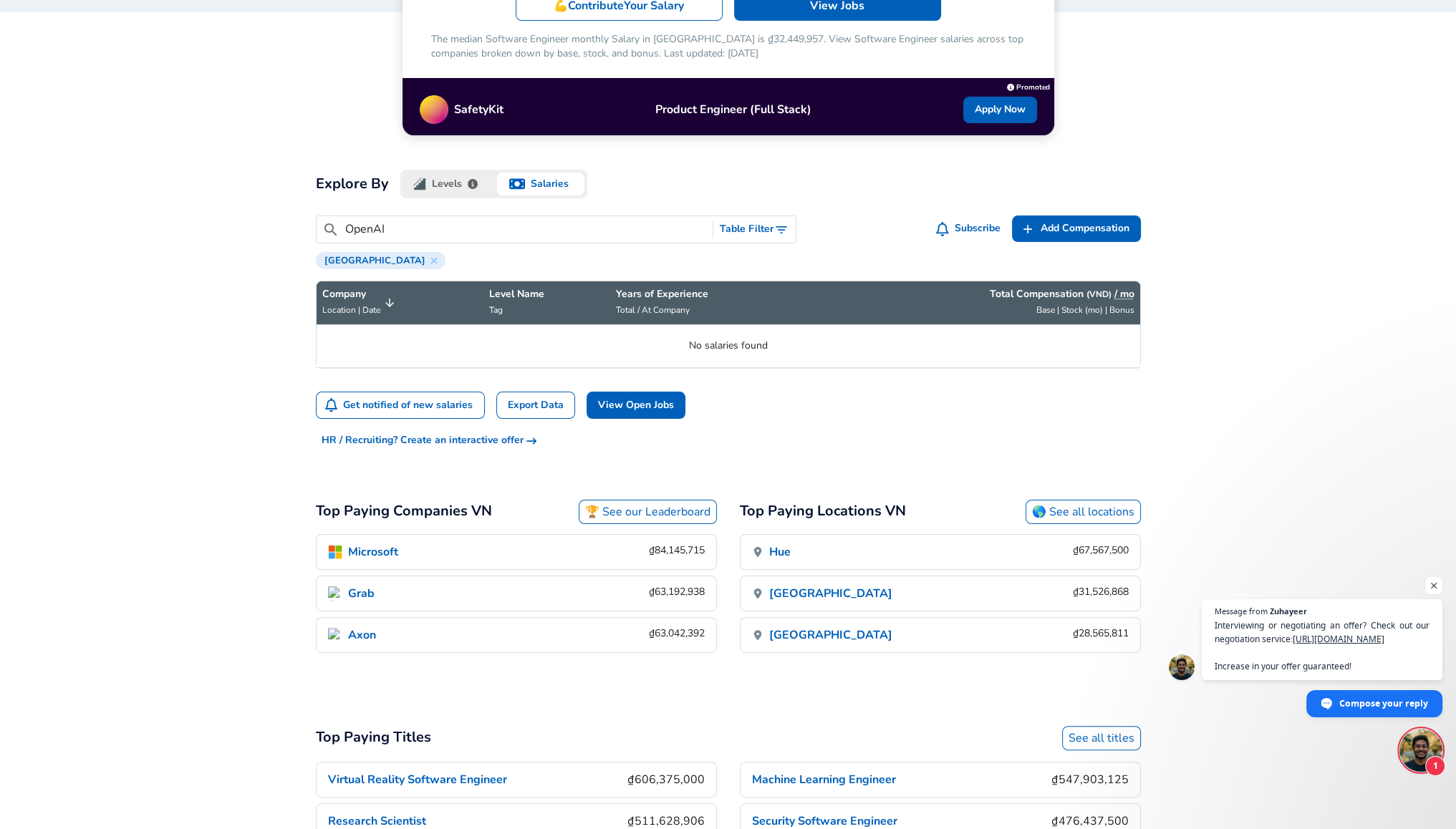
scroll to position [358, 0]
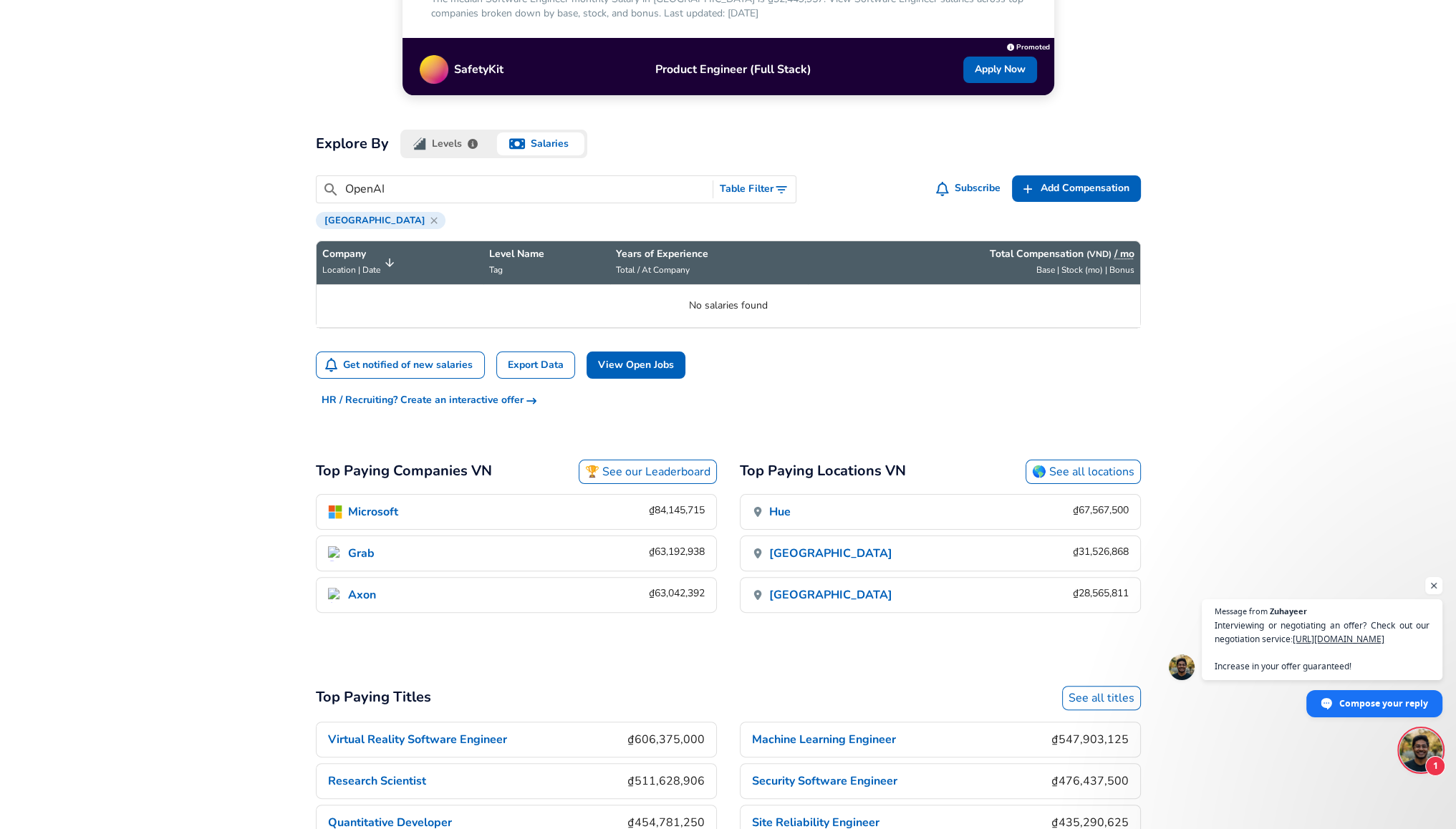
click at [428, 215] on icon at bounding box center [434, 220] width 12 height 12
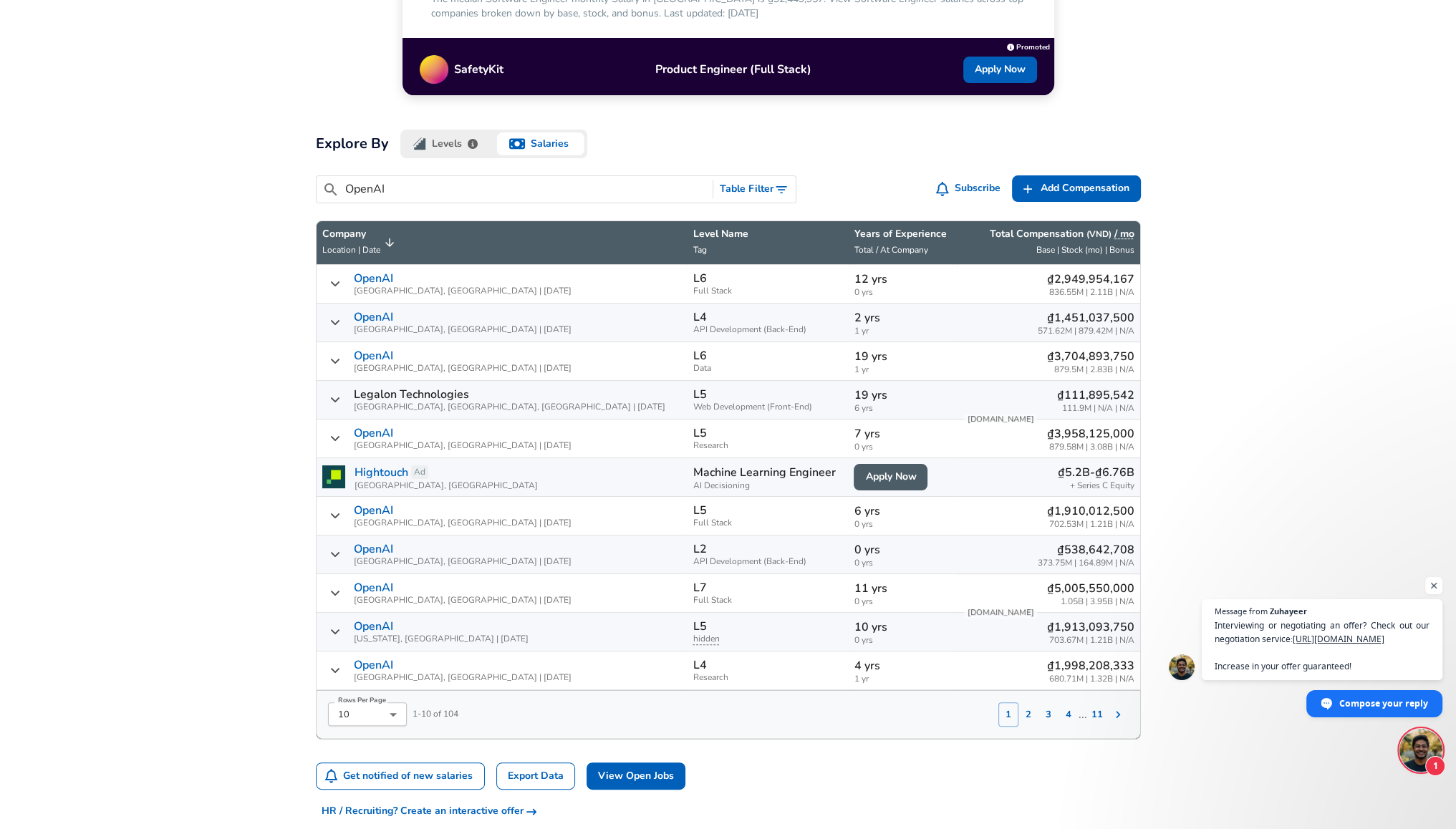
click at [496, 194] on input "OpenAI" at bounding box center [526, 189] width 362 height 18
click at [1079, 233] on p "Total Compensation ( VND ) / mo" at bounding box center [1062, 234] width 145 height 14
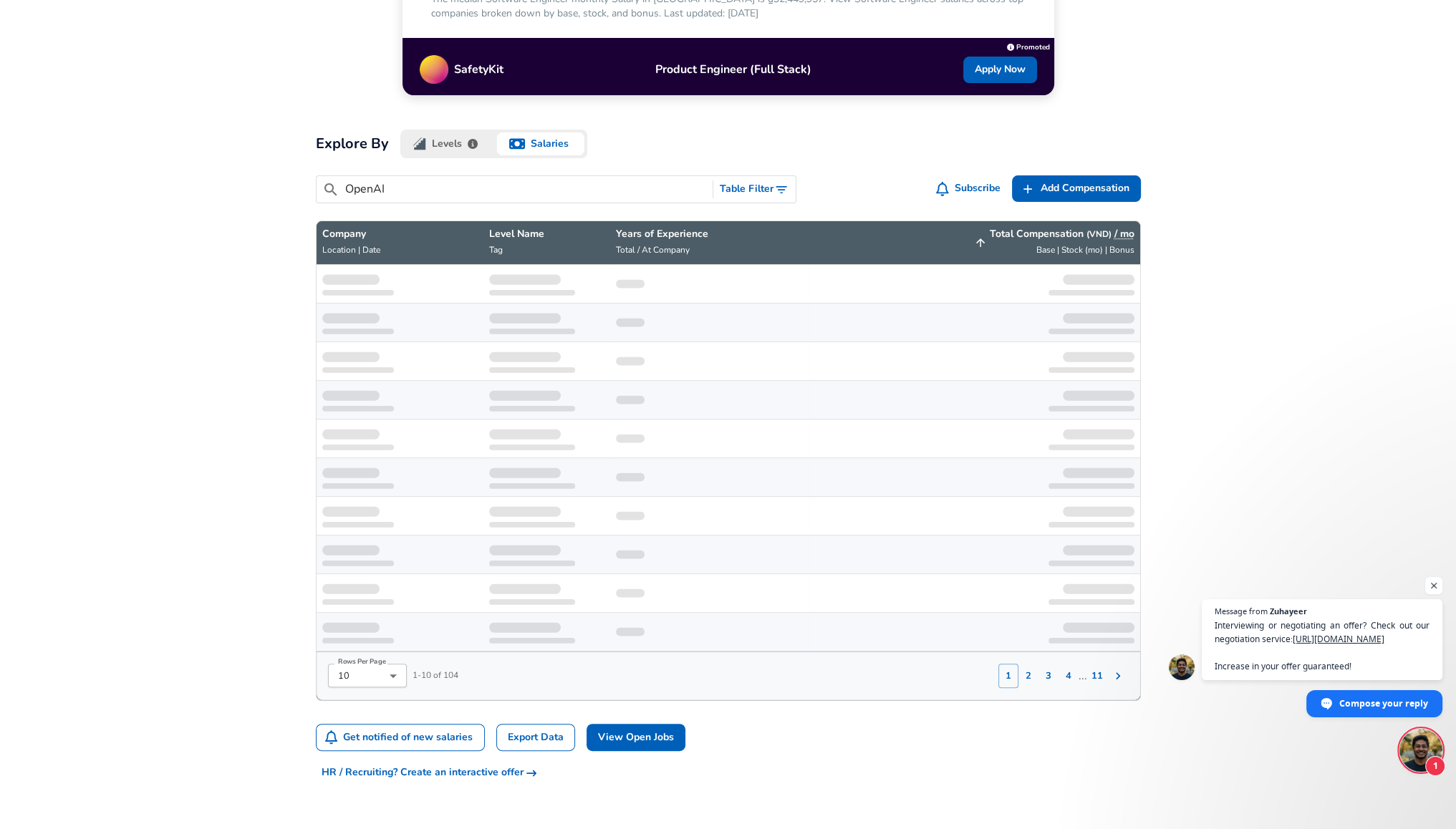
click at [1050, 229] on p "Total Compensation ( VND ) / mo" at bounding box center [1062, 234] width 145 height 14
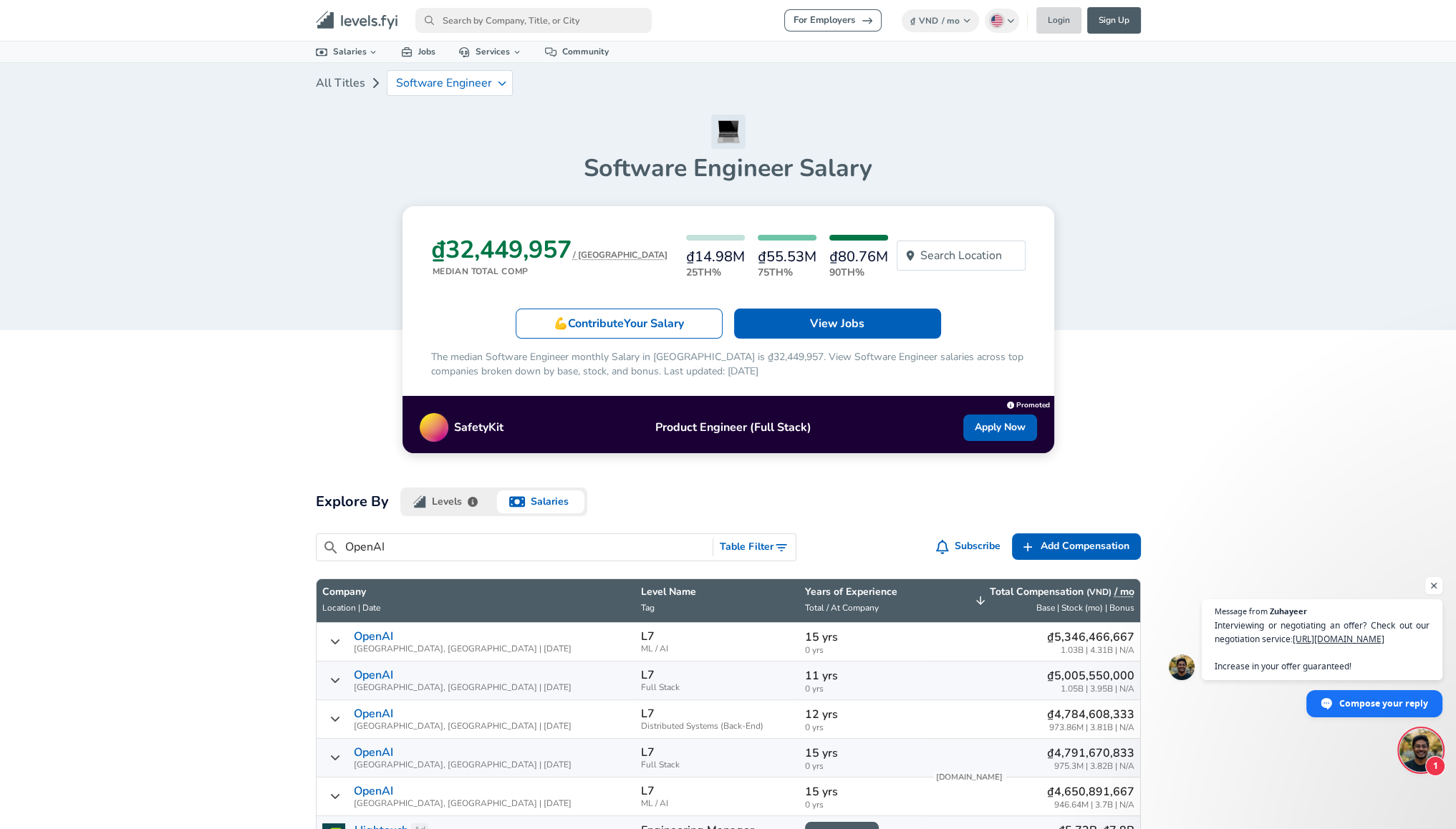
click at [1060, 15] on link "Login" at bounding box center [1059, 20] width 45 height 26
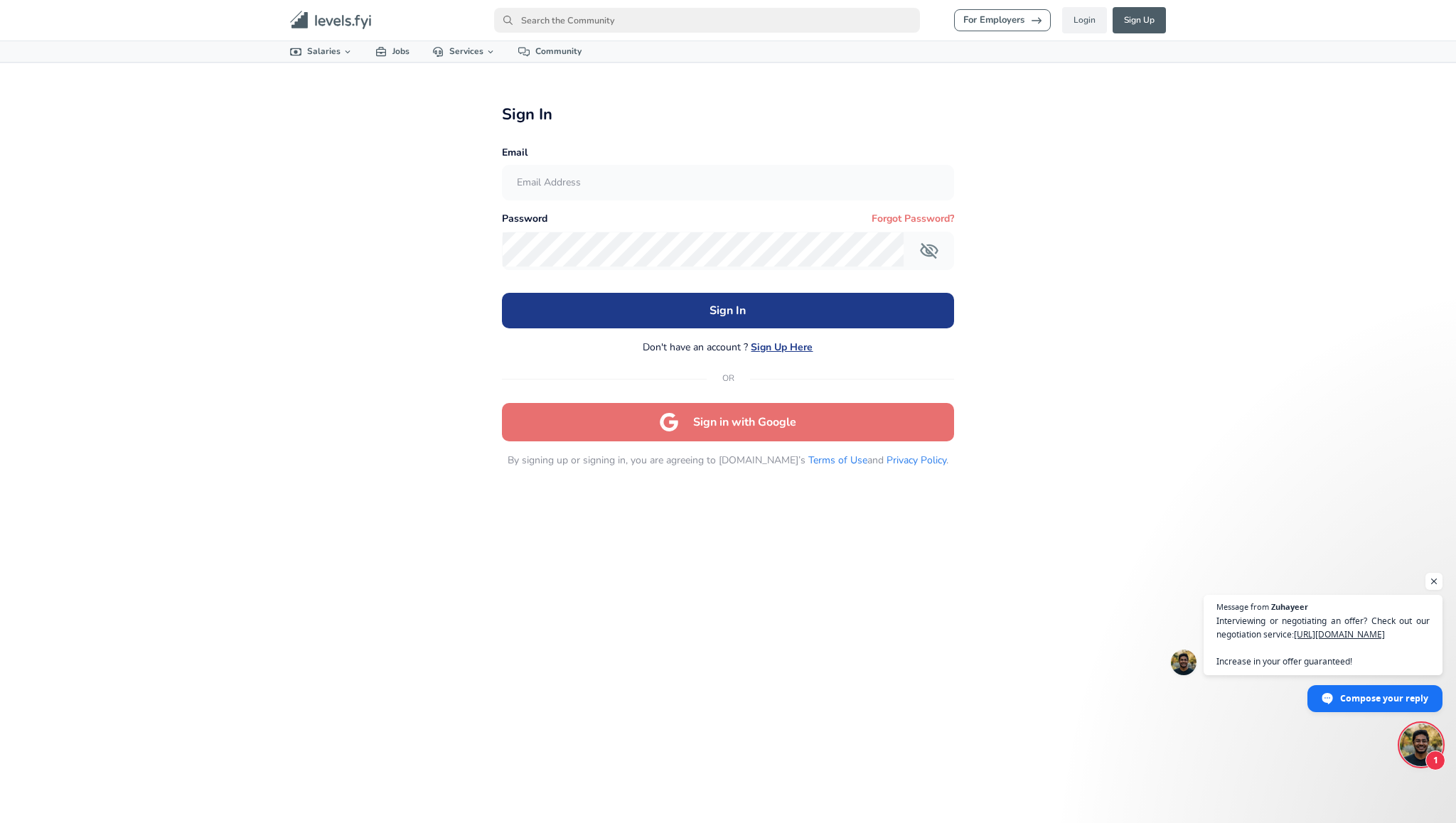
click at [719, 420] on button "Sign in with Google" at bounding box center [728, 423] width 452 height 38
